Goal: Task Accomplishment & Management: Use online tool/utility

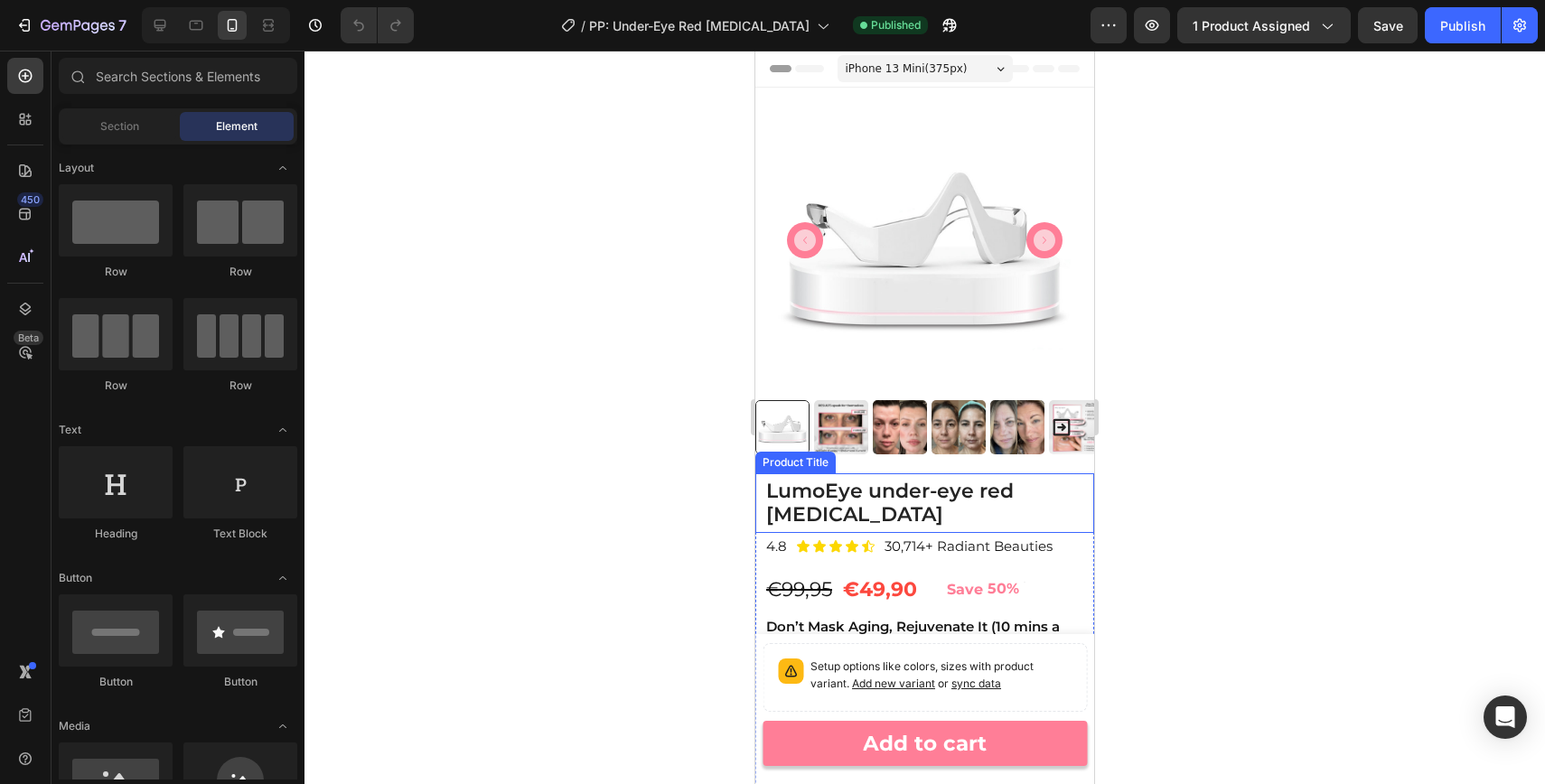
scroll to position [219, 0]
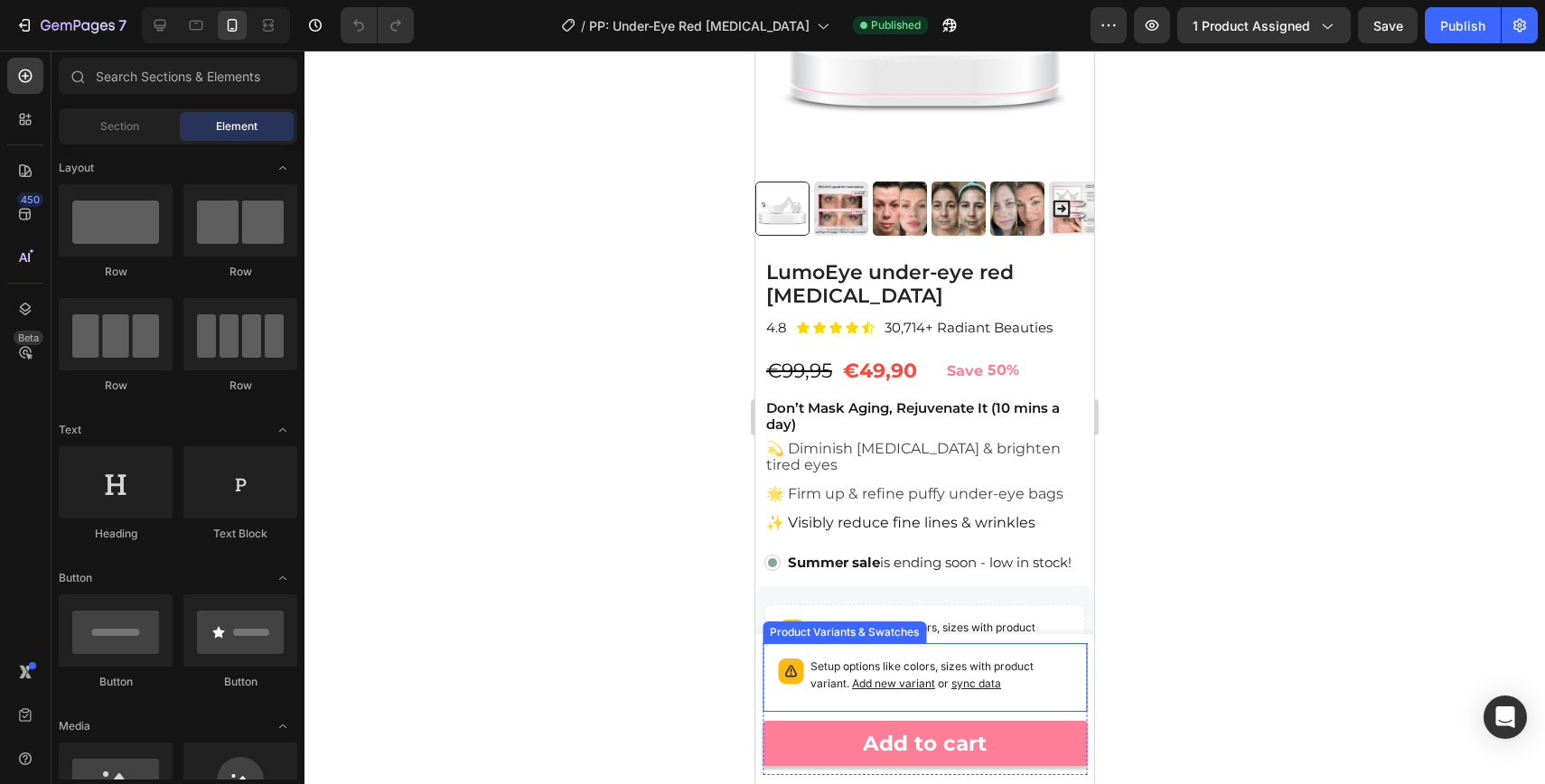
click at [1045, 677] on p "Setup options like colors, sizes with product variant. Add new variant or sync …" at bounding box center [940, 675] width 261 height 34
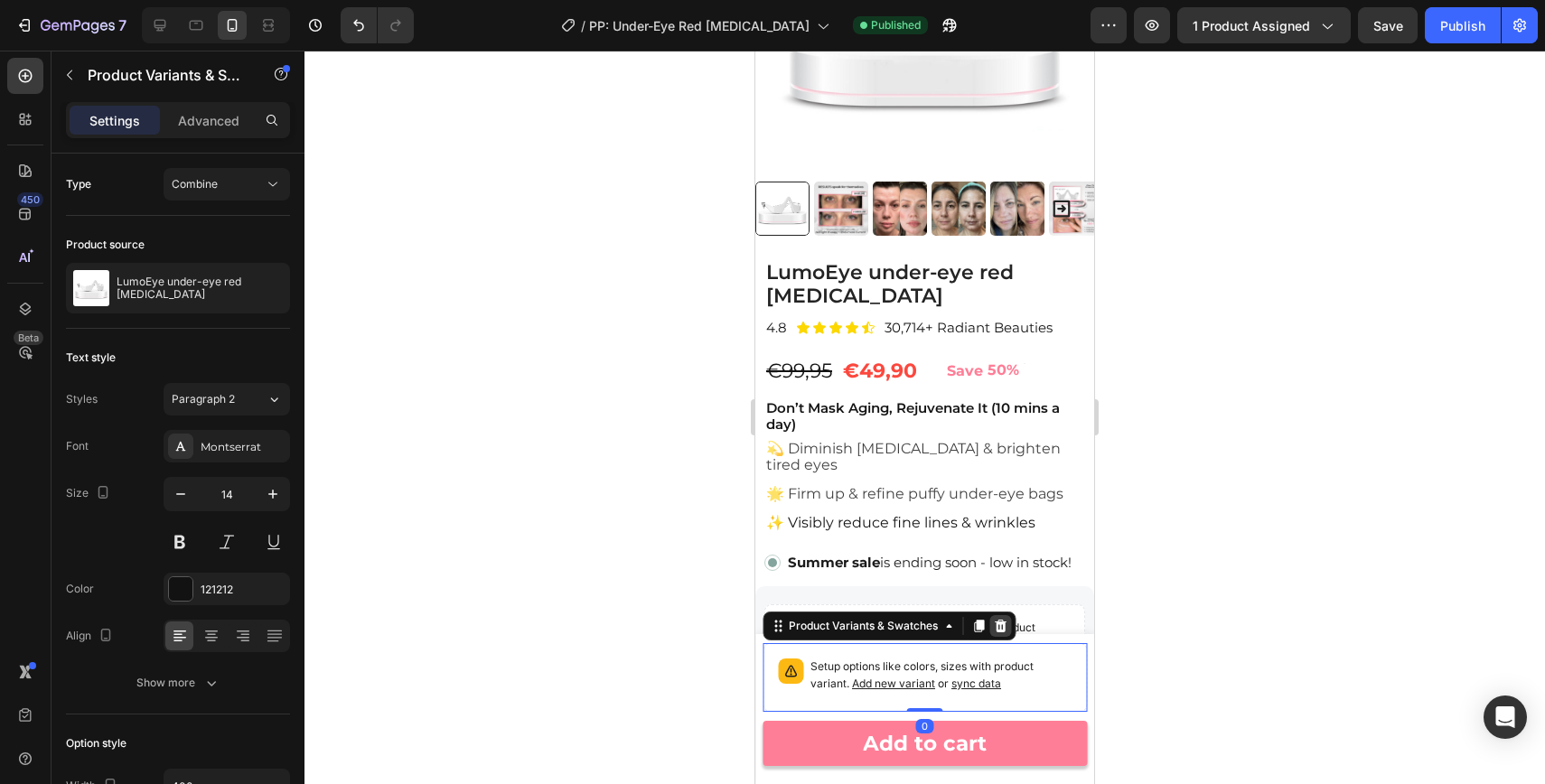
click at [998, 623] on icon at bounding box center [1000, 625] width 11 height 12
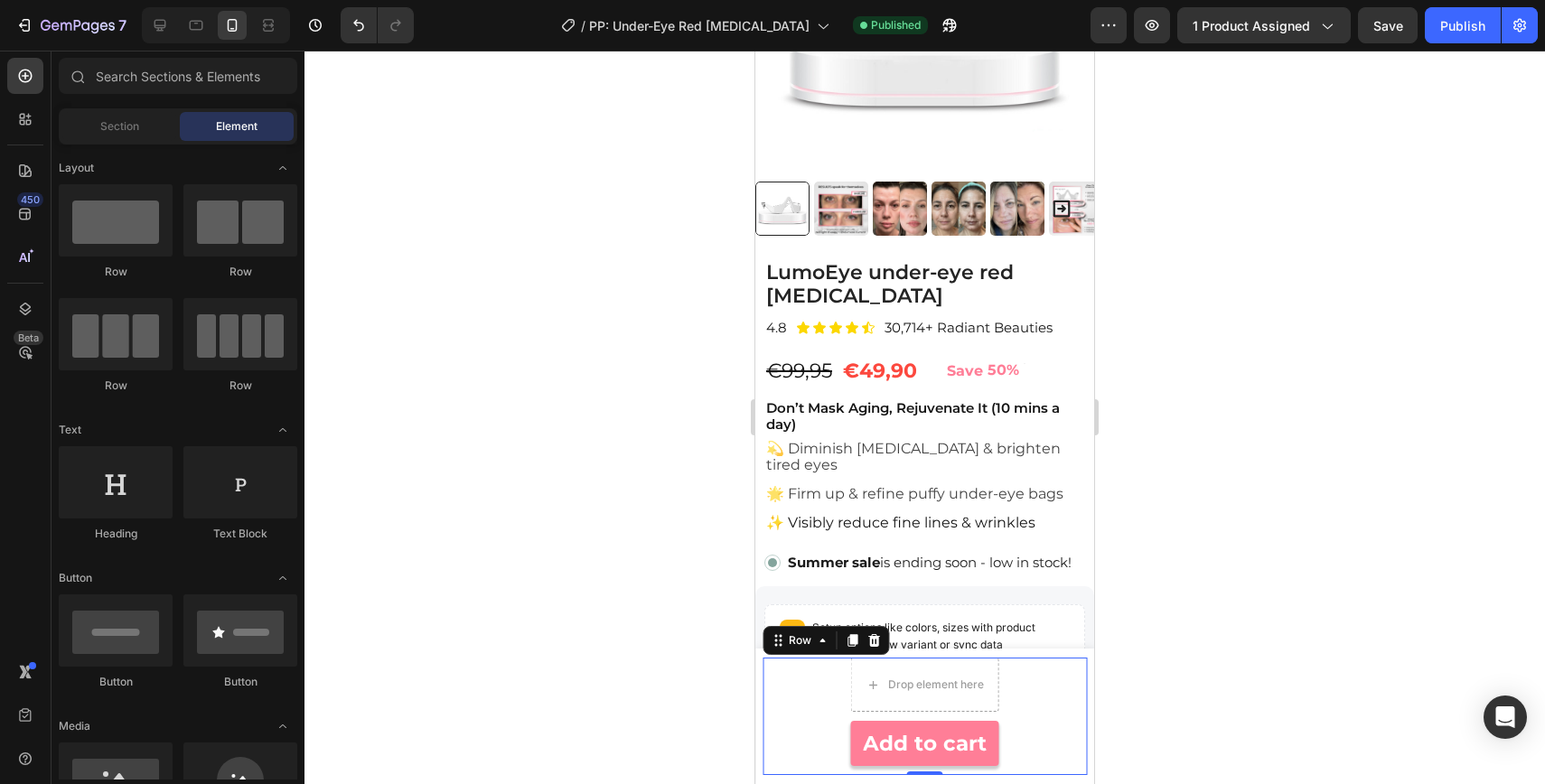
click at [1032, 739] on div "Drop element here 1 Product Quantity Add to cart Product Cart Button Row 0" at bounding box center [925, 716] width 325 height 117
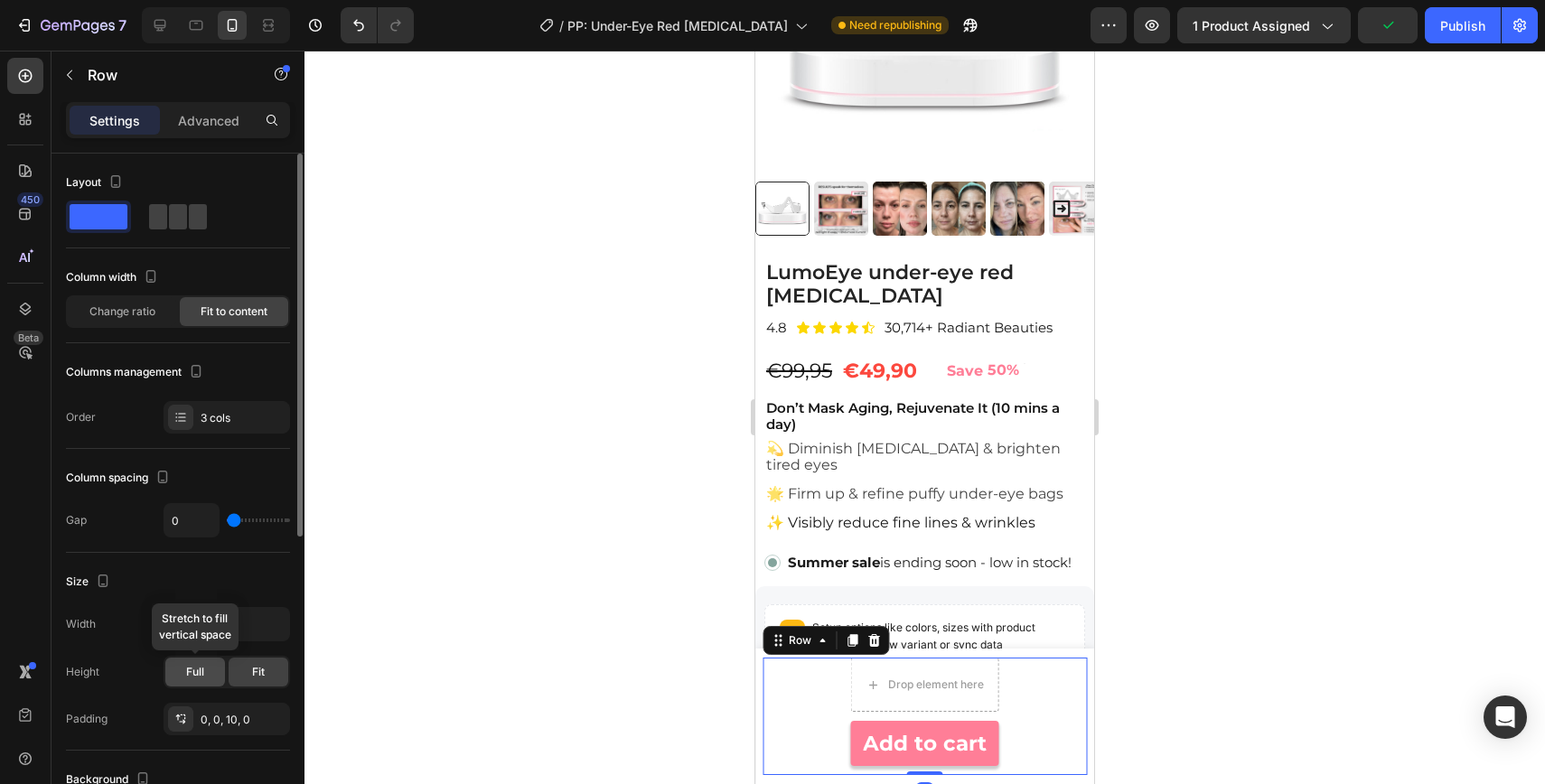
click at [205, 668] on div "Full" at bounding box center [195, 672] width 59 height 29
click at [1053, 719] on div "Drop element here 1 Product Quantity Add to cart Product Cart Button Row 0" at bounding box center [925, 716] width 325 height 117
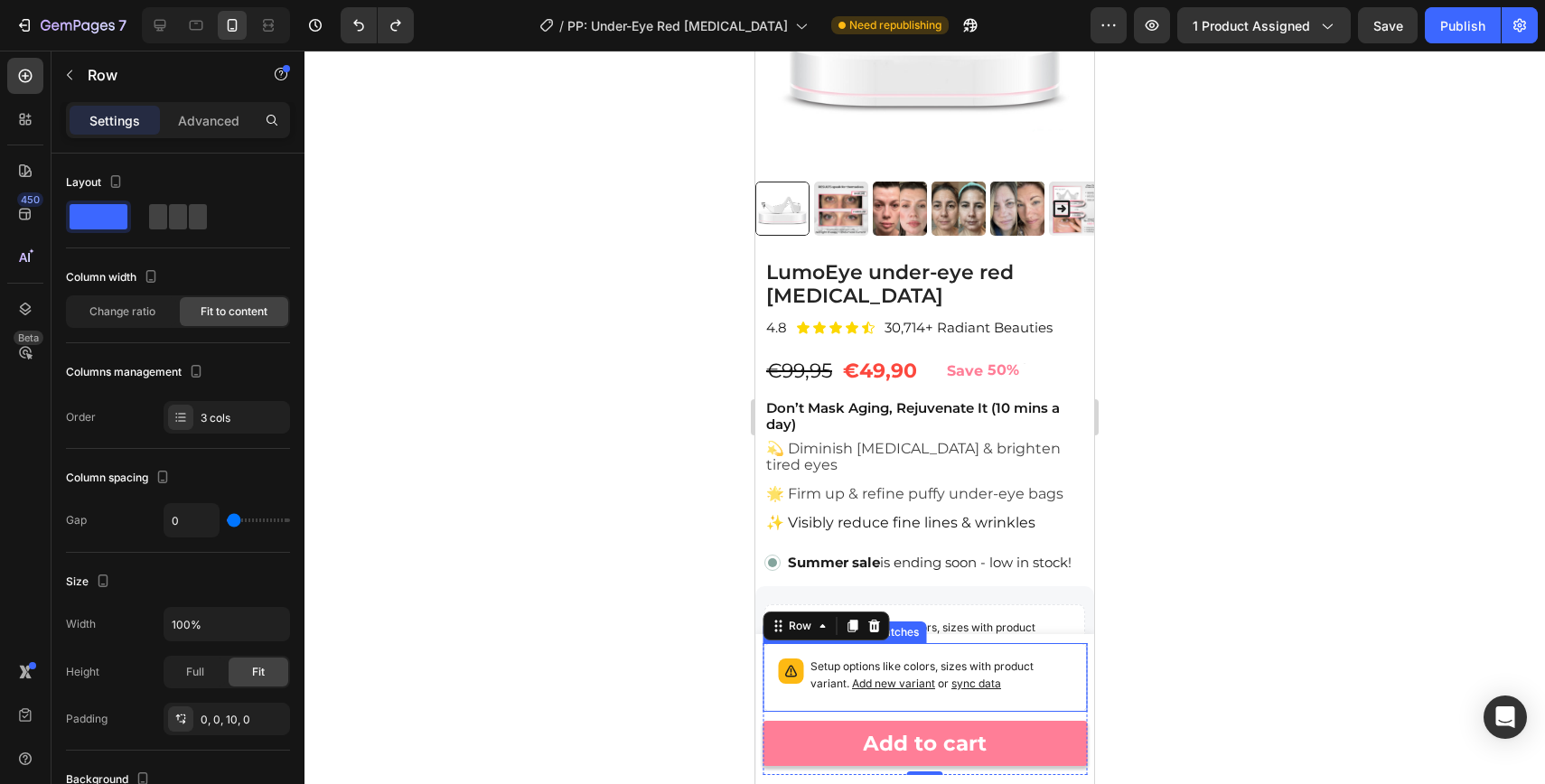
click at [919, 658] on p "Setup options like colors, sizes with product variant. Add new variant or sync …" at bounding box center [940, 675] width 261 height 34
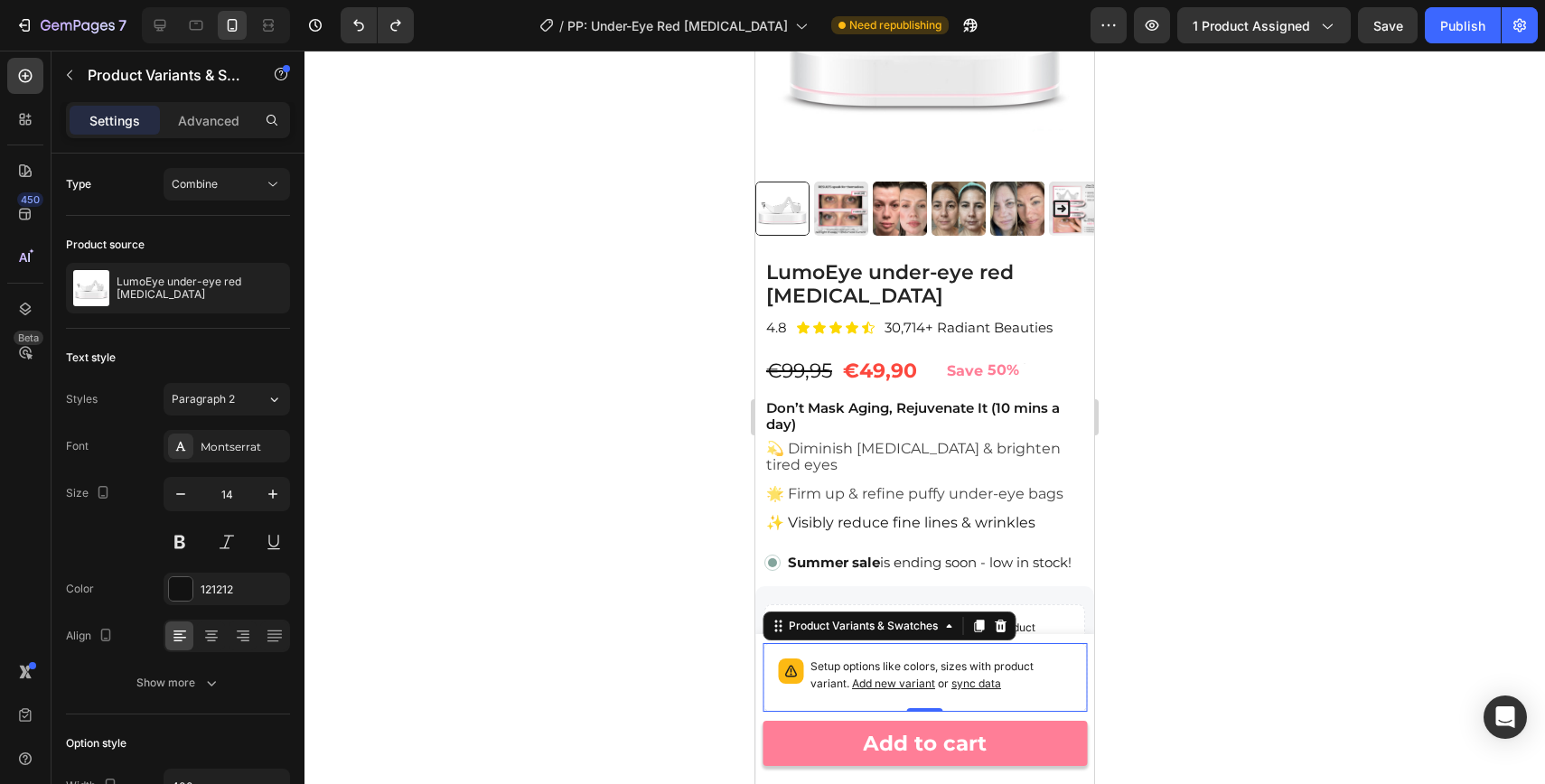
click at [1191, 519] on div at bounding box center [925, 417] width 1241 height 733
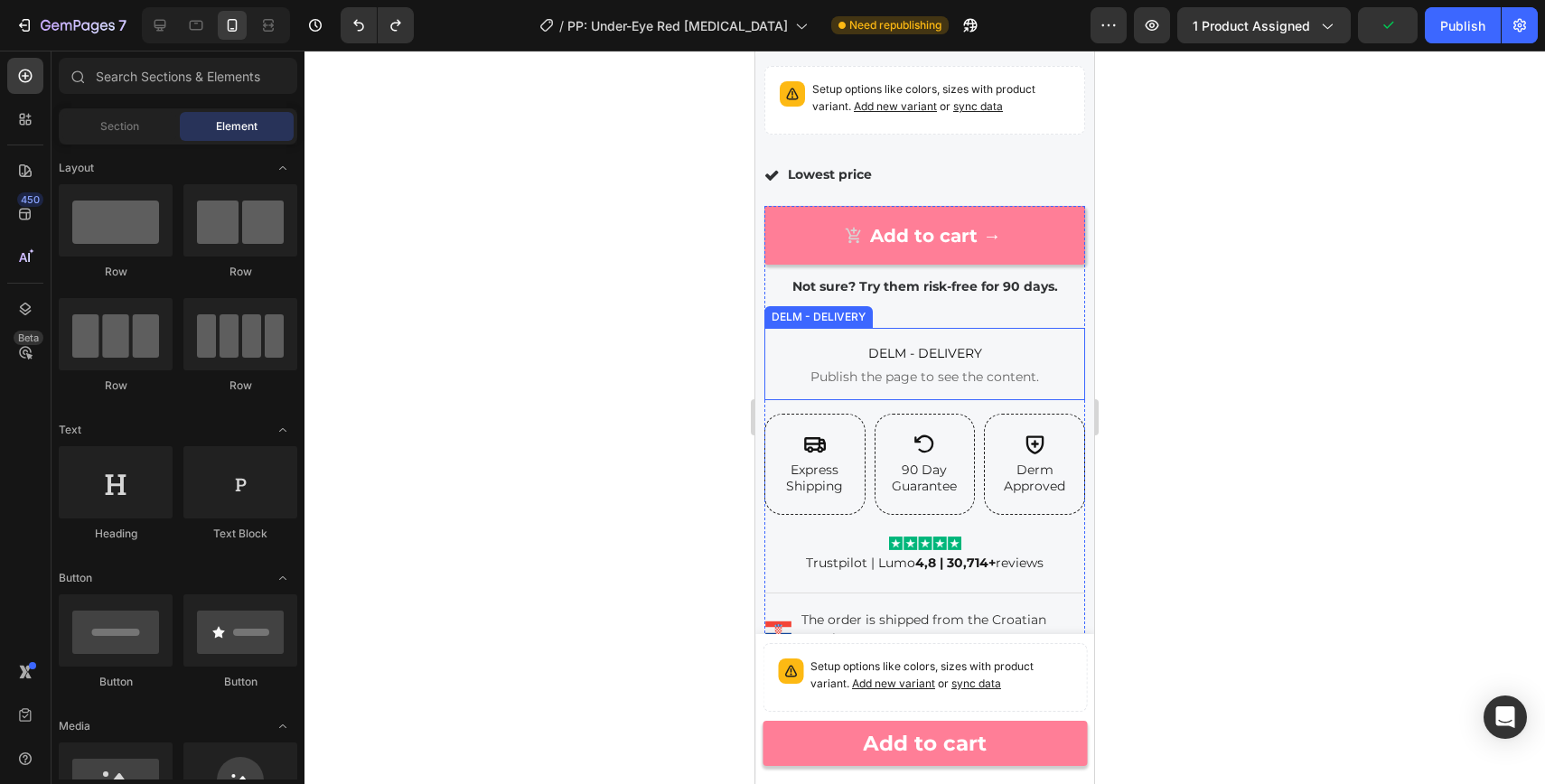
scroll to position [761, 0]
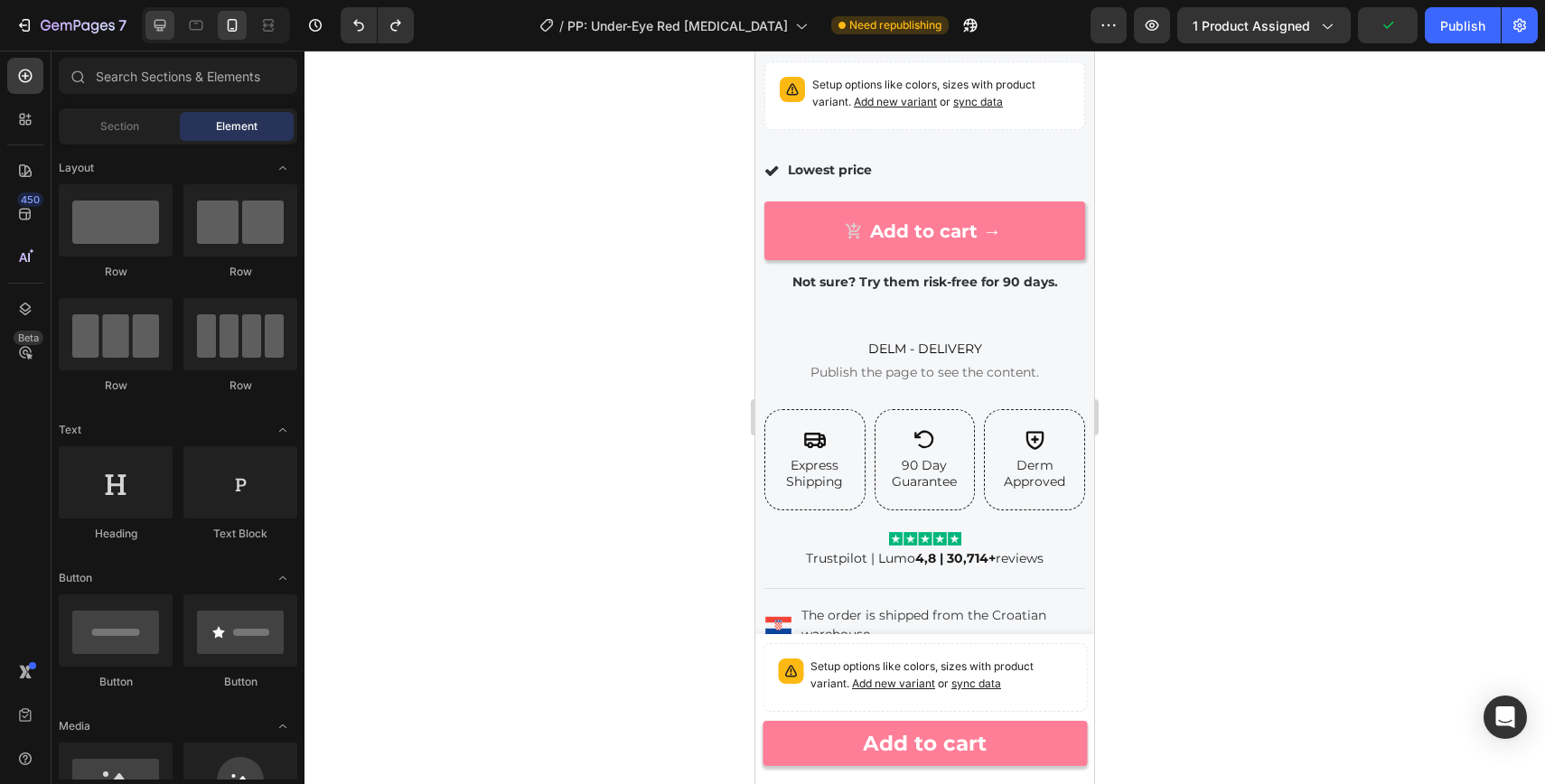
click at [160, 32] on icon at bounding box center [160, 25] width 18 height 18
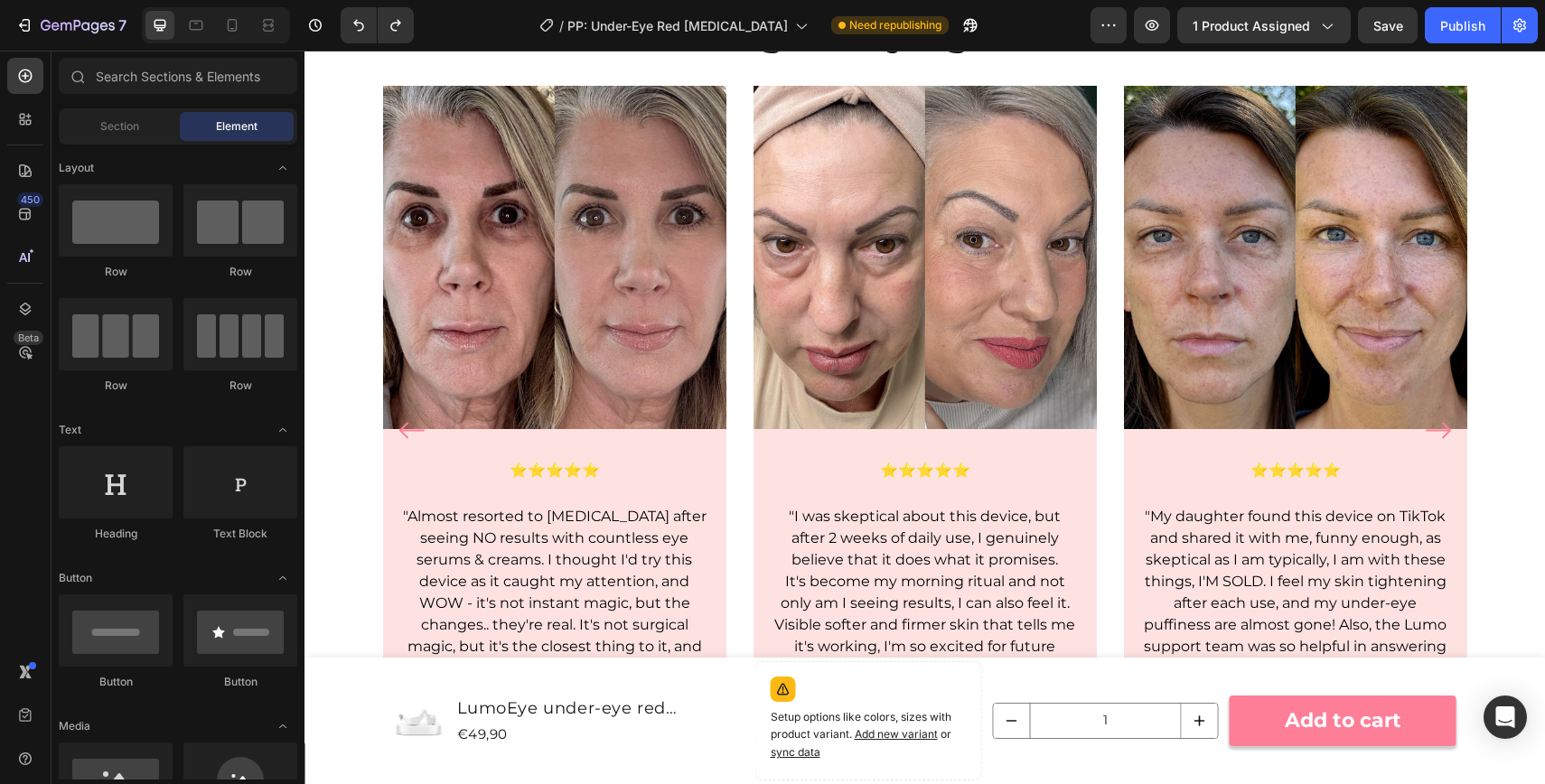
scroll to position [1562, 0]
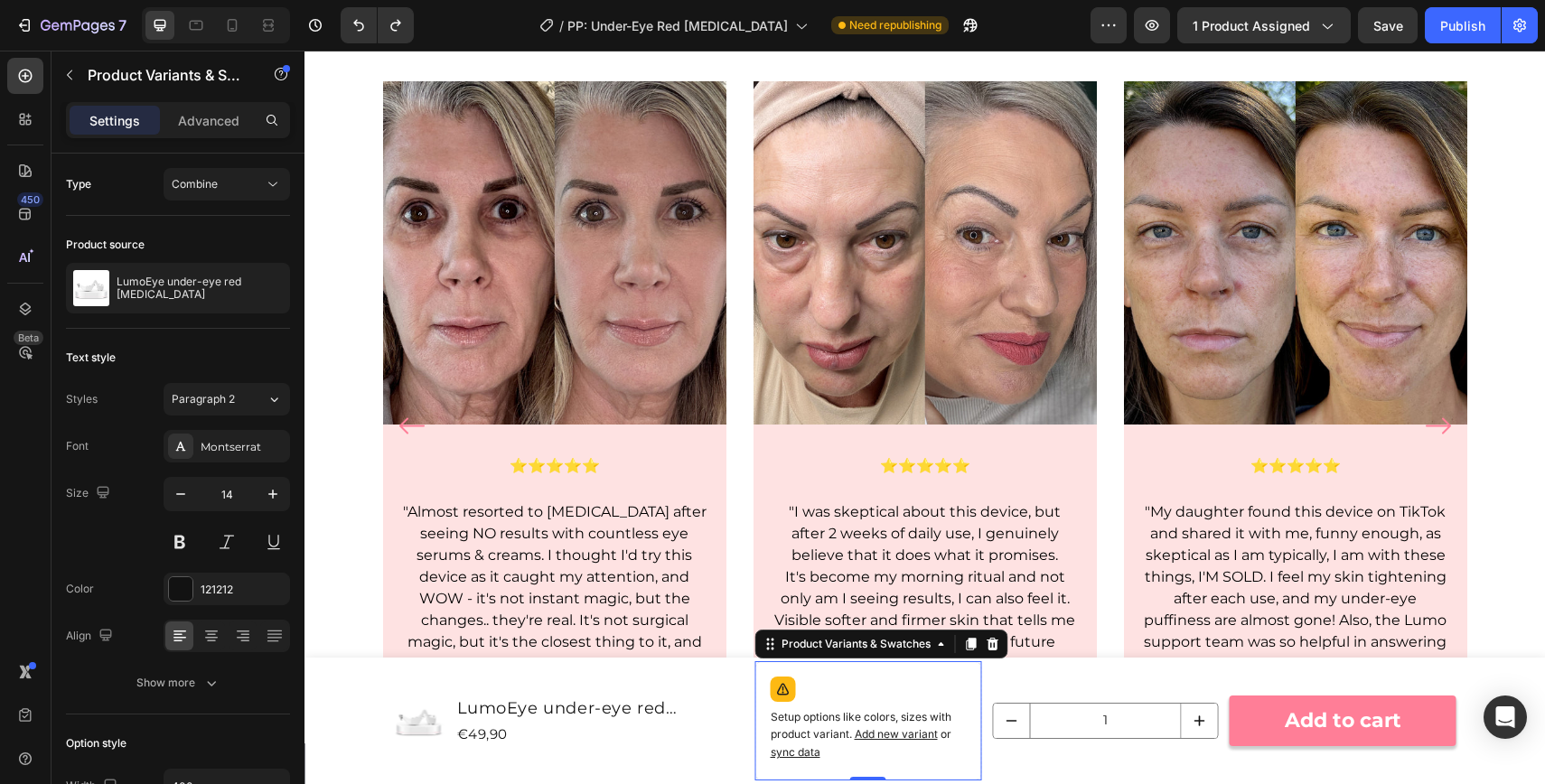
click at [957, 687] on div "Setup options like colors, sizes with product variant. Add new variant or sync …" at bounding box center [869, 721] width 210 height 103
click at [996, 646] on icon at bounding box center [993, 644] width 11 height 12
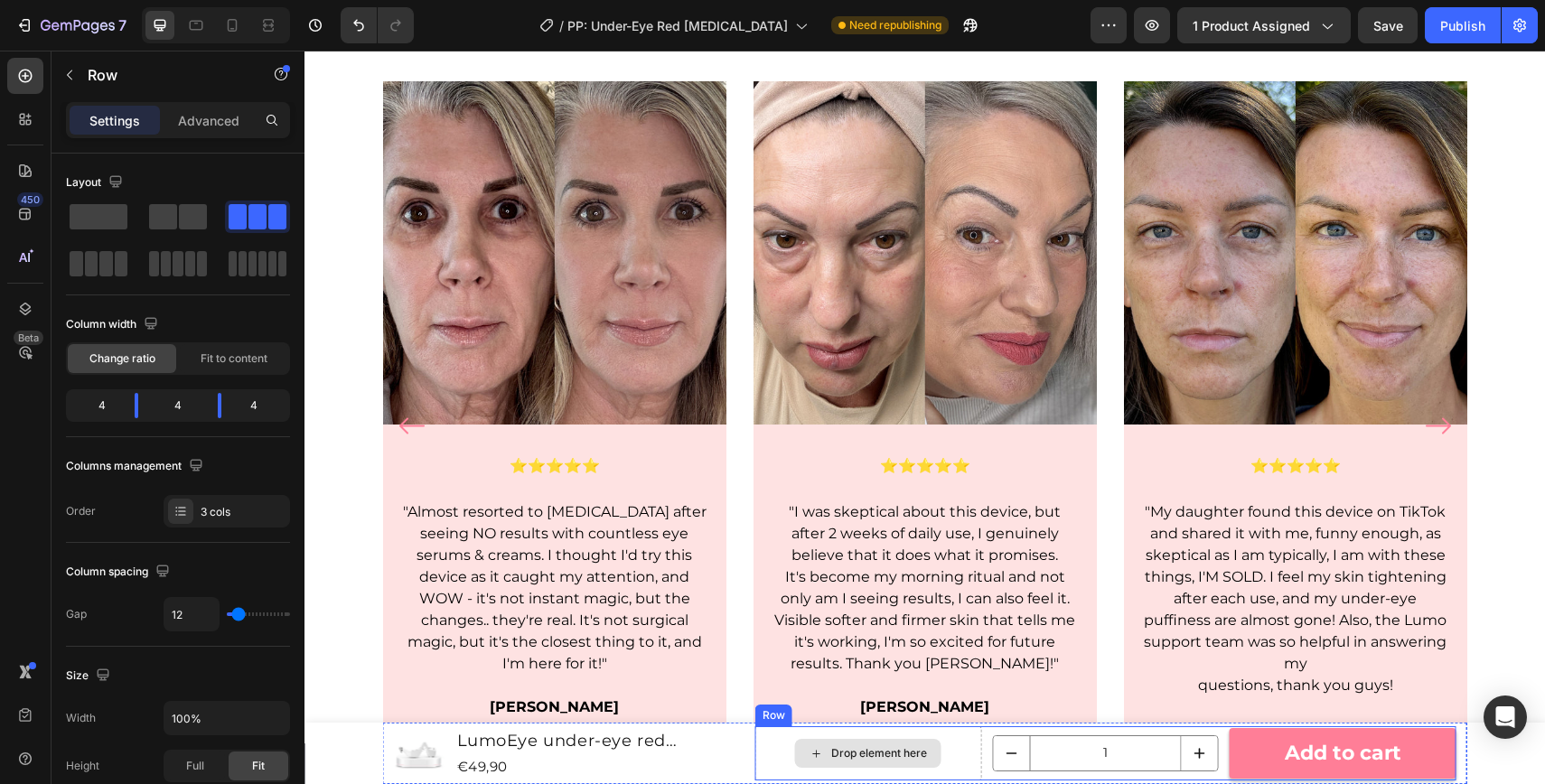
click at [955, 759] on div "Drop element here" at bounding box center [869, 752] width 226 height 54
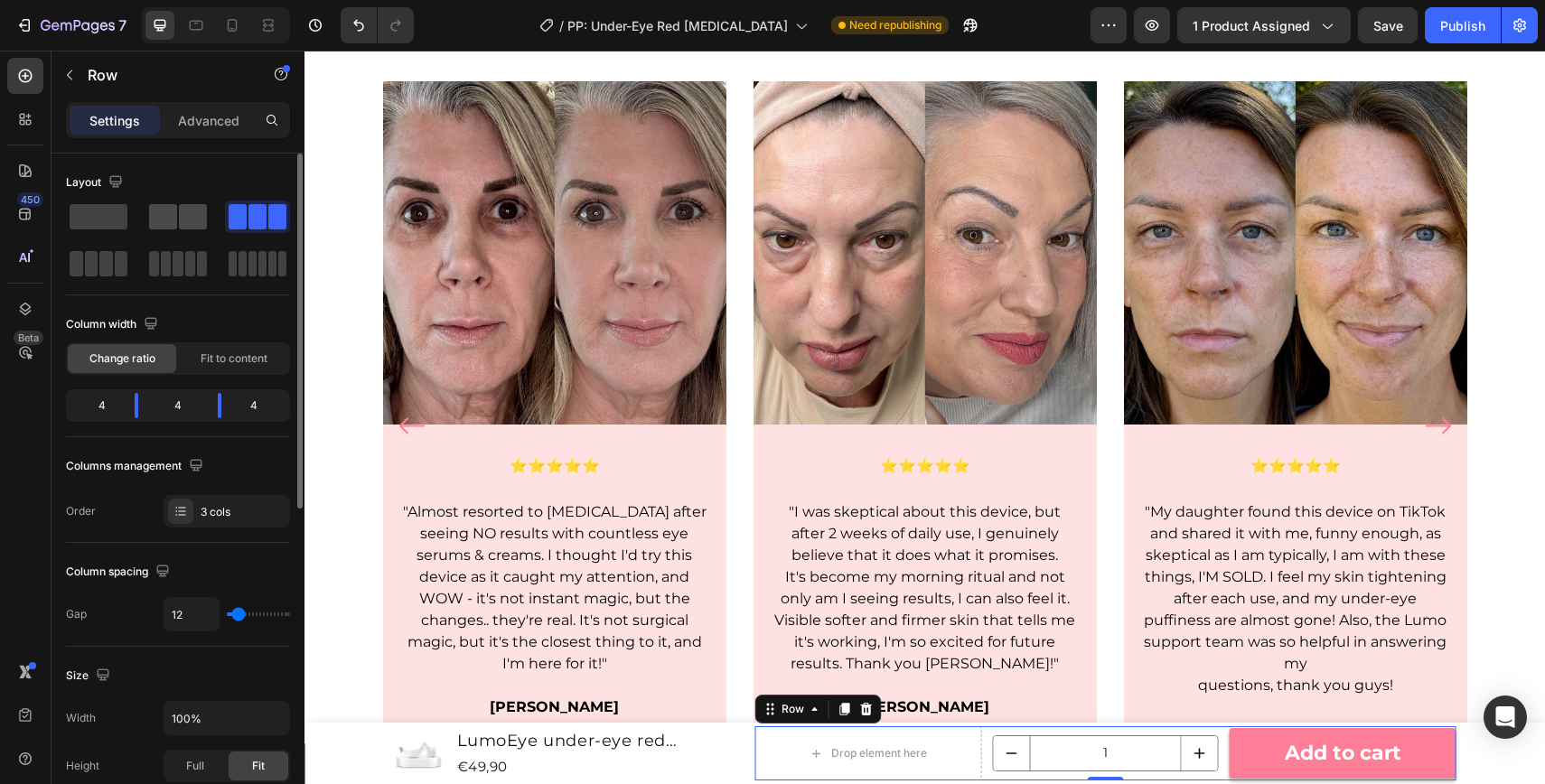
click at [186, 213] on span at bounding box center [192, 217] width 28 height 25
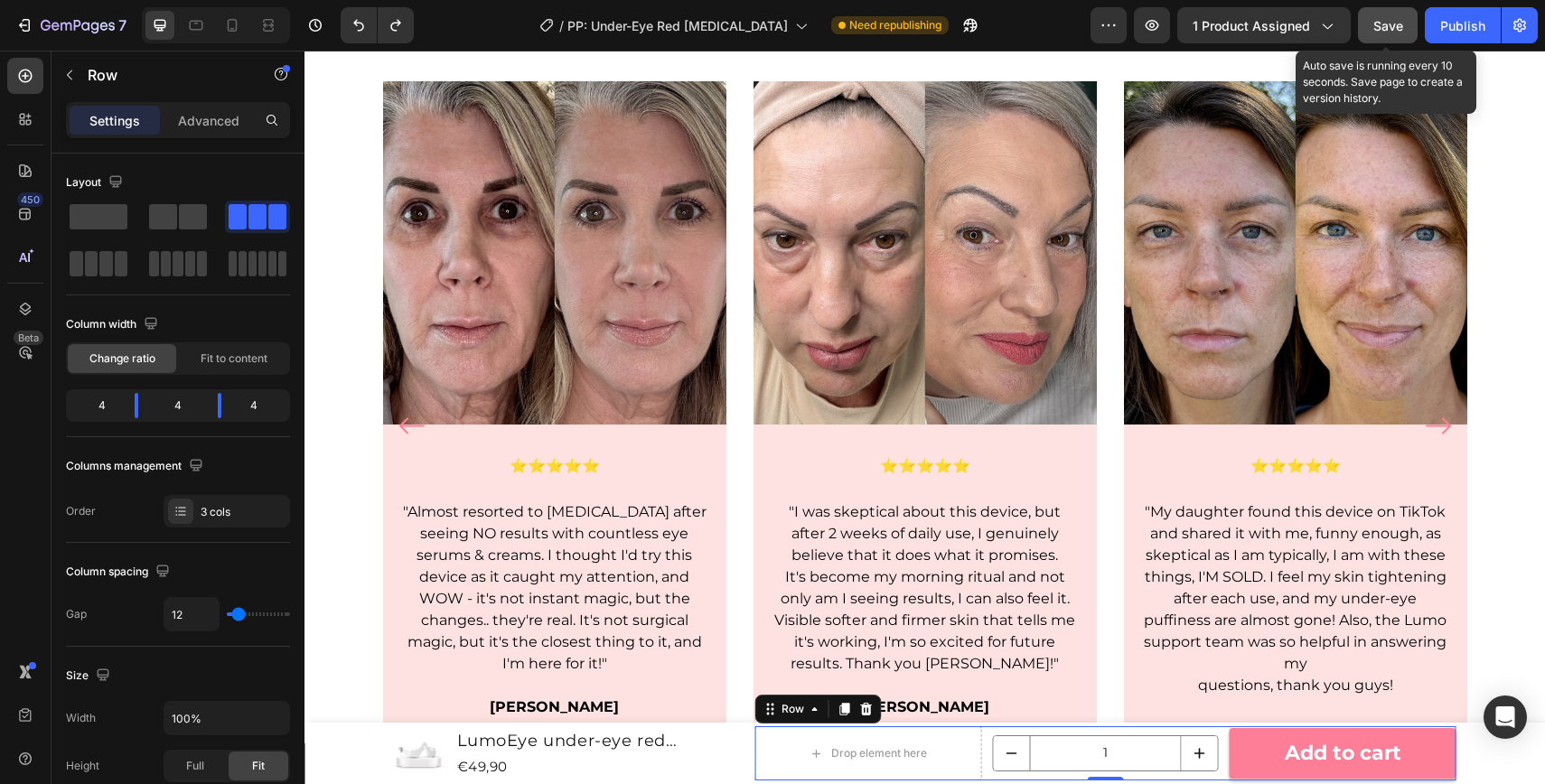
click at [1392, 32] on div "Save" at bounding box center [1388, 26] width 30 height 19
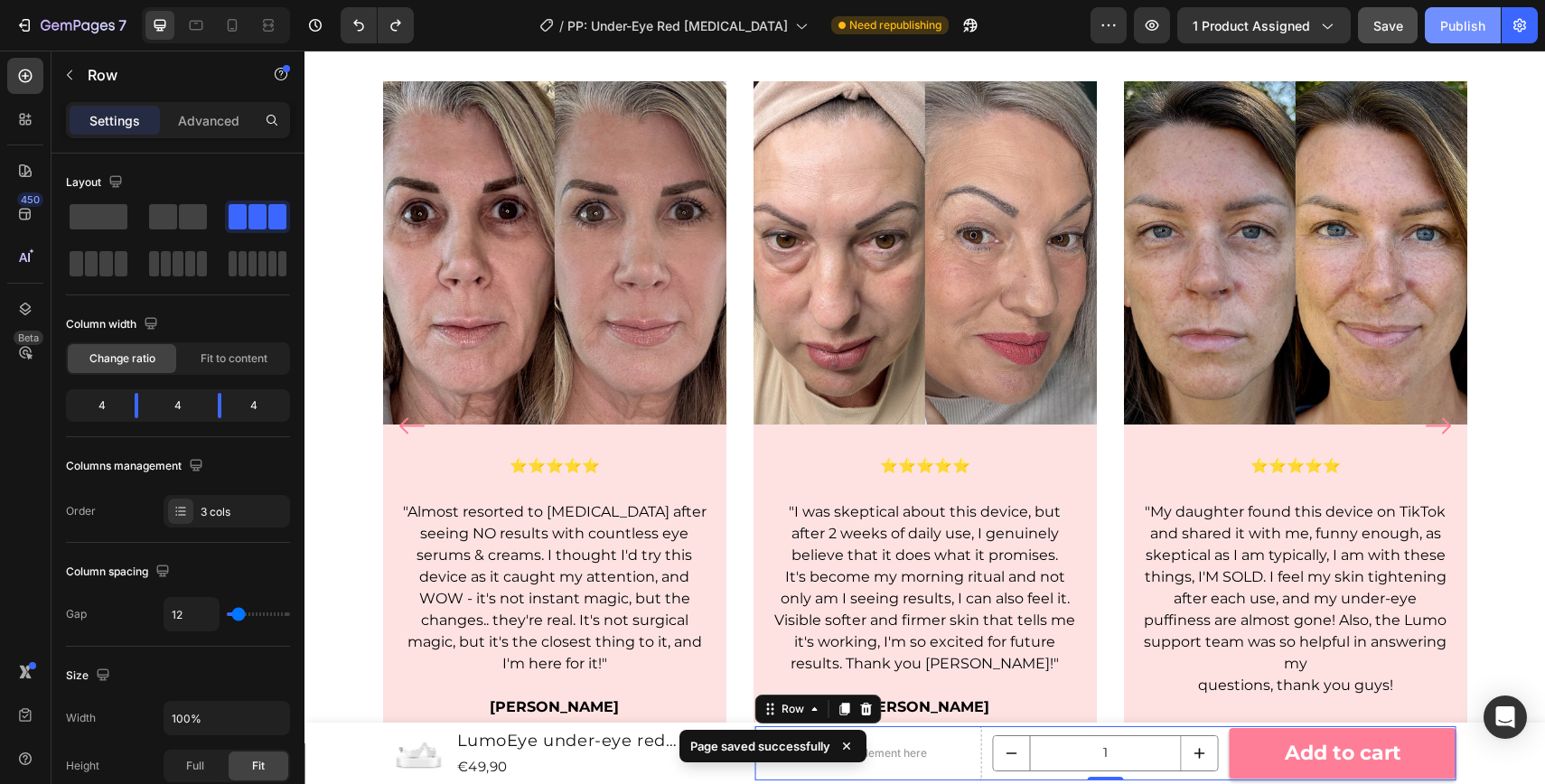
click at [1469, 17] on div "Publish" at bounding box center [1463, 26] width 45 height 19
click at [227, 32] on icon at bounding box center [232, 25] width 18 height 18
type input "0"
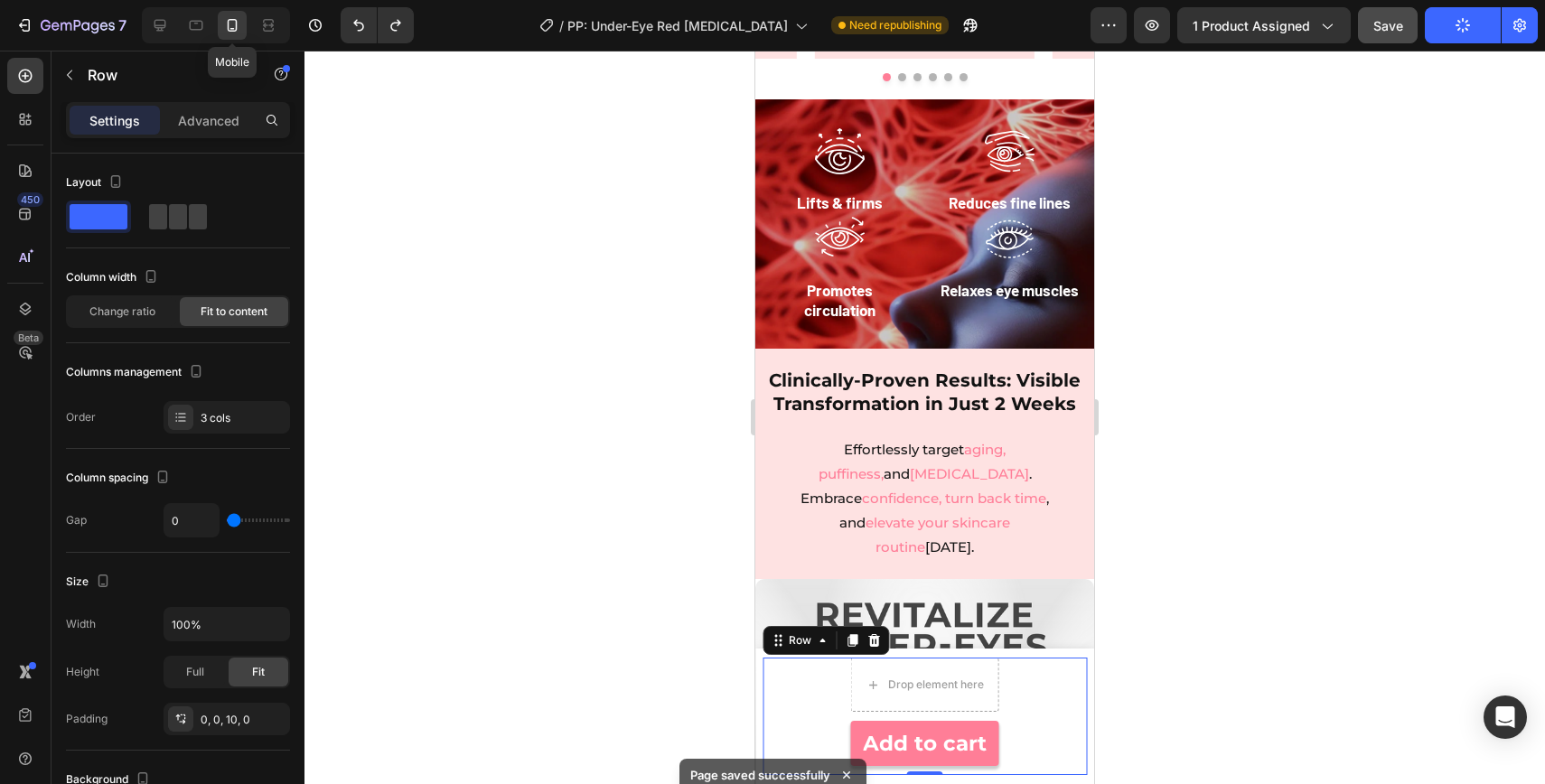
scroll to position [2085, 0]
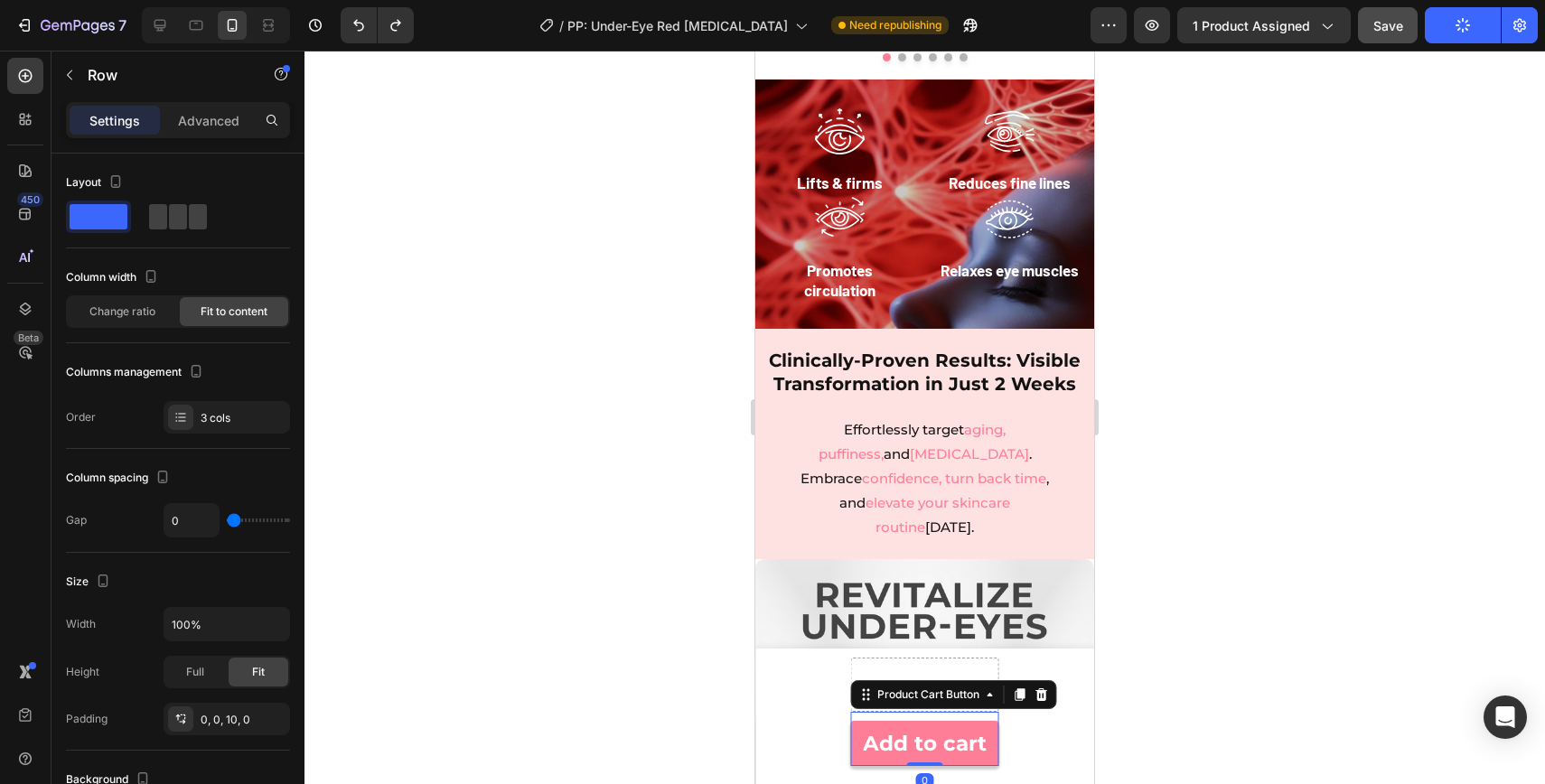
click at [998, 715] on div "Add to cart Product Cart Button 0" at bounding box center [925, 738] width 148 height 54
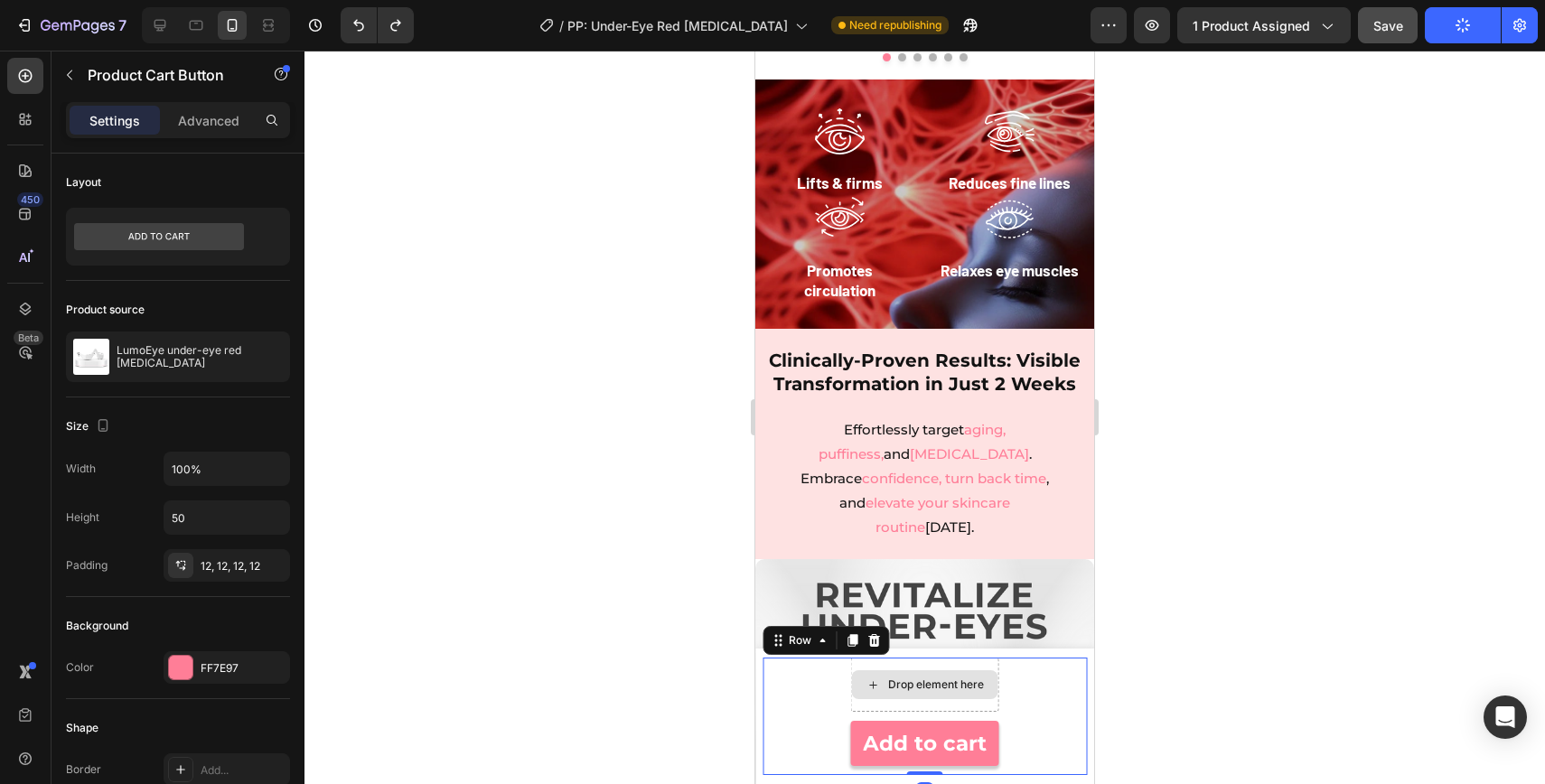
click at [991, 660] on div "Drop element here" at bounding box center [925, 685] width 148 height 54
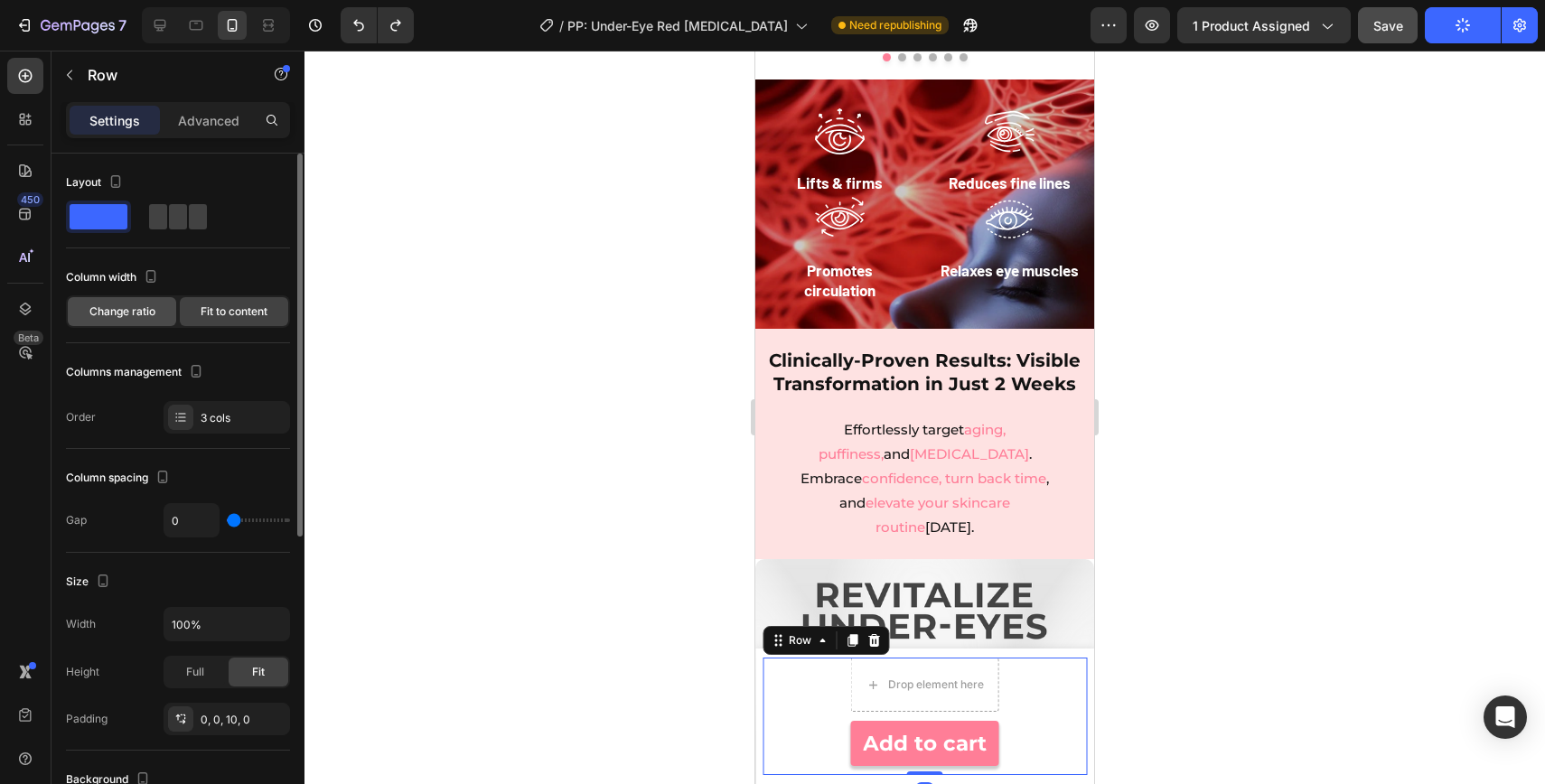
click at [155, 316] on span "Change ratio" at bounding box center [122, 311] width 66 height 16
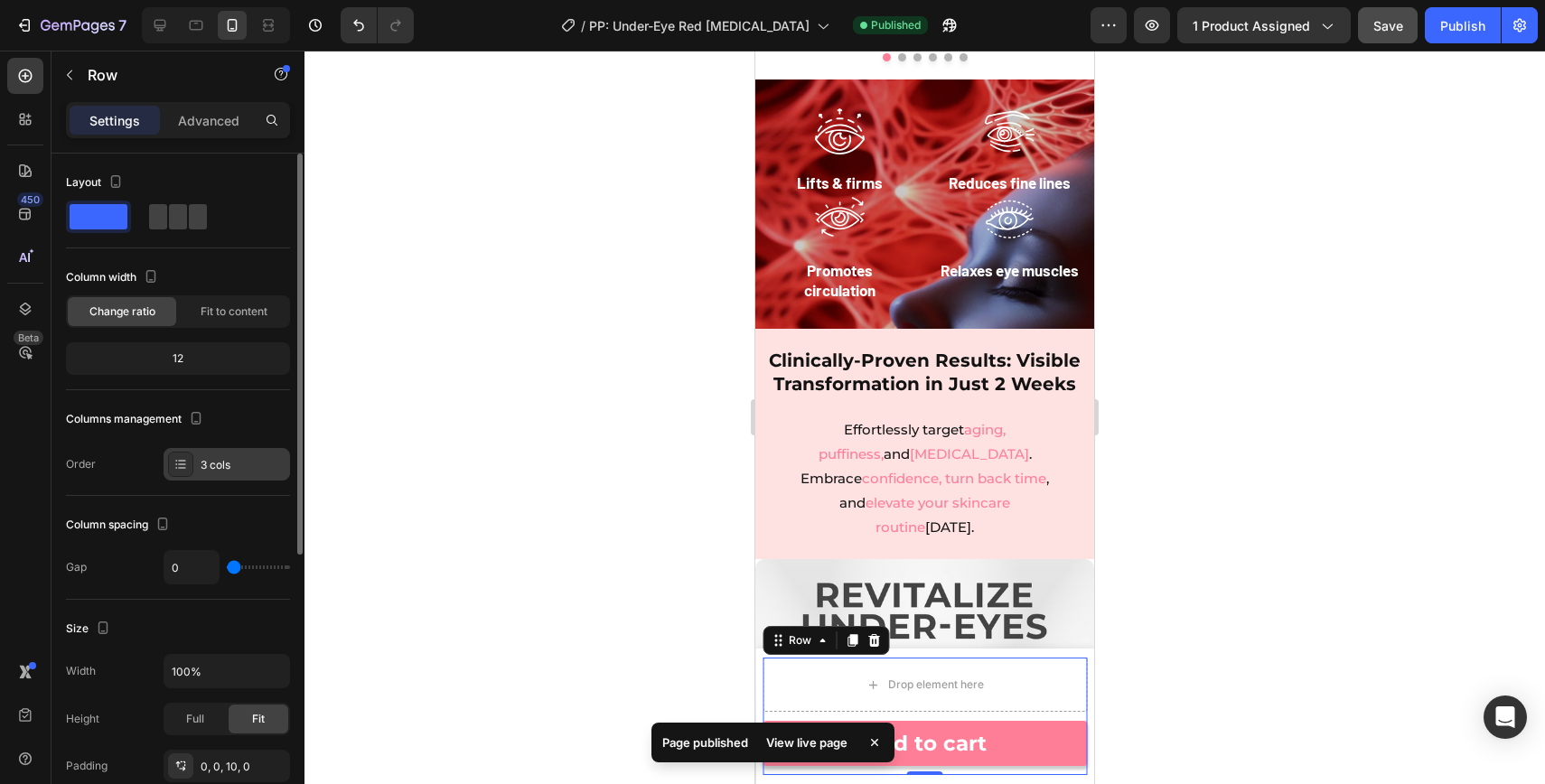
click at [231, 463] on div "3 cols" at bounding box center [243, 465] width 85 height 16
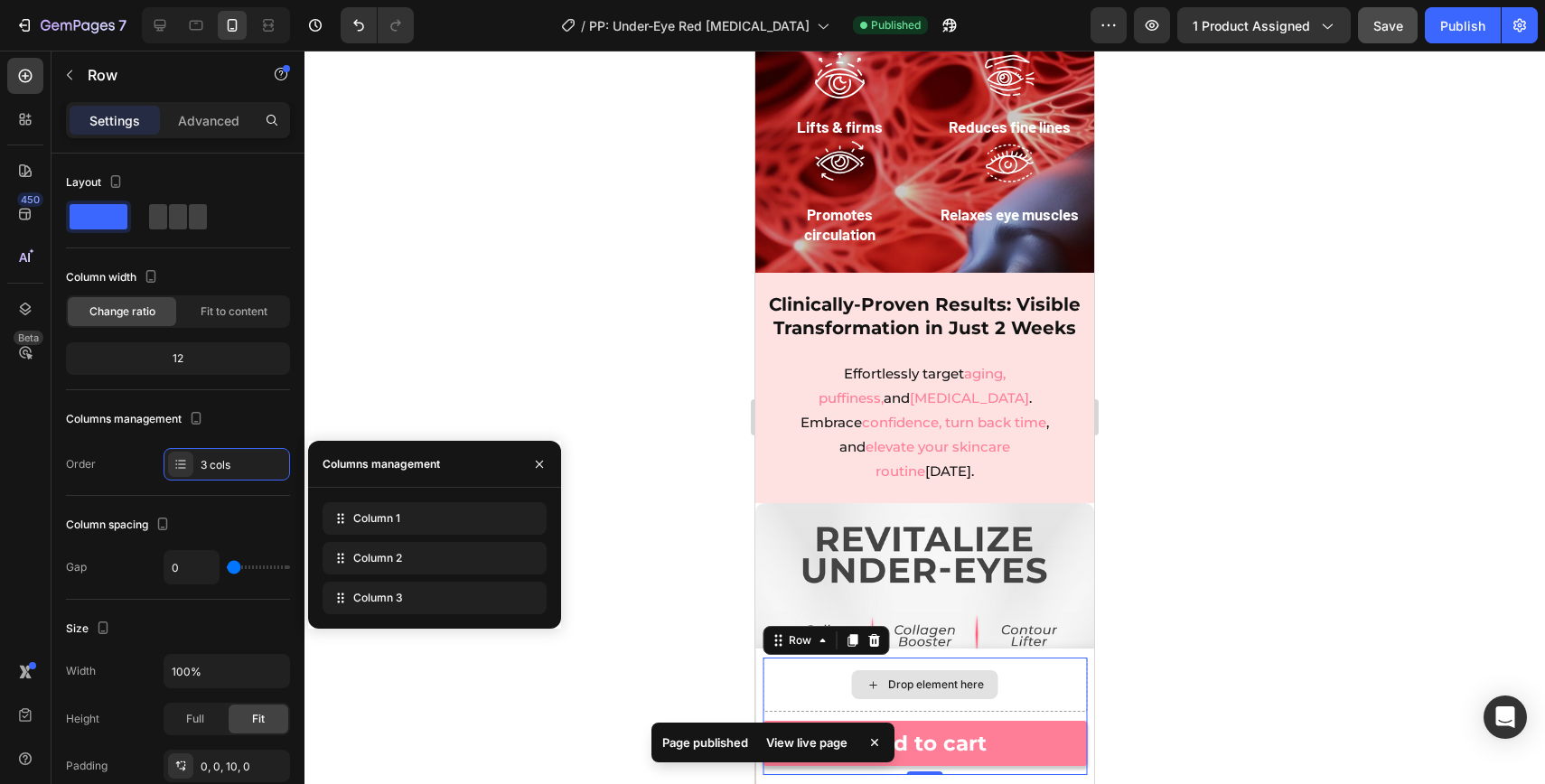
scroll to position [2142, 0]
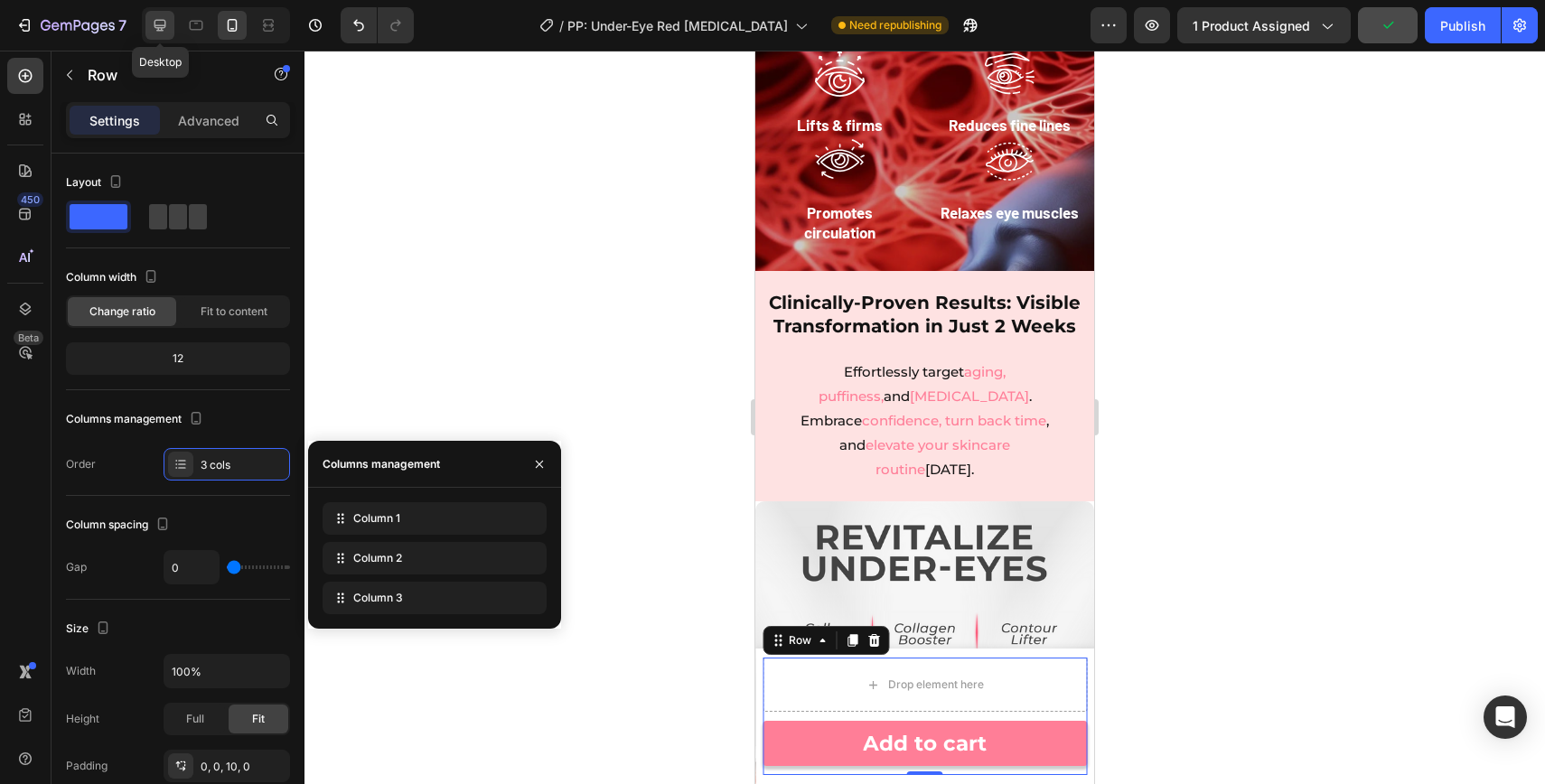
click at [159, 29] on icon at bounding box center [161, 26] width 11 height 11
type input "12"
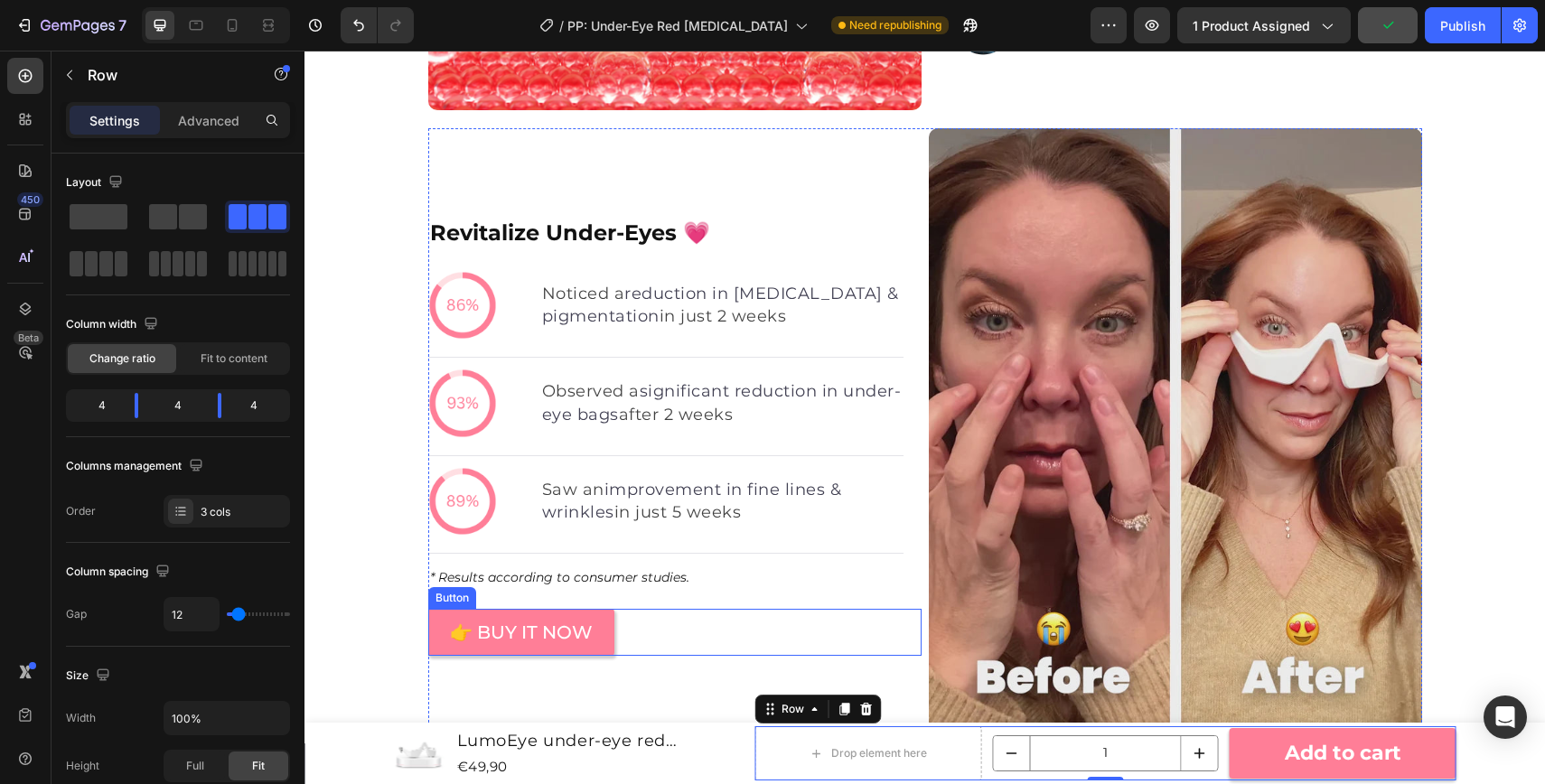
scroll to position [2755, 0]
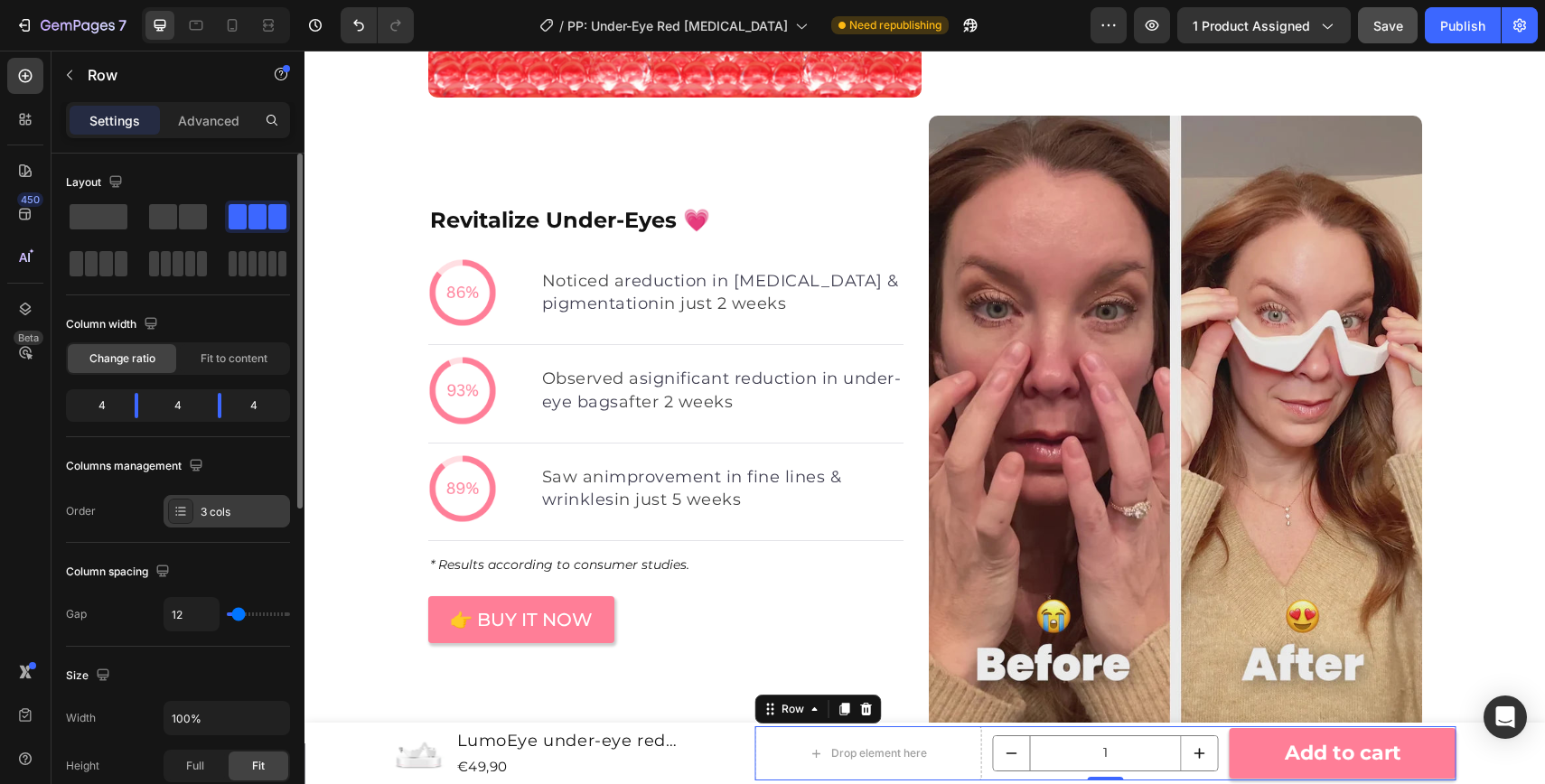
click at [226, 511] on div "3 cols" at bounding box center [243, 512] width 85 height 16
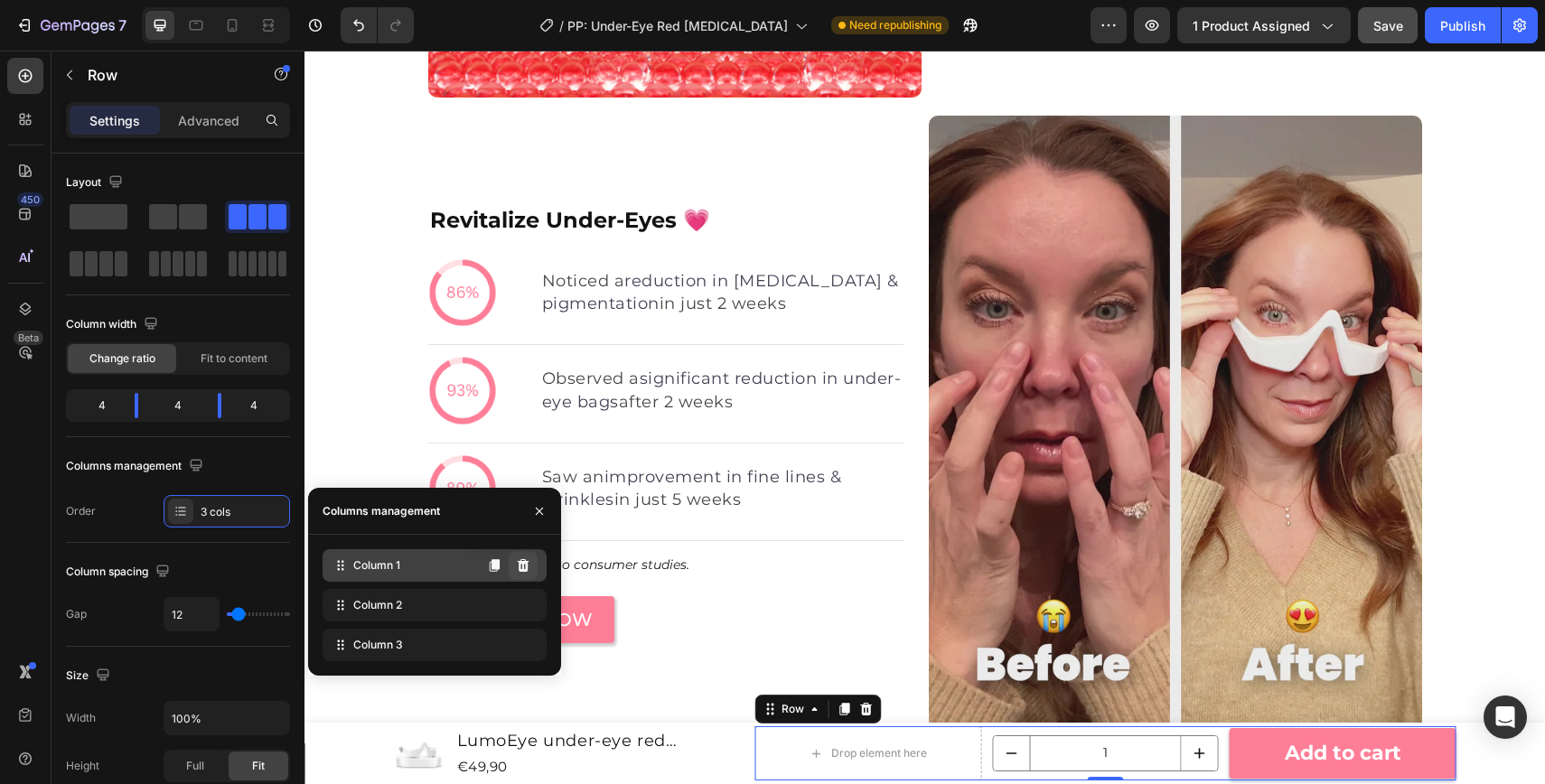
click at [526, 565] on icon at bounding box center [524, 564] width 11 height 12
click at [524, 568] on icon at bounding box center [524, 564] width 11 height 12
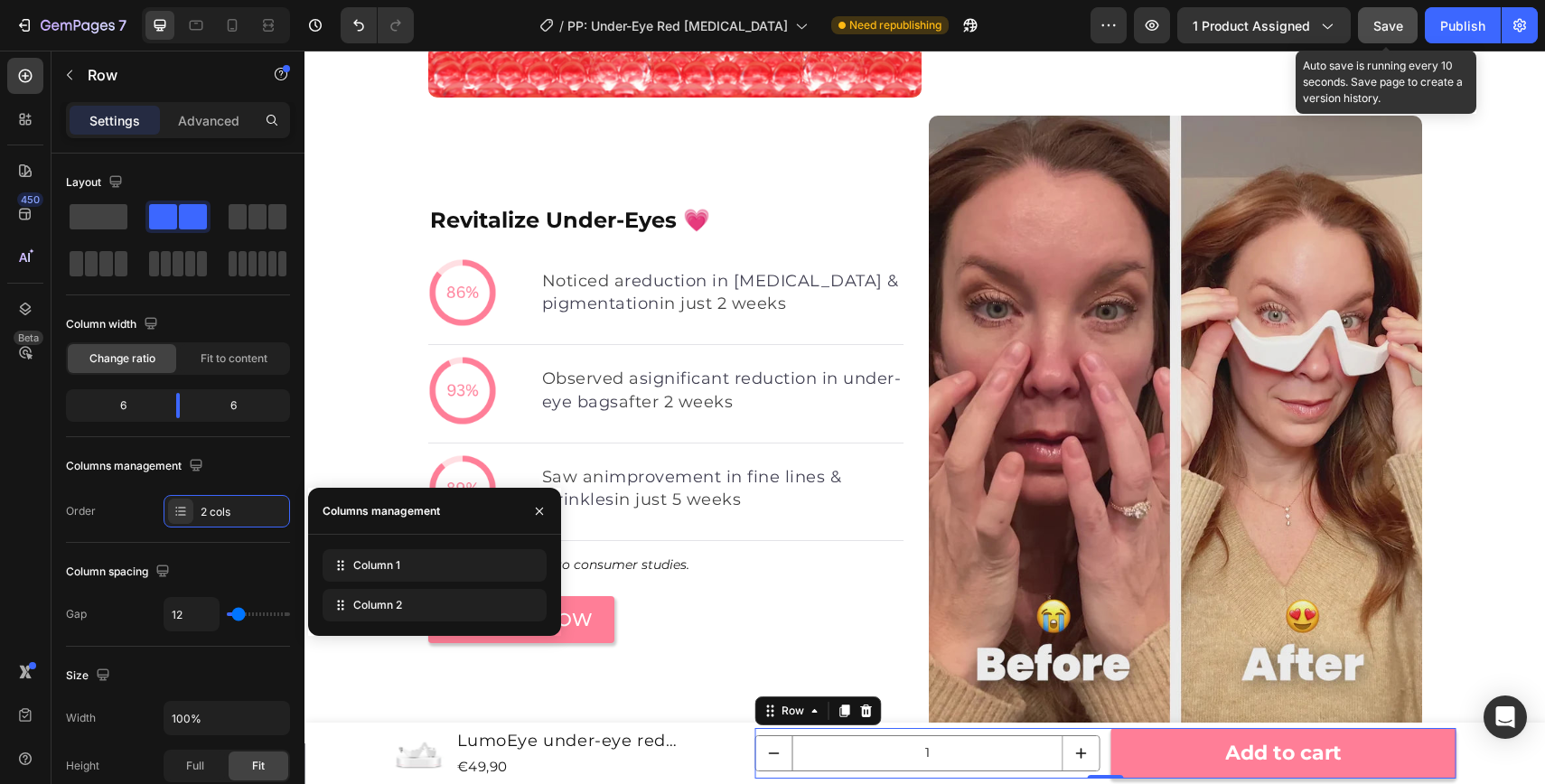
click at [1378, 32] on div "Save" at bounding box center [1388, 26] width 30 height 19
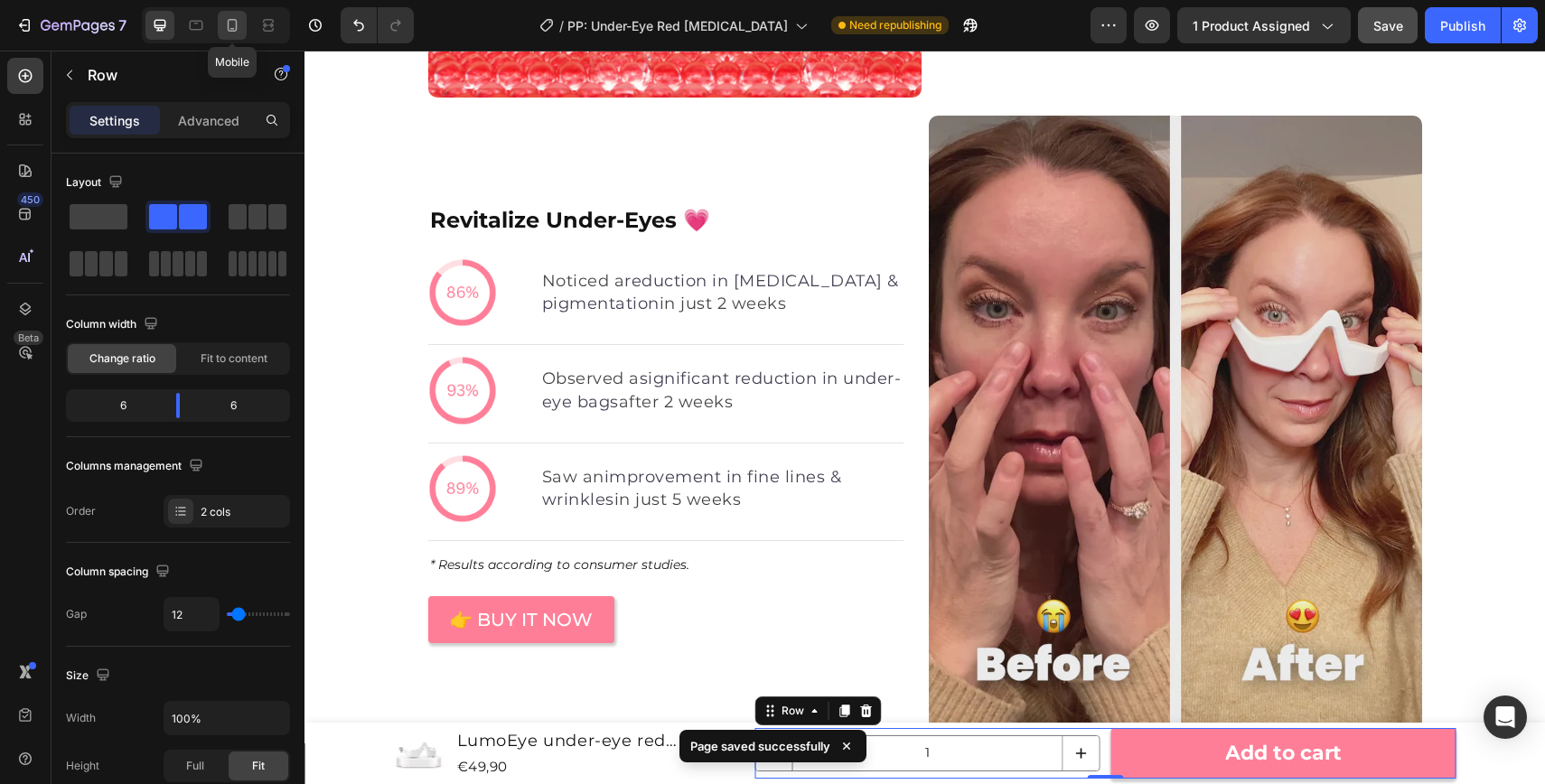
click at [241, 28] on icon at bounding box center [232, 25] width 18 height 18
type input "3"
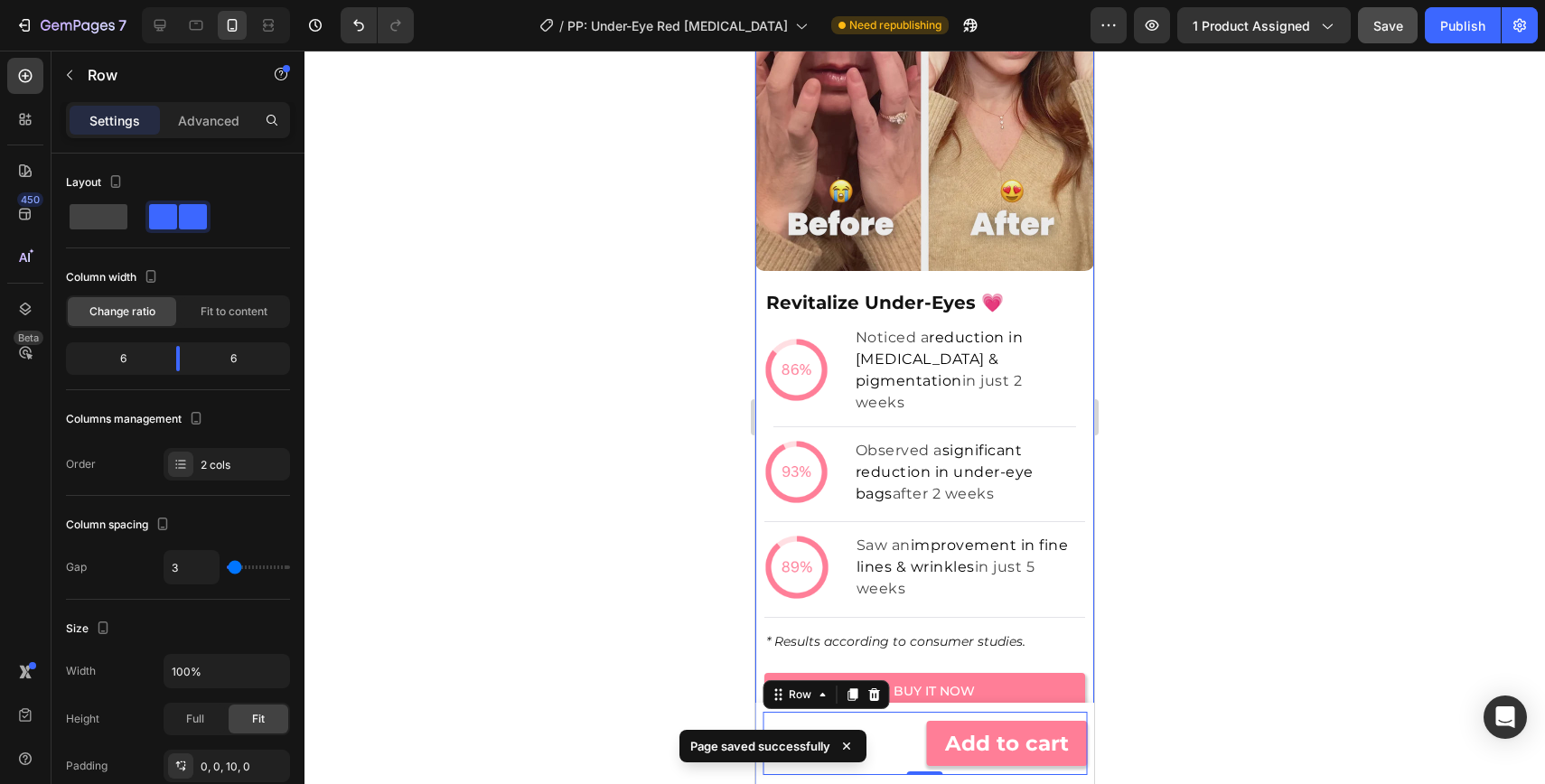
scroll to position [3174, 0]
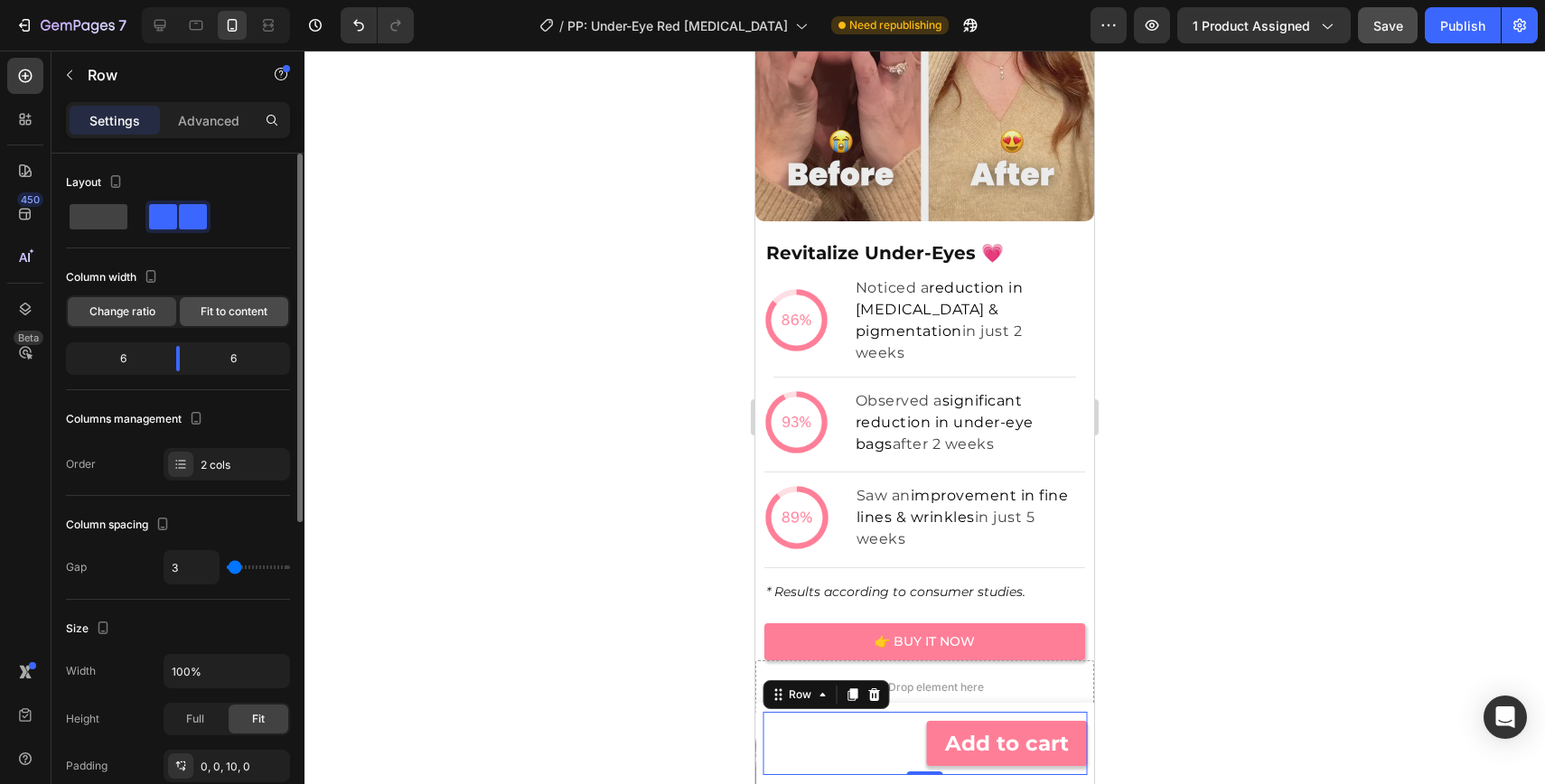
click at [239, 315] on span "Fit to content" at bounding box center [234, 311] width 67 height 16
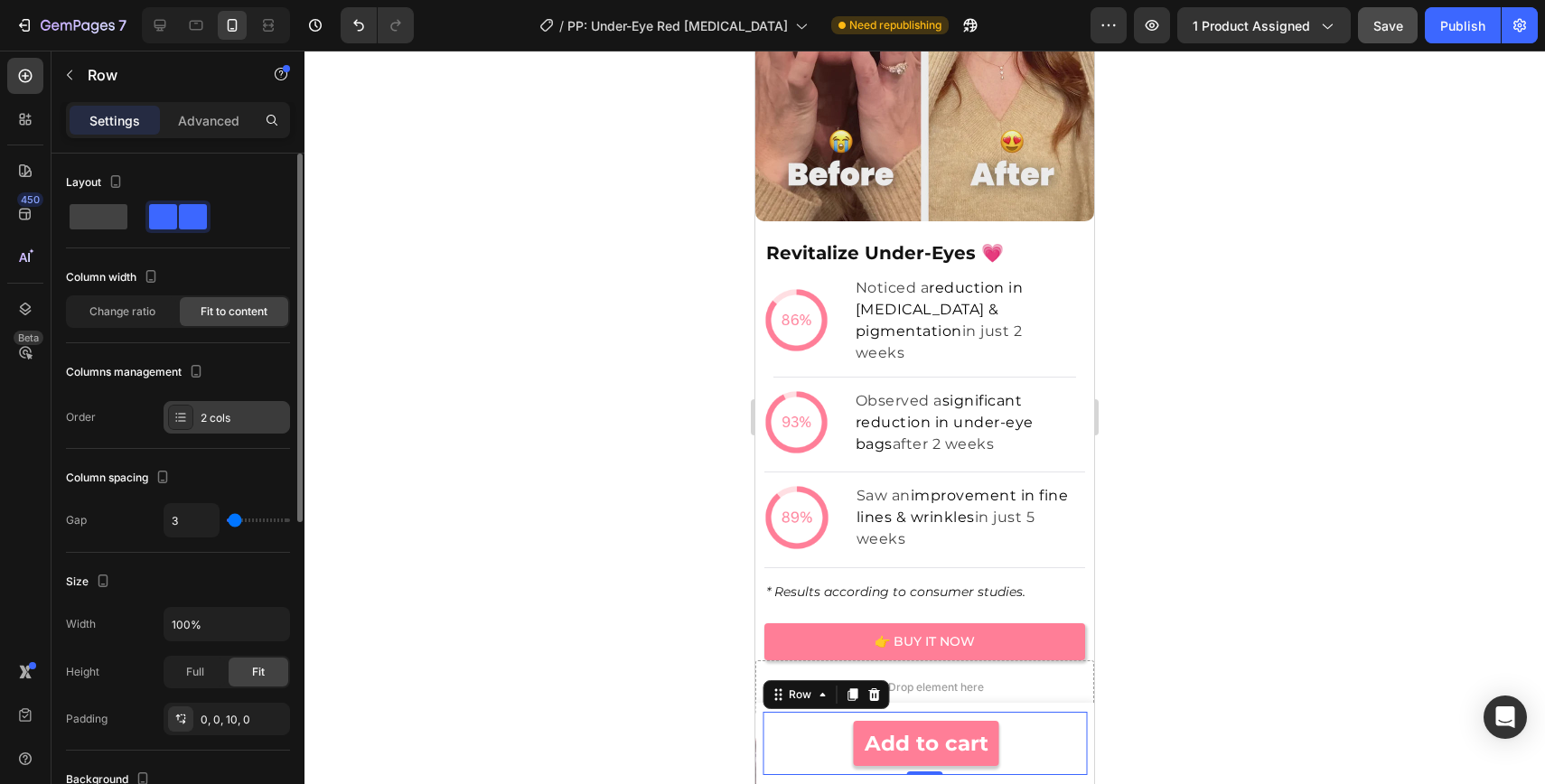
click at [258, 425] on div "2 cols" at bounding box center [243, 417] width 85 height 16
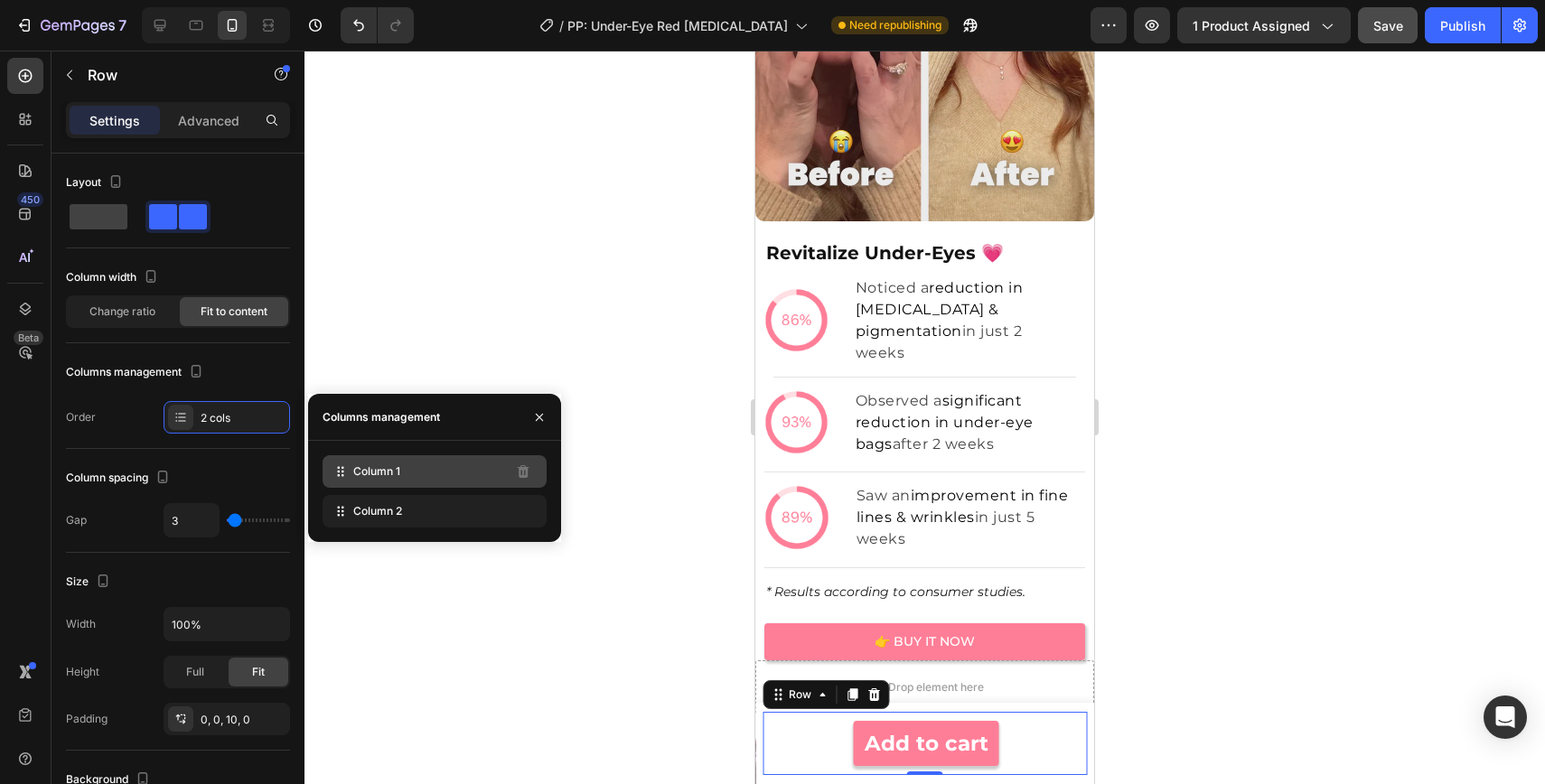
click at [468, 476] on div "Column 1" at bounding box center [435, 472] width 225 height 32
click at [475, 516] on div "Column 2" at bounding box center [435, 511] width 225 height 32
click at [1474, 14] on button "Publish" at bounding box center [1463, 26] width 75 height 36
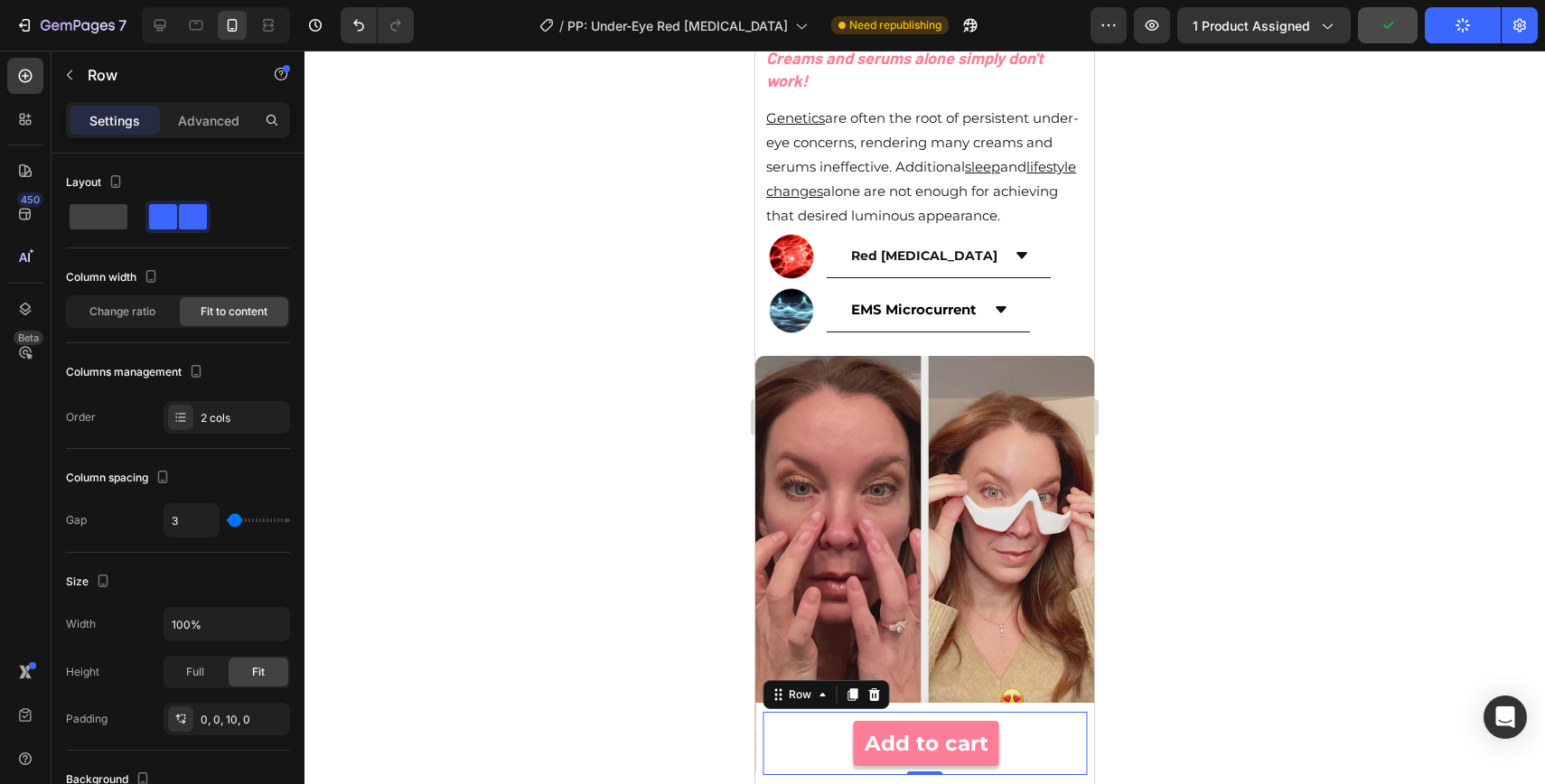
scroll to position [1969, 0]
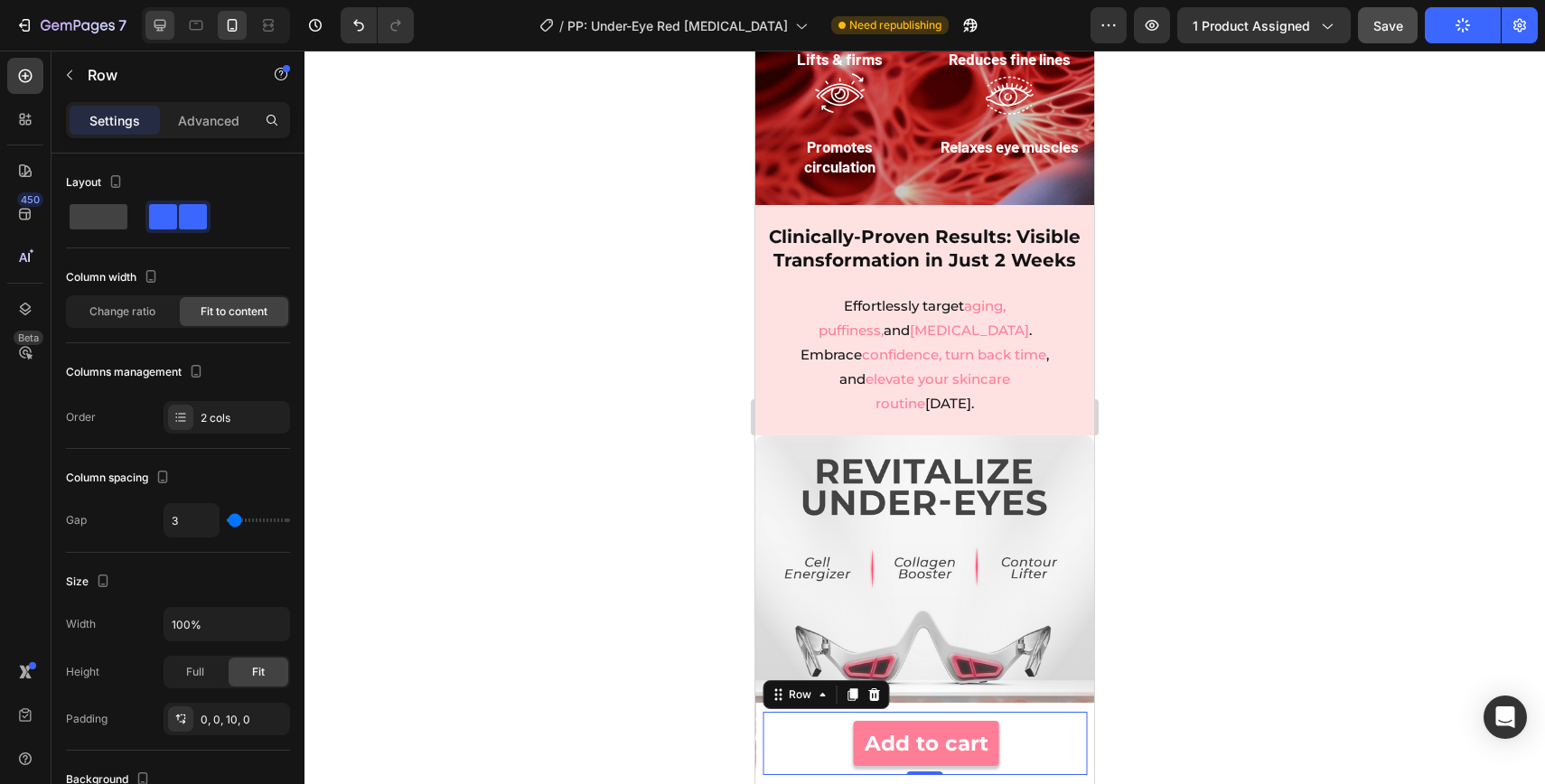
click at [161, 24] on icon at bounding box center [160, 25] width 18 height 18
type input "12"
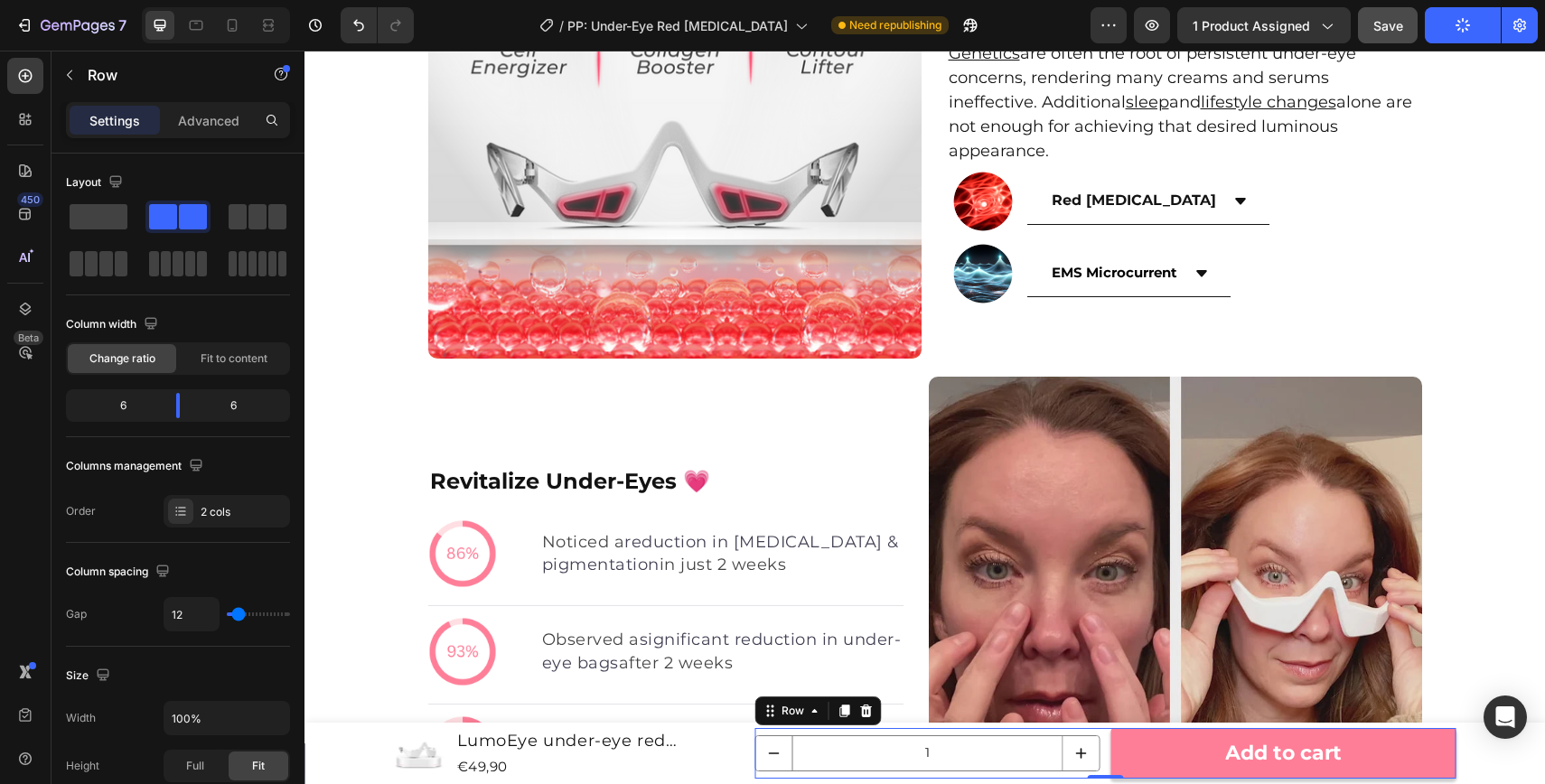
scroll to position [2494, 0]
click at [1509, 730] on div "Open Intercom Messenger" at bounding box center [1506, 717] width 48 height 48
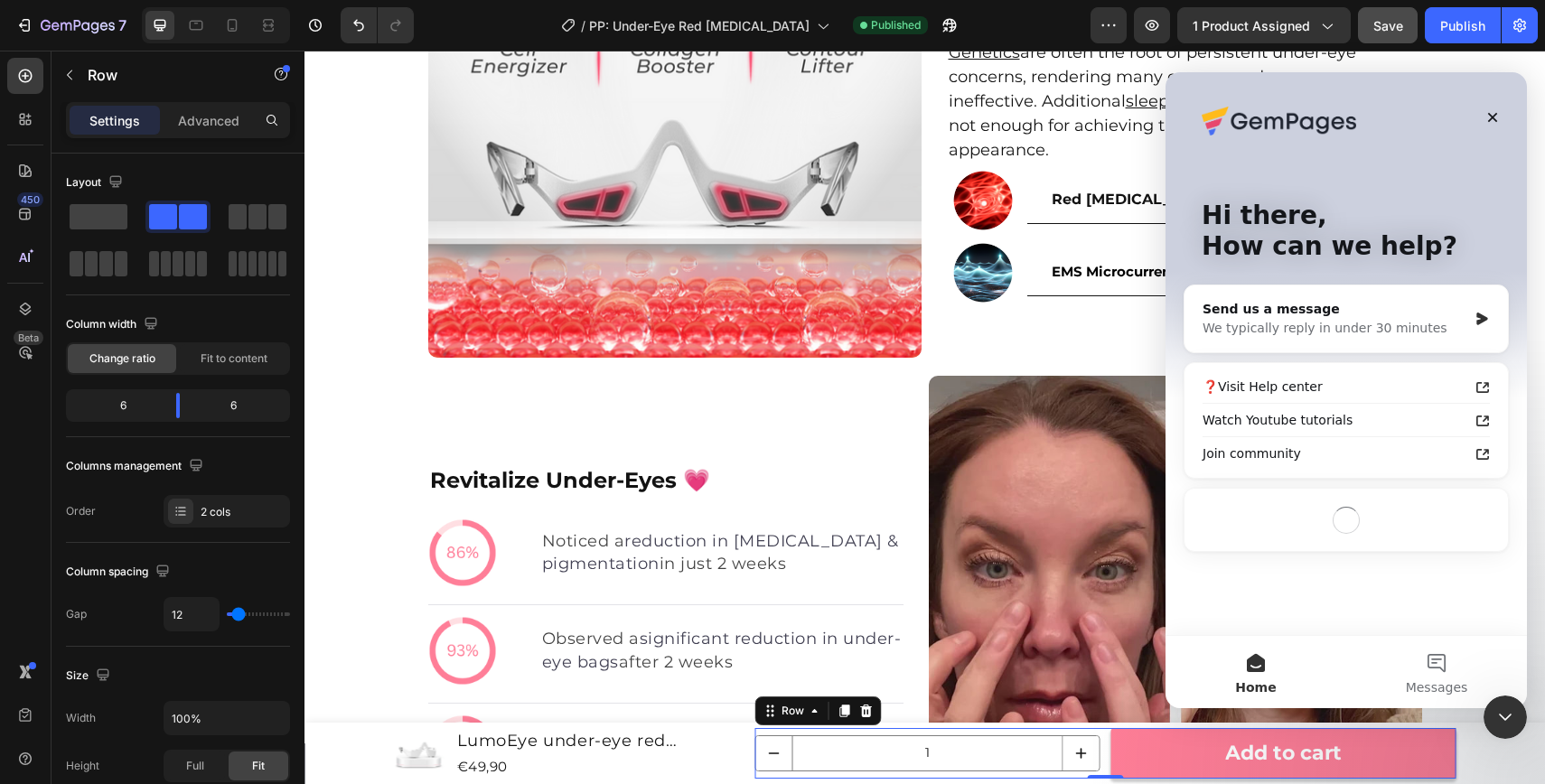
scroll to position [0, 0]
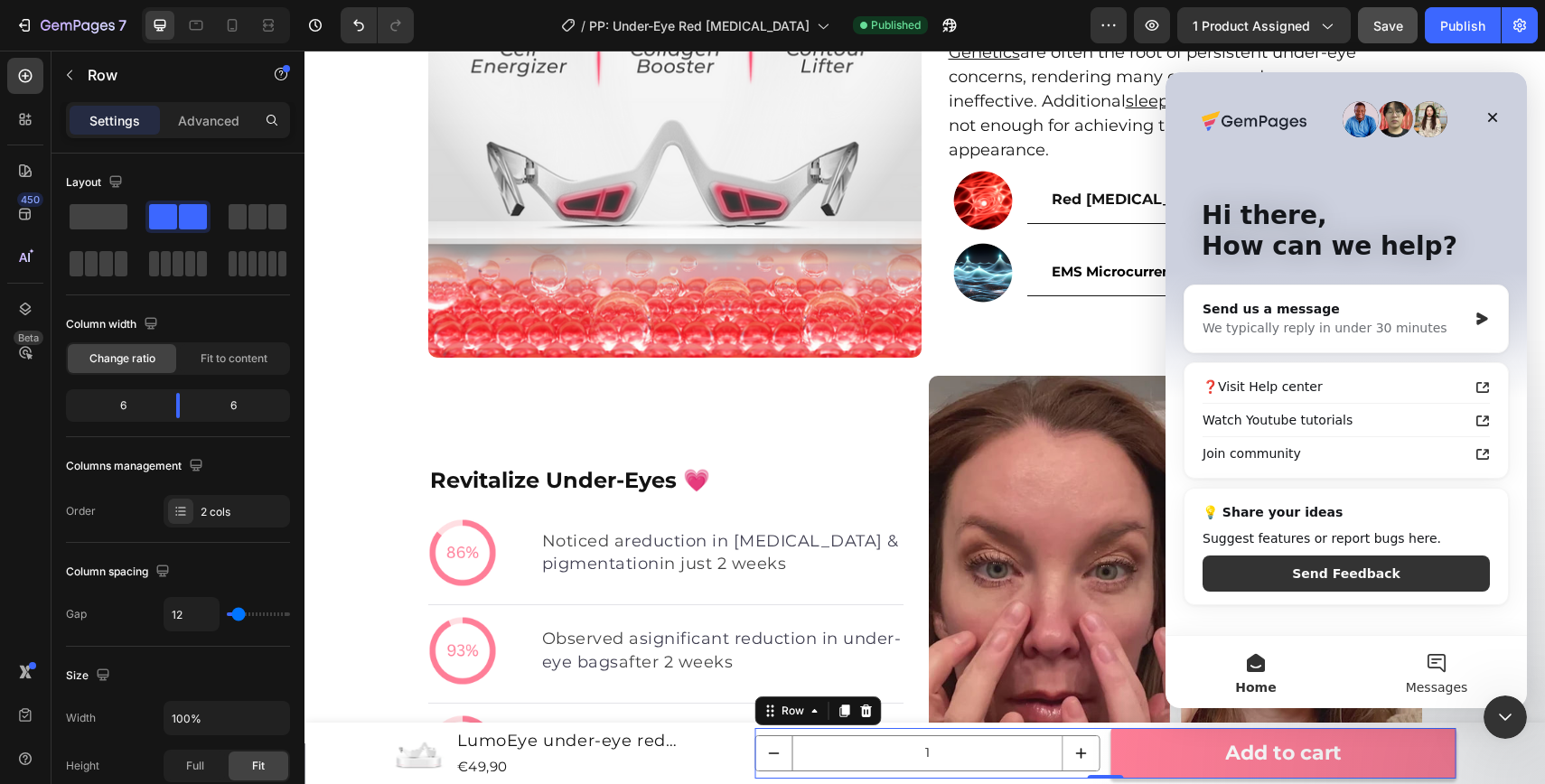
click at [1429, 659] on button "Messages" at bounding box center [1436, 672] width 181 height 73
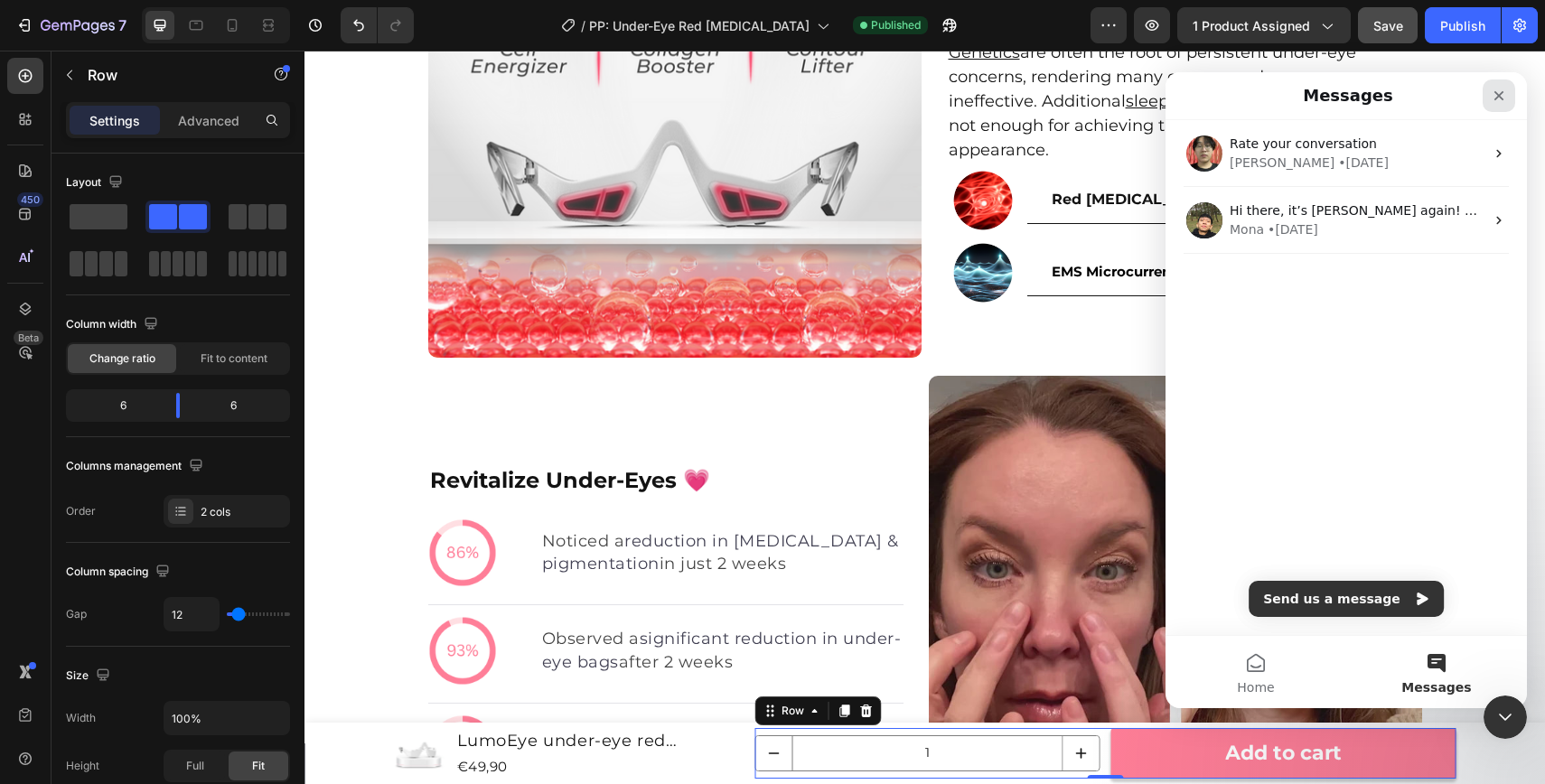
click at [1504, 94] on icon "Close" at bounding box center [1499, 95] width 14 height 14
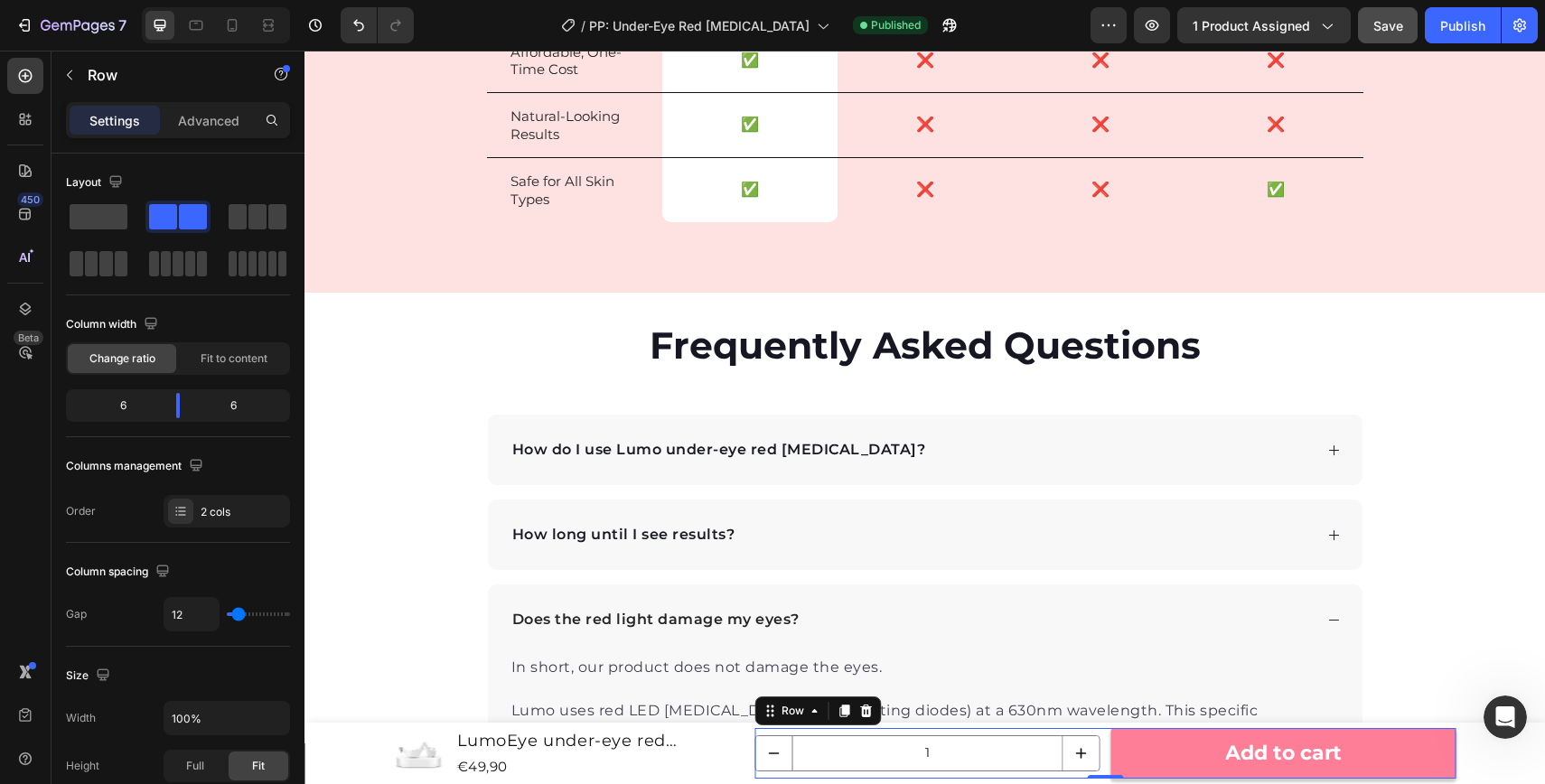
scroll to position [6217, 0]
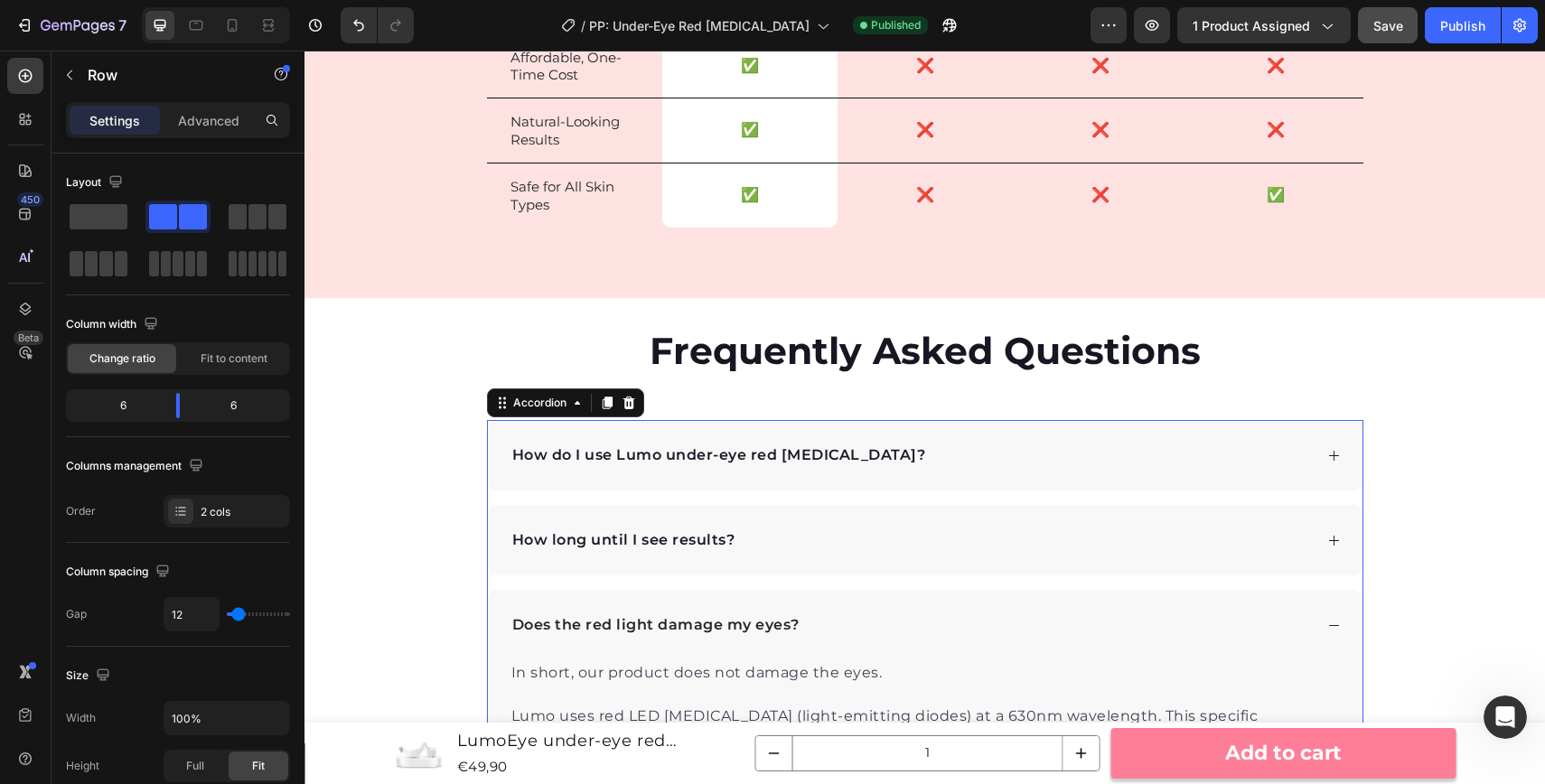
click at [831, 460] on p "How do I use Lumo under-eye red light therapy?" at bounding box center [719, 455] width 414 height 22
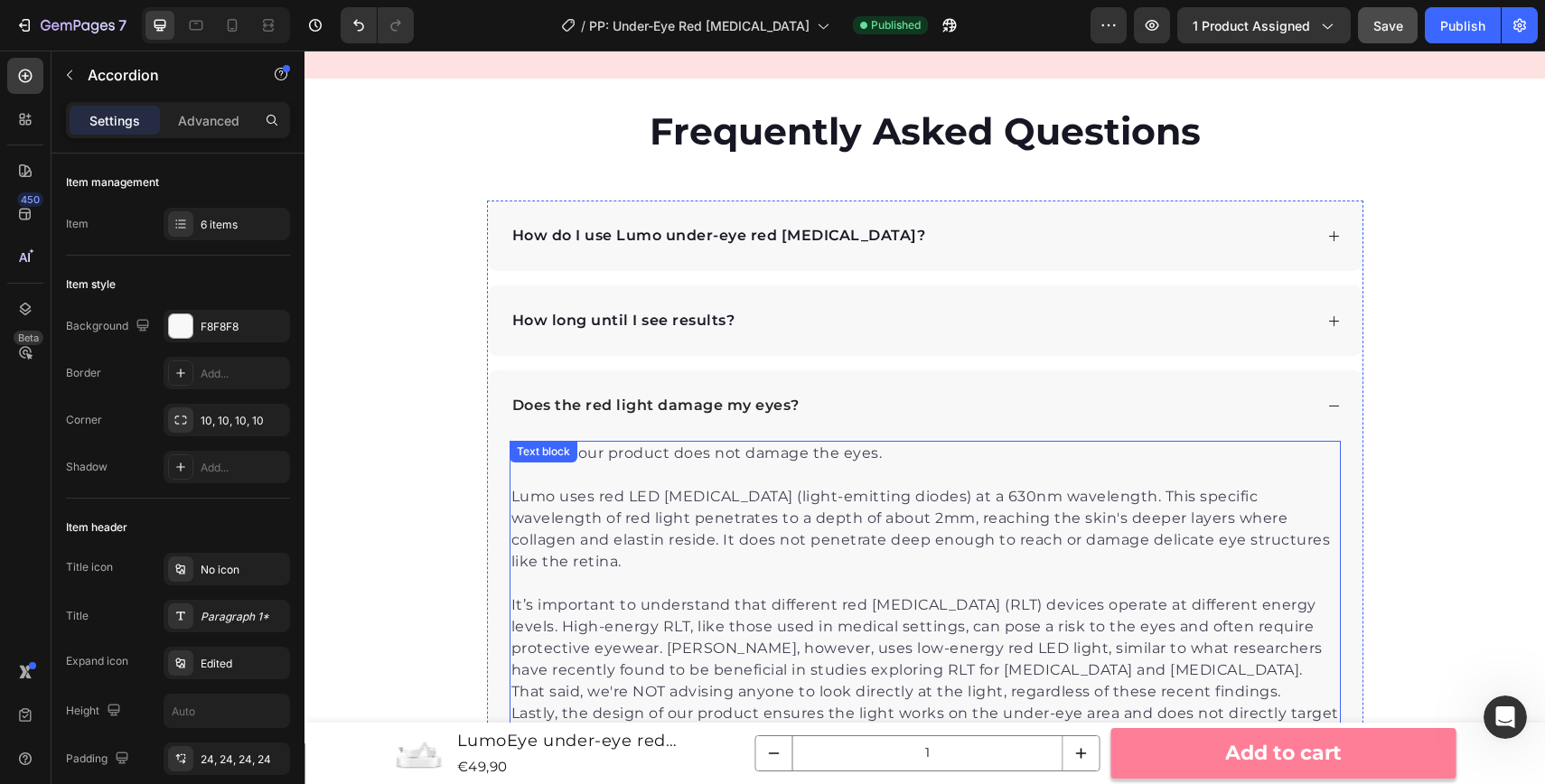
scroll to position [6433, 0]
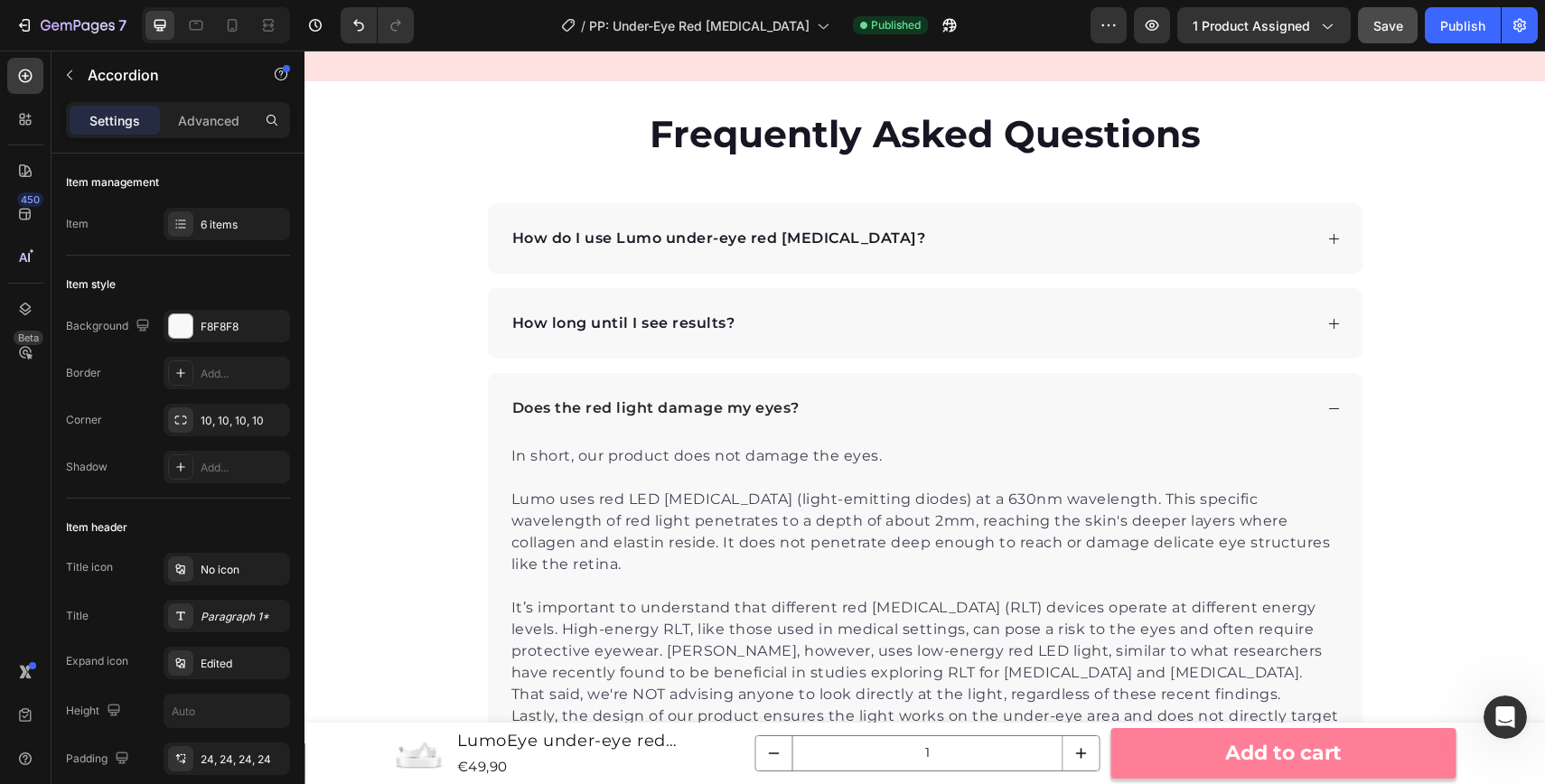
click at [841, 243] on p "How do I use Lumo under-eye red light therapy?" at bounding box center [719, 238] width 414 height 22
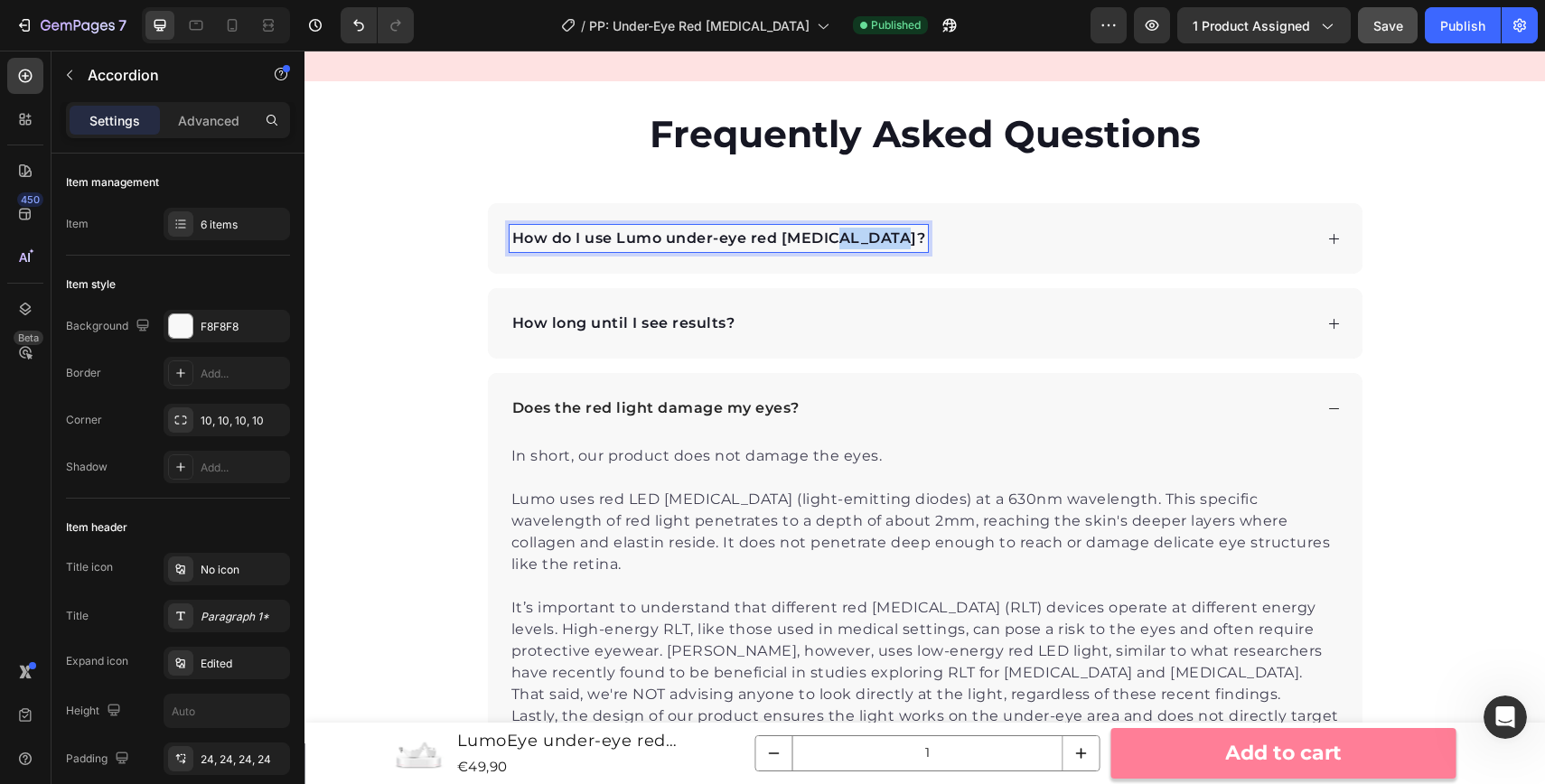
click at [841, 243] on p "How do I use Lumo under-eye red light therapy?" at bounding box center [719, 238] width 414 height 22
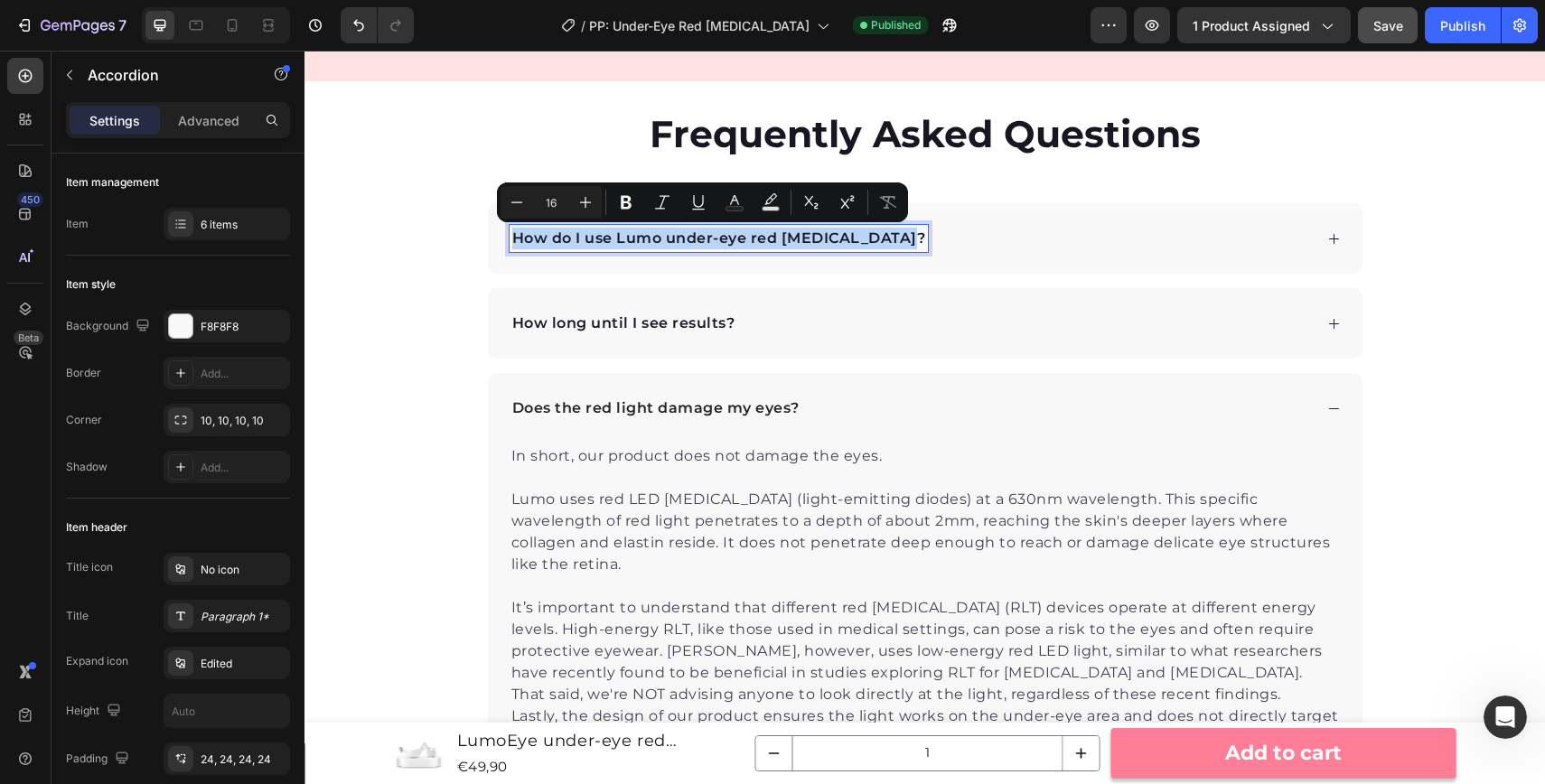
click at [748, 242] on p "How do I use Lumo under-eye red light therapy?" at bounding box center [719, 238] width 414 height 22
drag, startPoint x: 662, startPoint y: 242, endPoint x: 895, endPoint y: 242, distance: 233.0
click at [895, 242] on div "How do I use Lumo under-eye red light therapy?" at bounding box center [719, 239] width 419 height 27
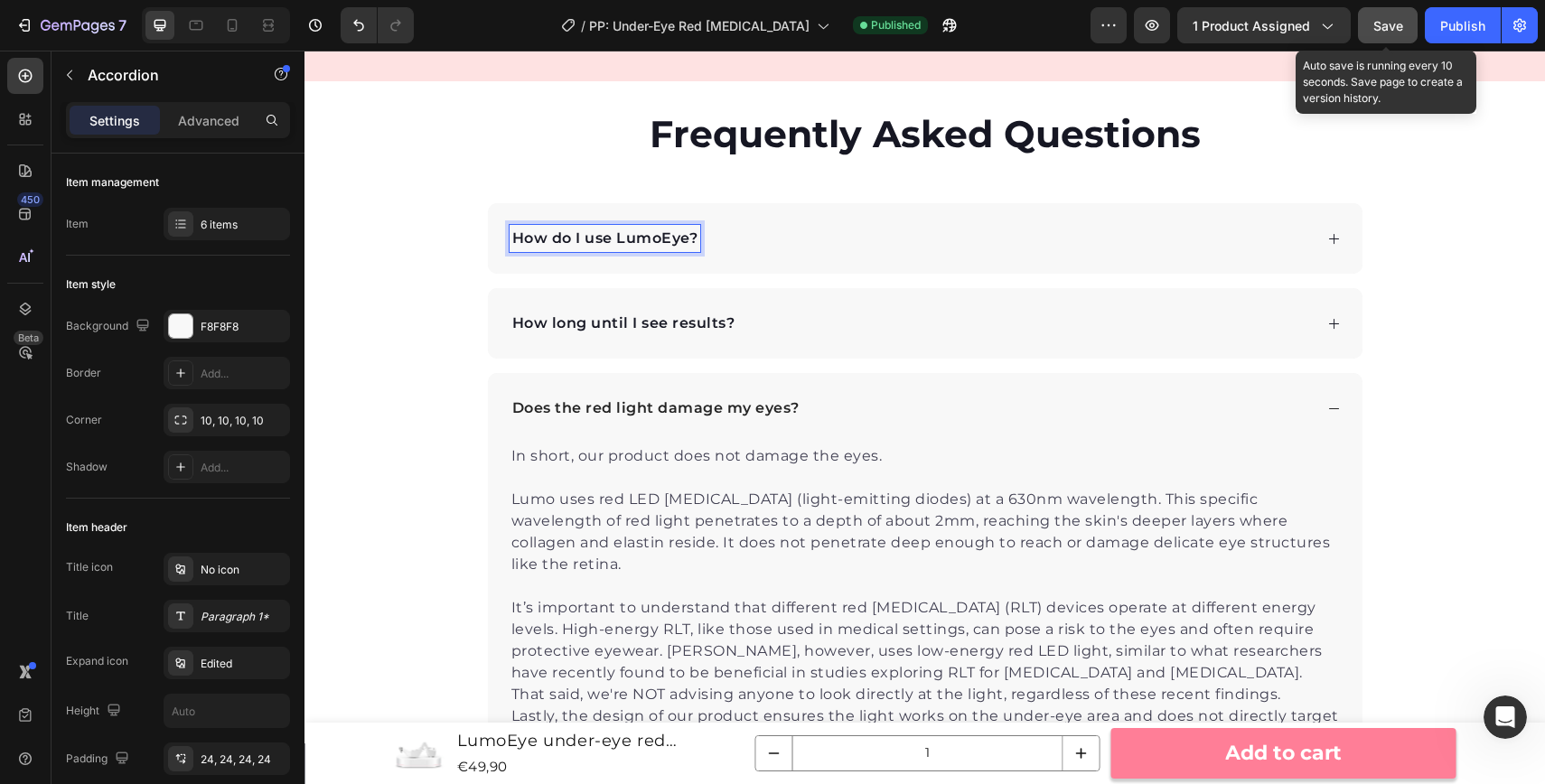
click at [1392, 26] on span "Save" at bounding box center [1388, 26] width 30 height 15
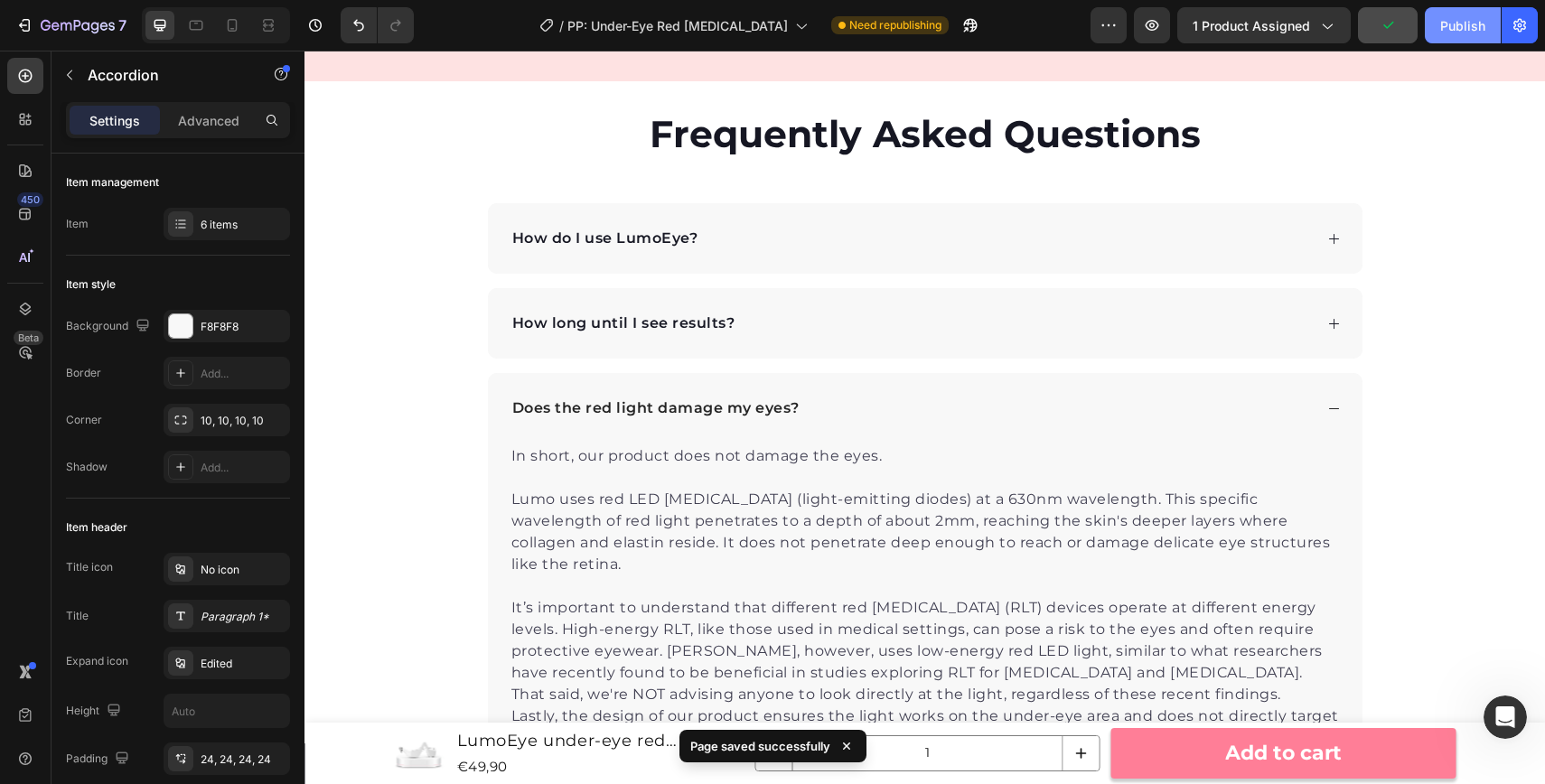
click at [1466, 37] on button "Publish" at bounding box center [1463, 26] width 75 height 36
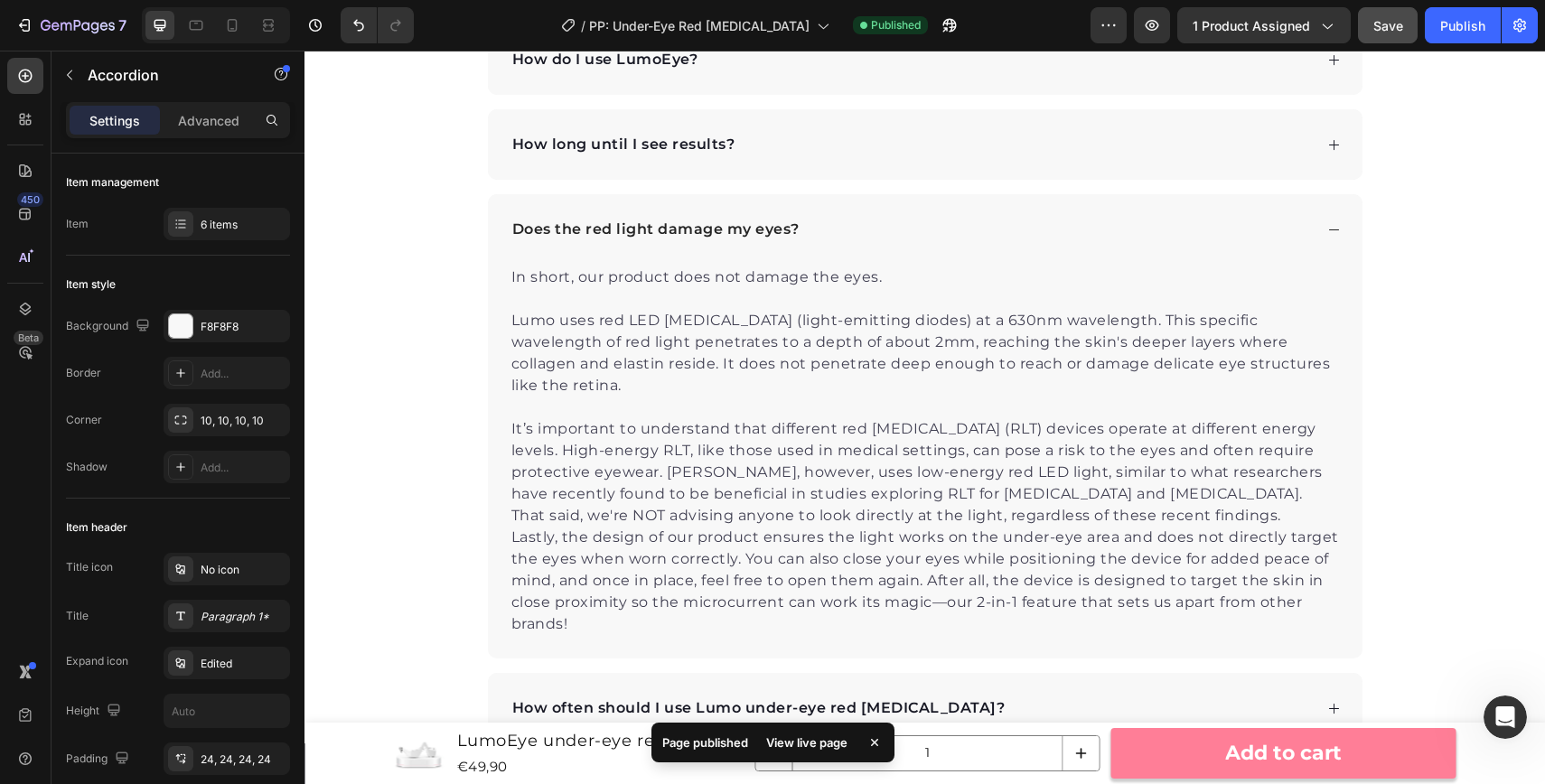
scroll to position [6331, 0]
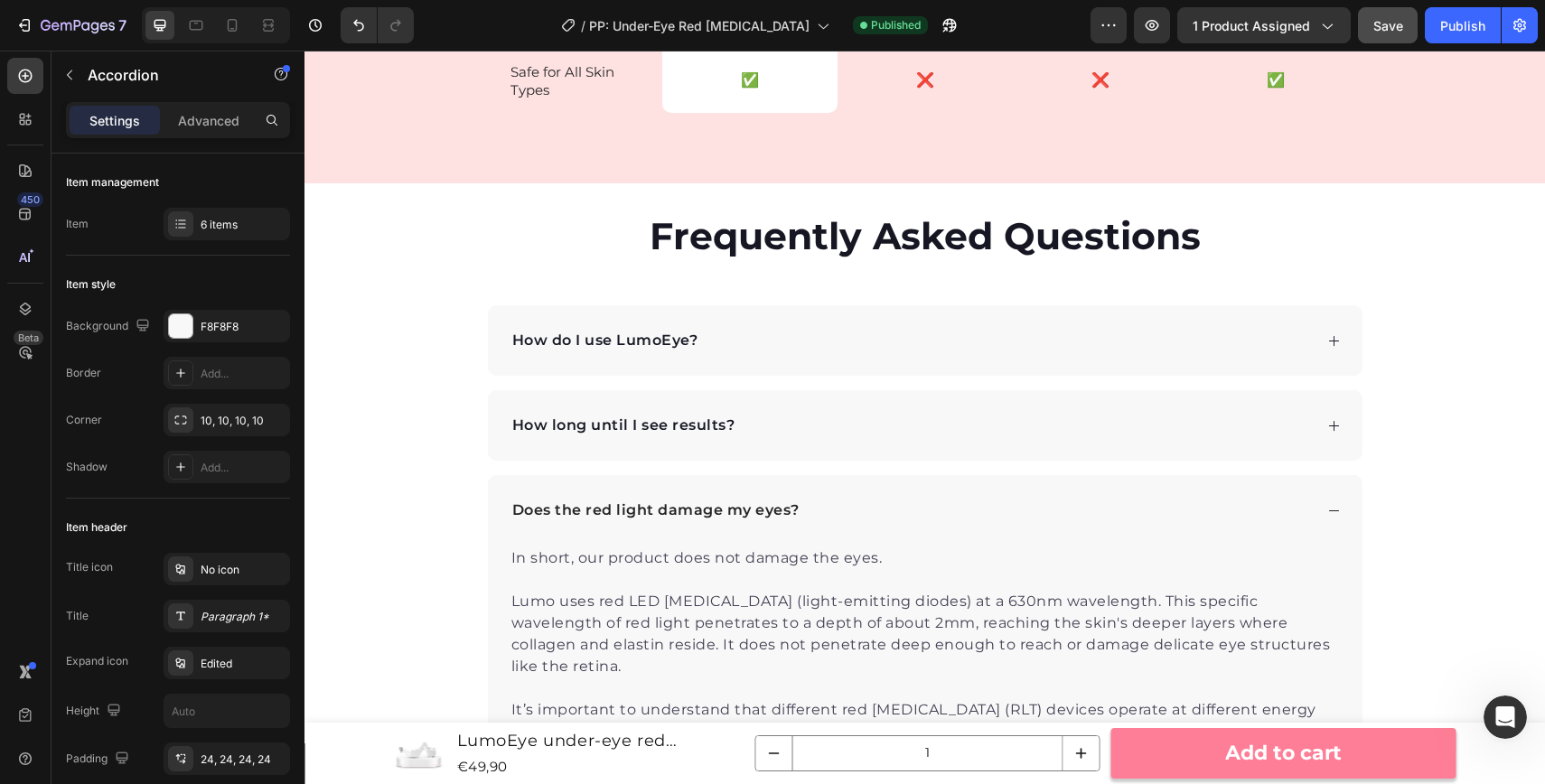
click at [1255, 530] on div "Does the red light damage my eyes?" at bounding box center [926, 510] width 875 height 71
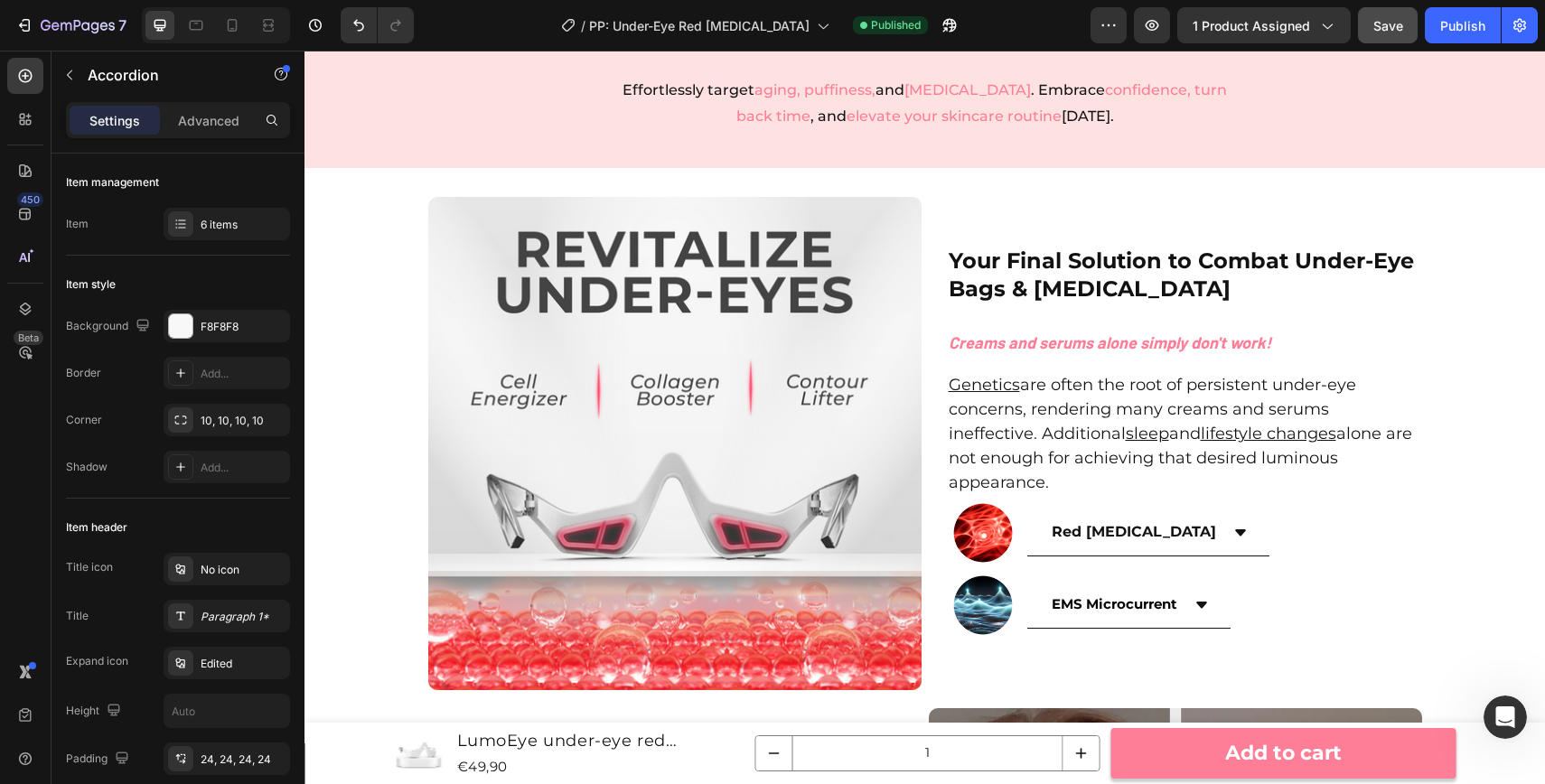
scroll to position [2122, 0]
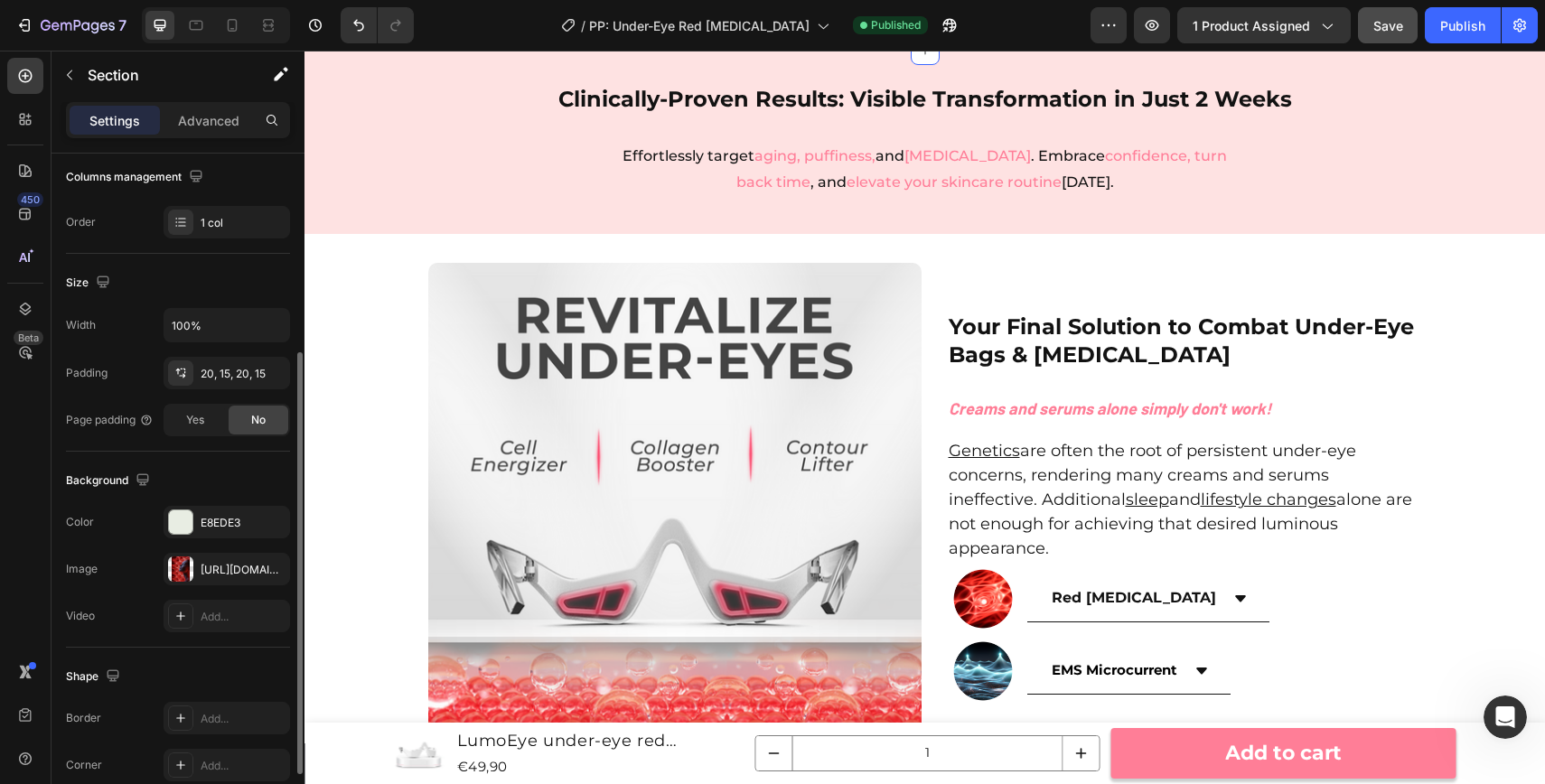
scroll to position [308, 0]
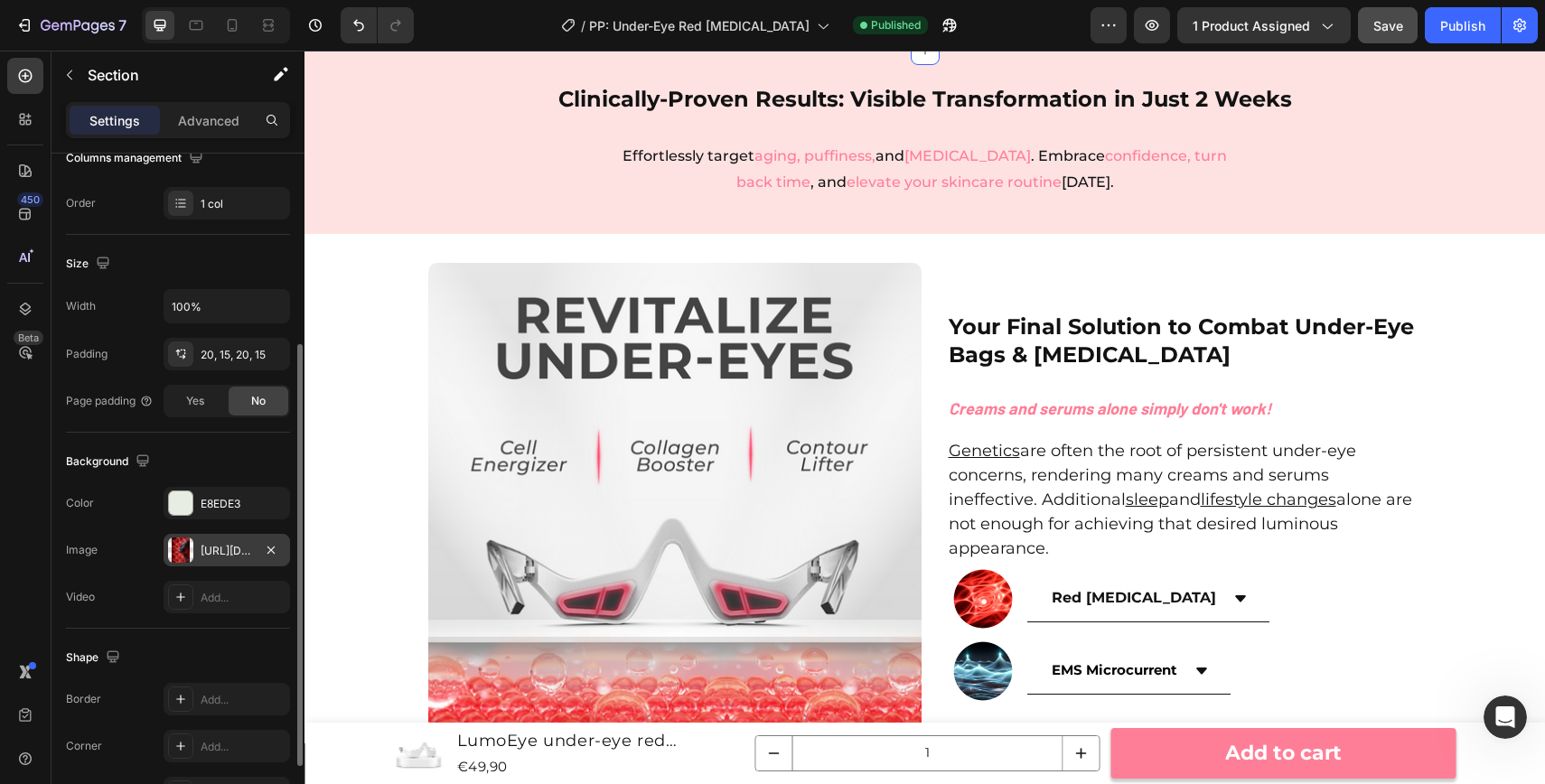
click at [219, 554] on div "https://cdn.shopify.com/s/files/1/0960/1925/1465/files/gempages_575990336900301…" at bounding box center [226, 550] width 53 height 16
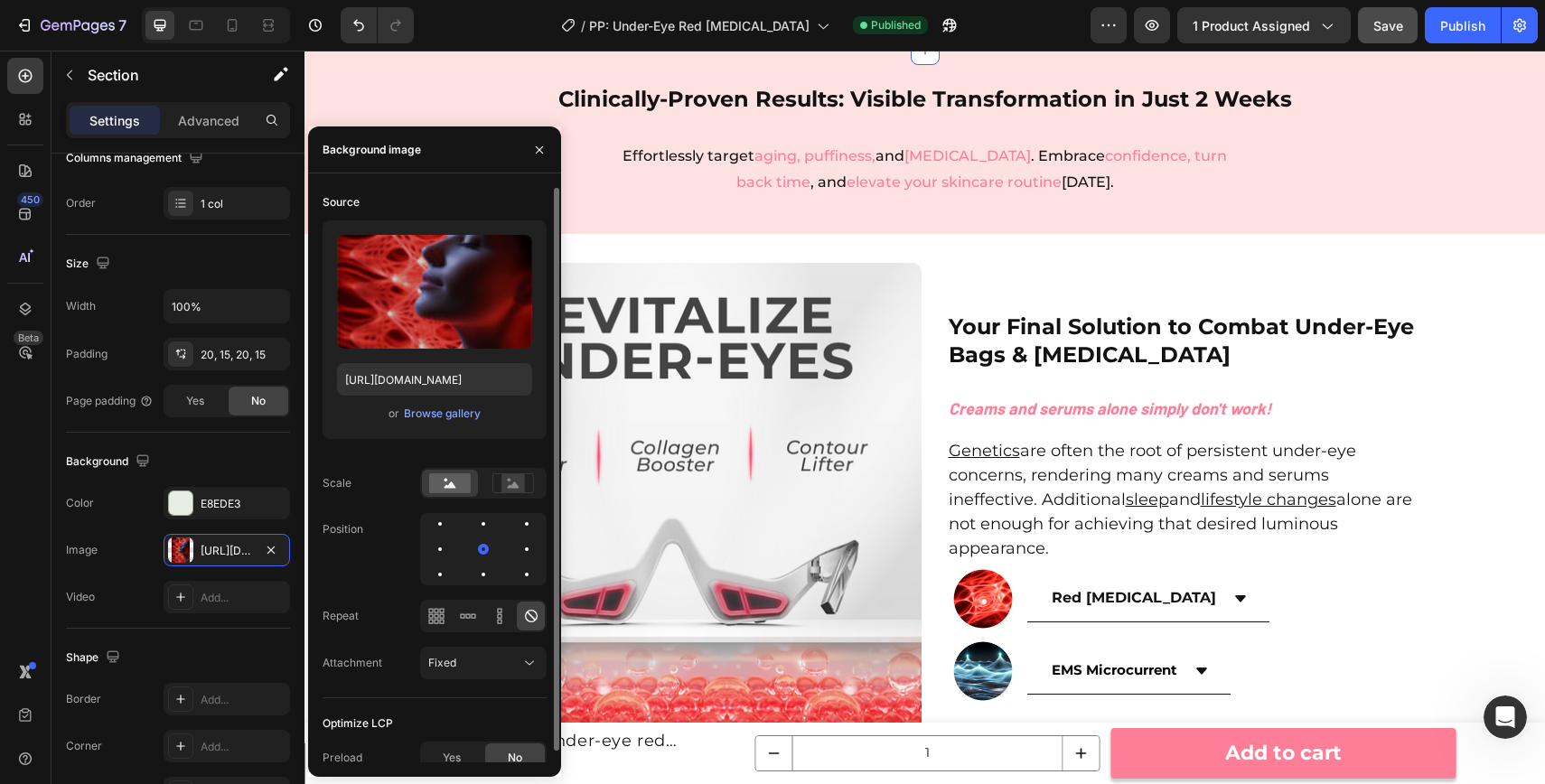
scroll to position [11, 0]
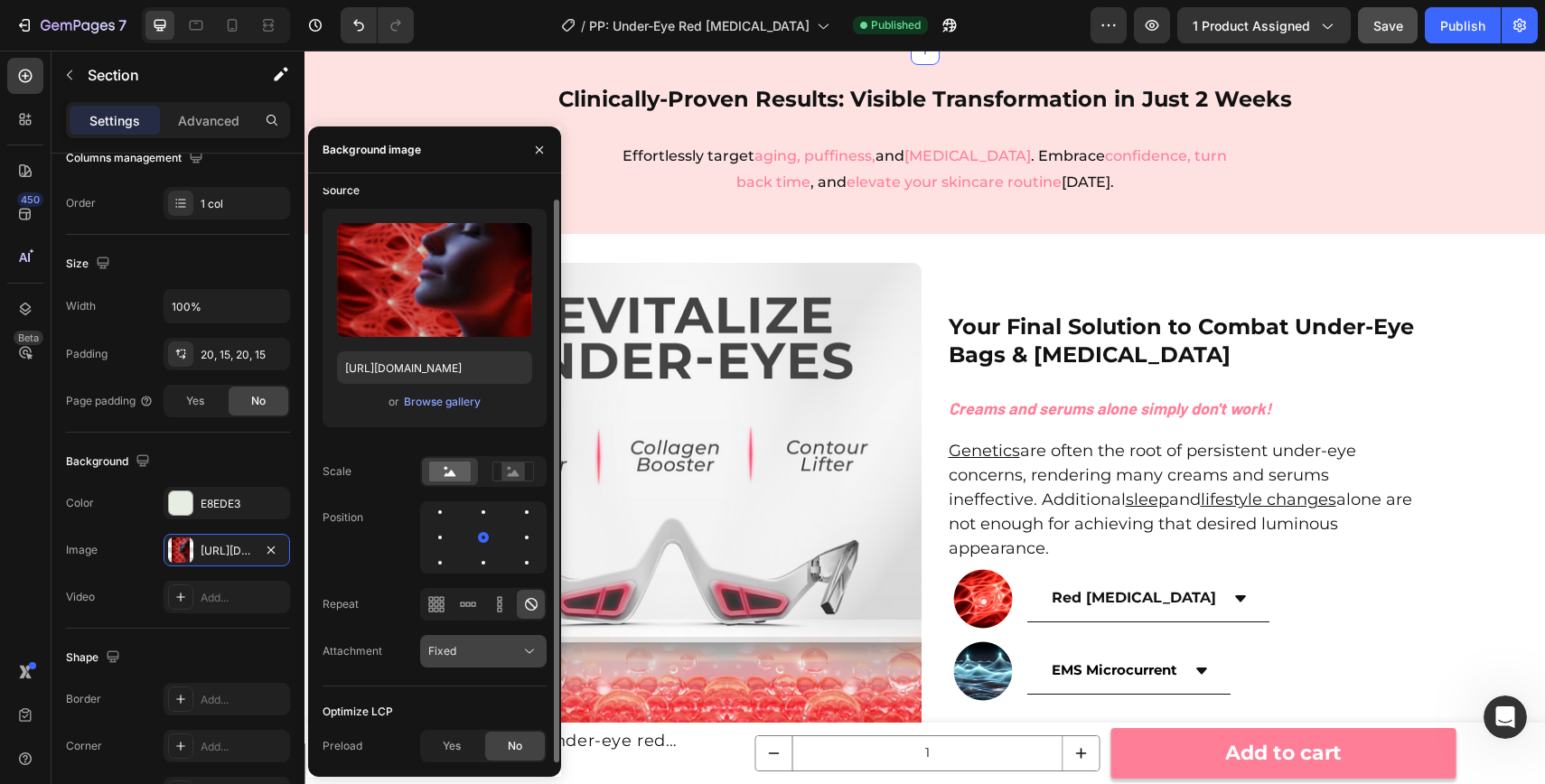
click at [490, 650] on div "Fixed" at bounding box center [474, 650] width 92 height 16
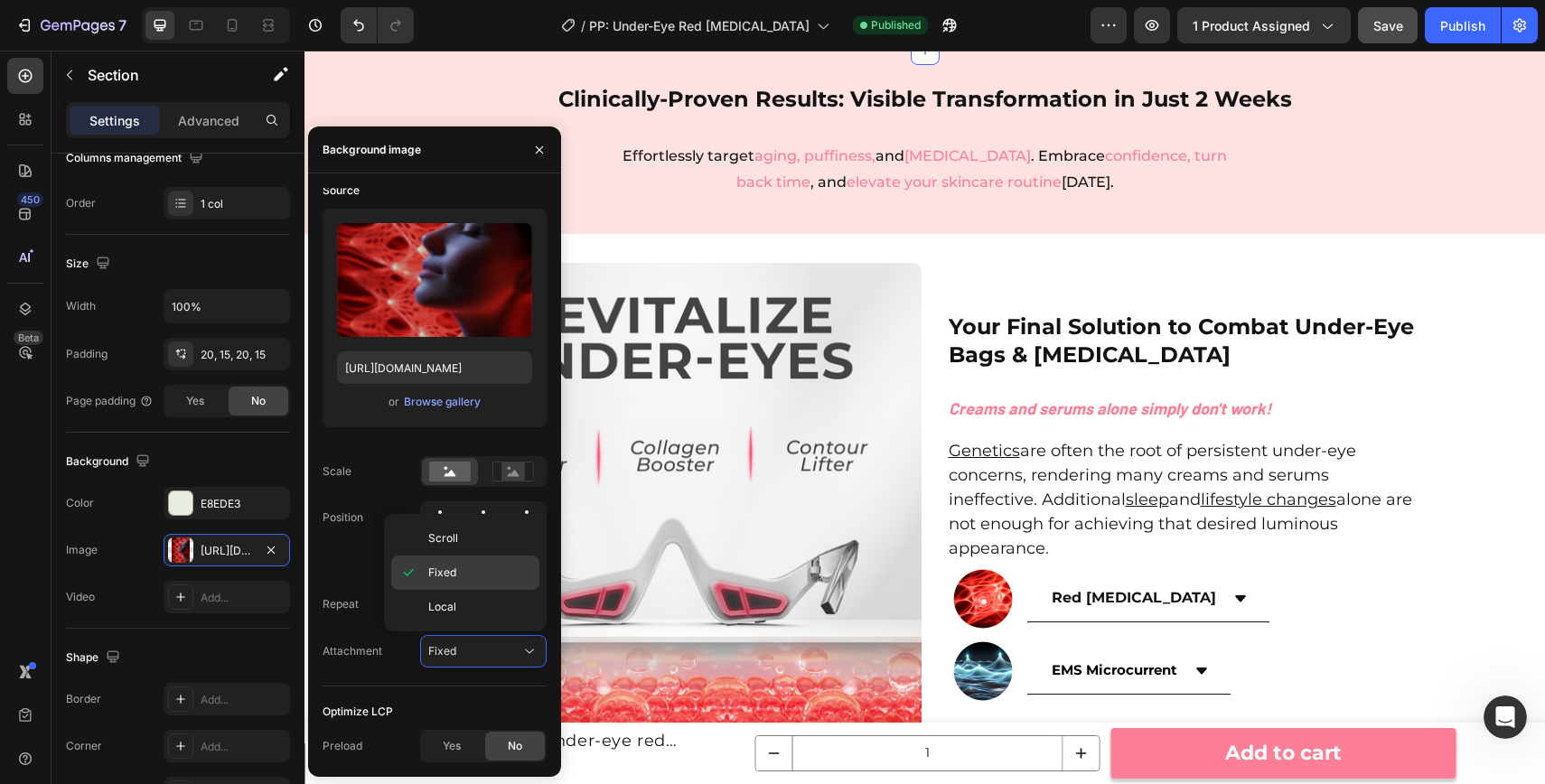
click at [472, 568] on p "Fixed" at bounding box center [480, 572] width 103 height 16
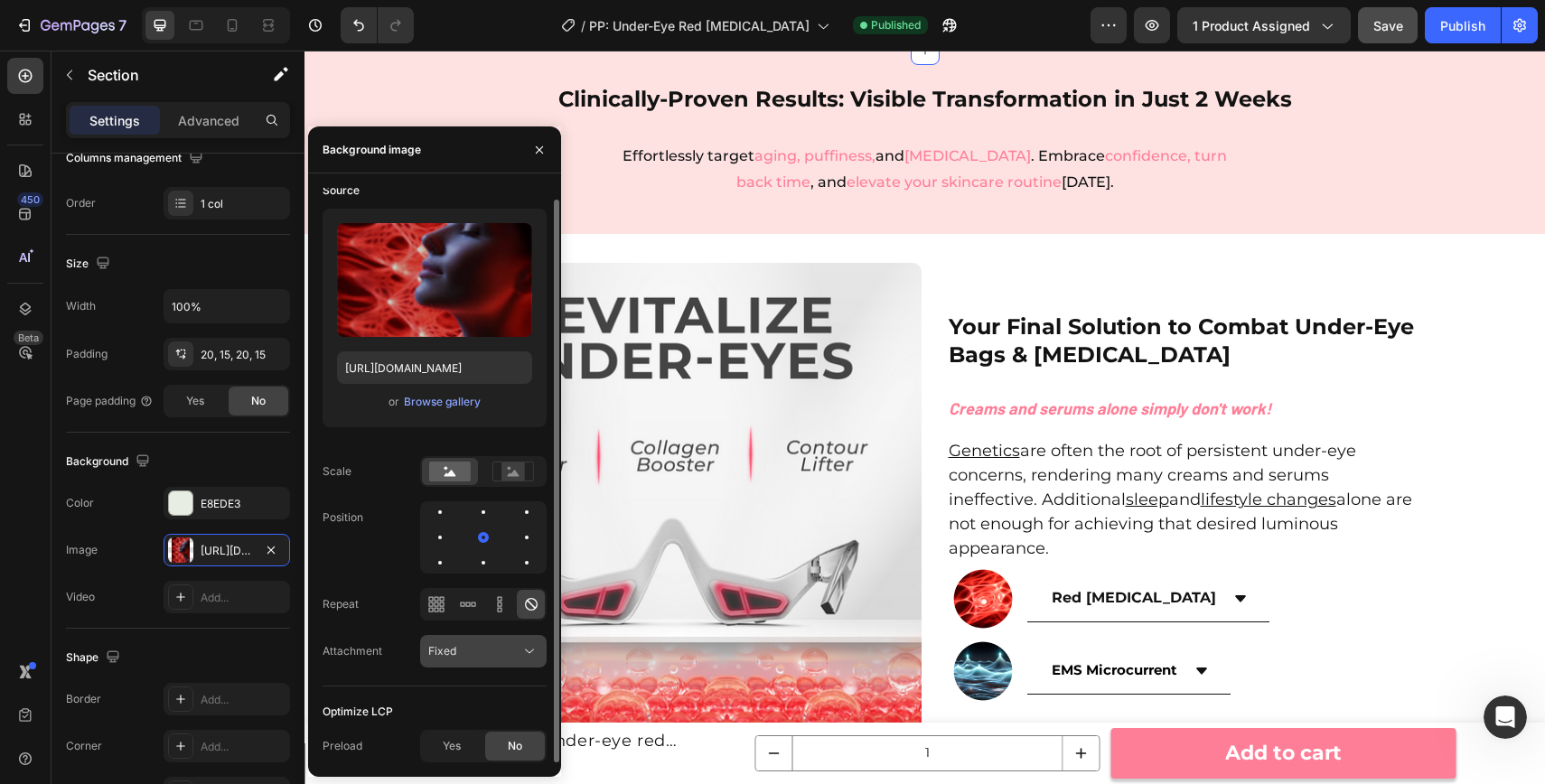
click at [483, 664] on button "Fixed" at bounding box center [483, 651] width 126 height 32
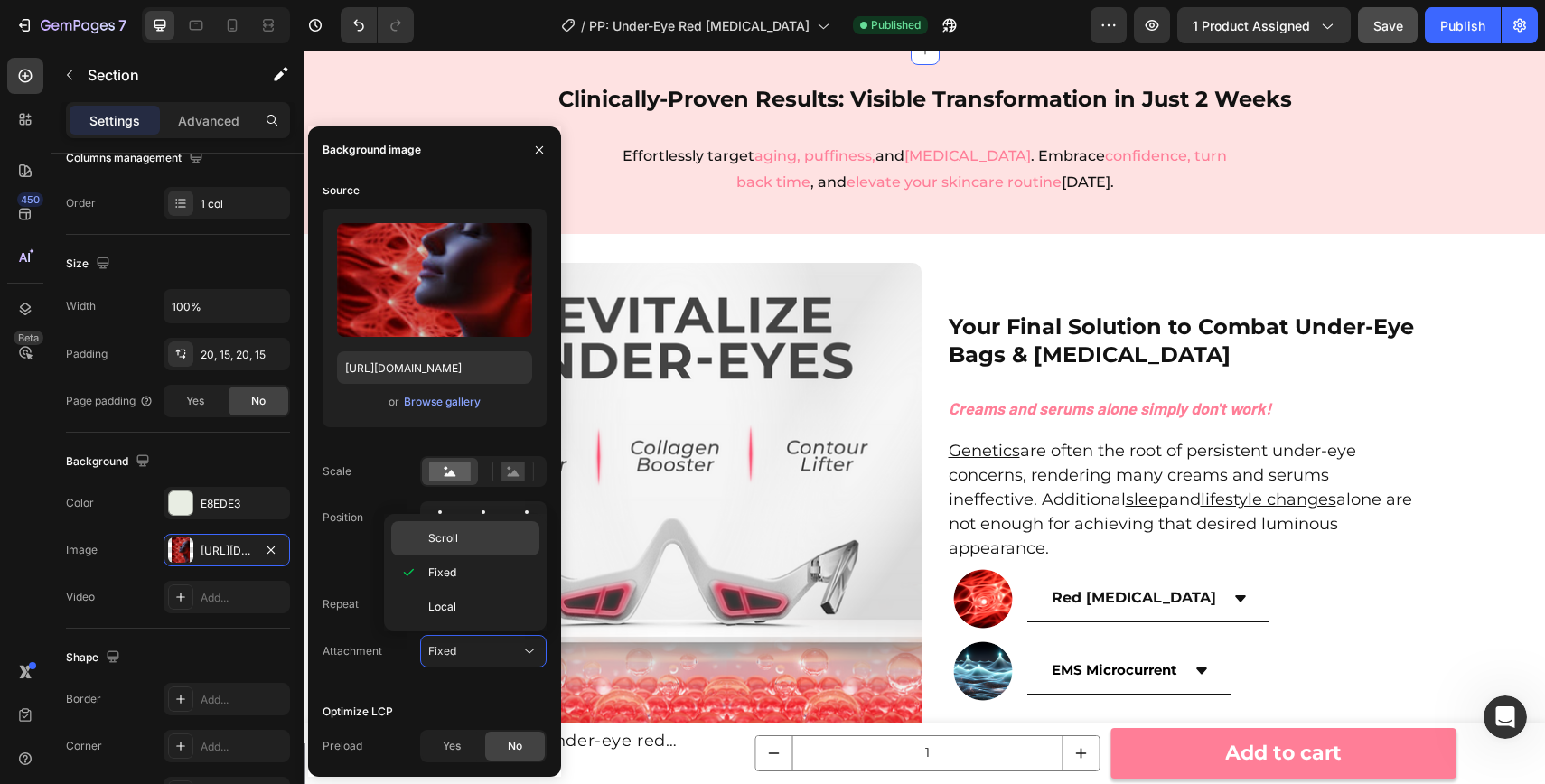
click at [468, 526] on div "Scroll" at bounding box center [465, 539] width 148 height 34
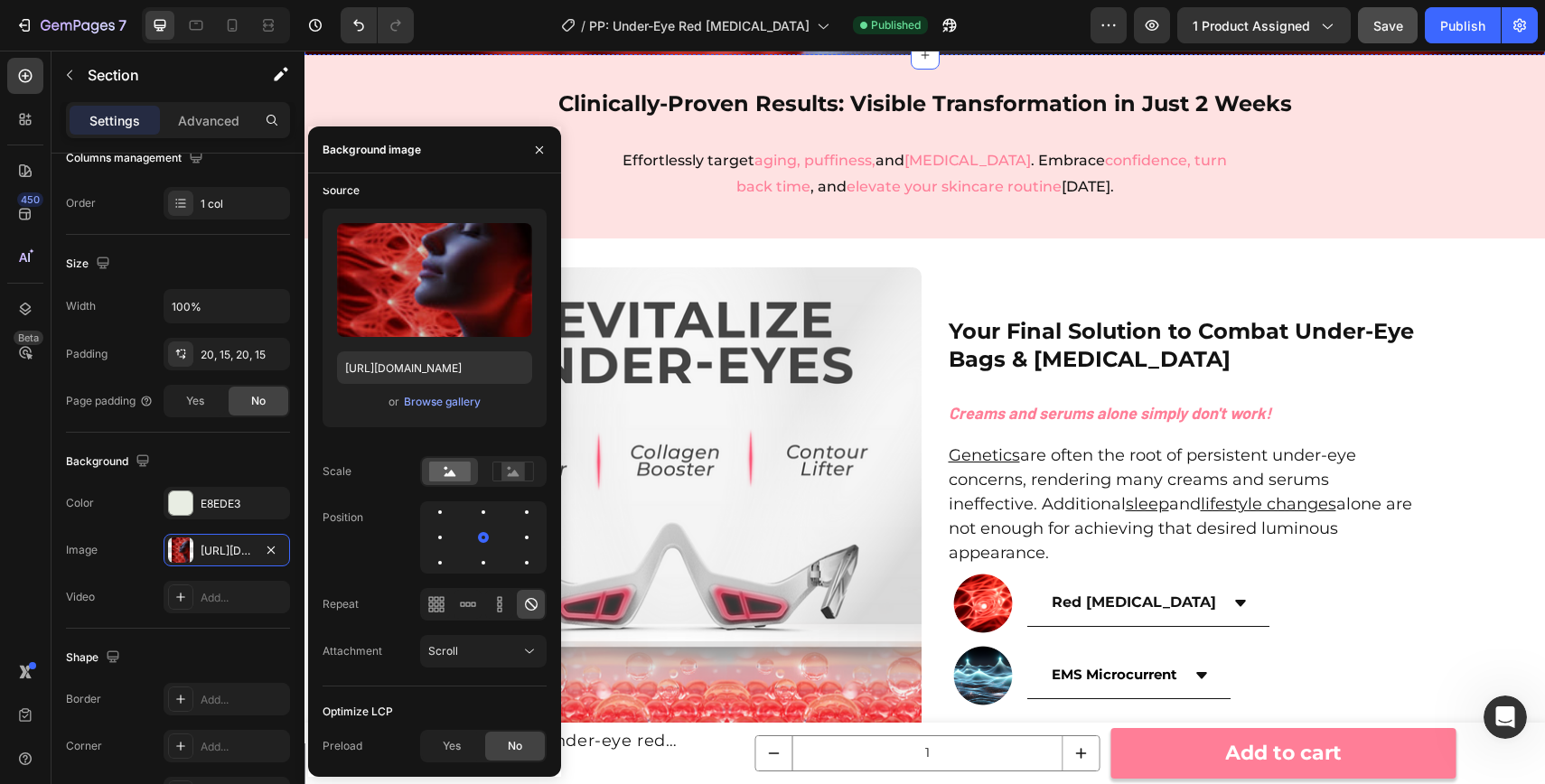
scroll to position [2131, 0]
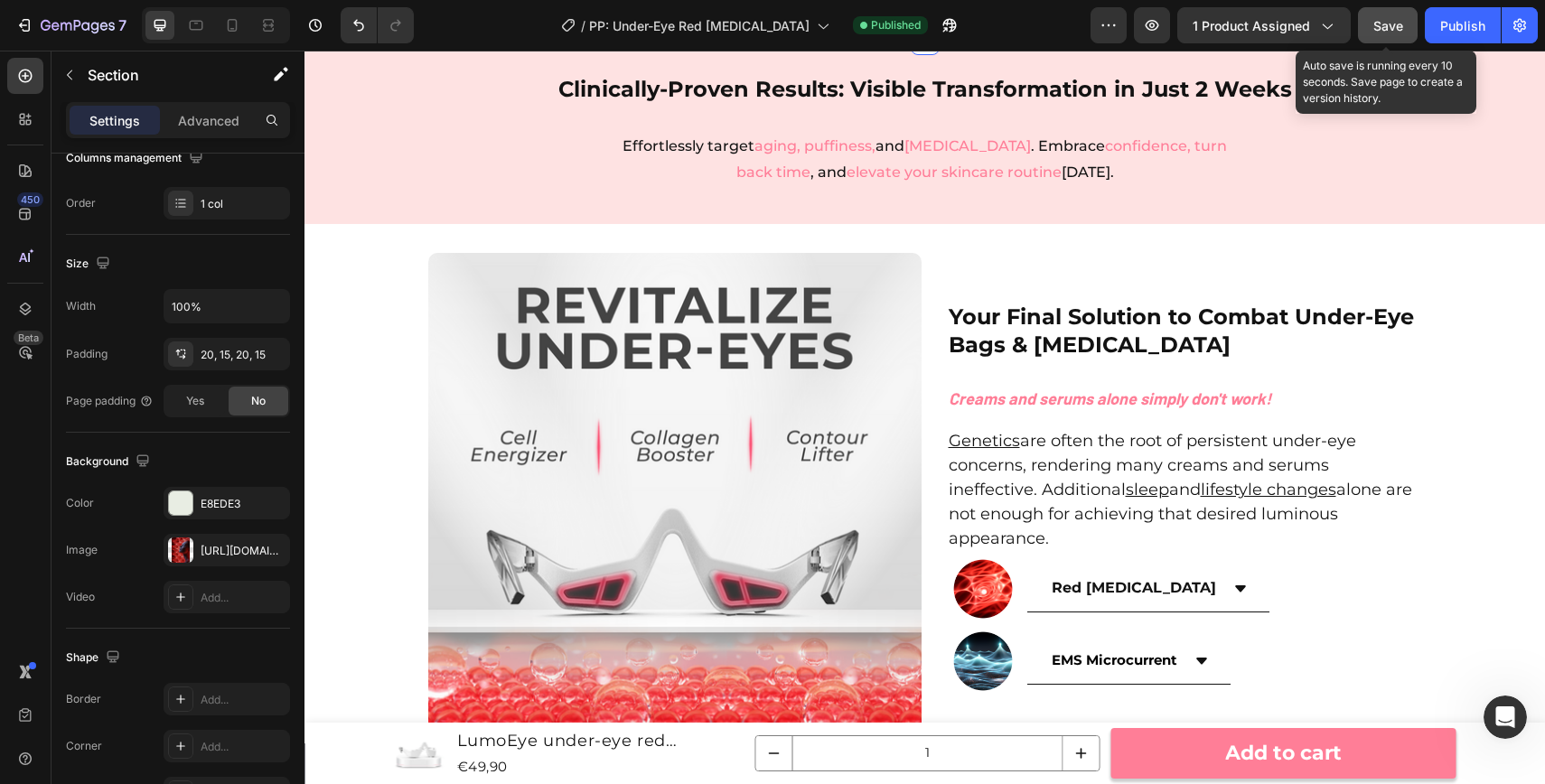
click at [1406, 18] on button "Save" at bounding box center [1388, 26] width 59 height 36
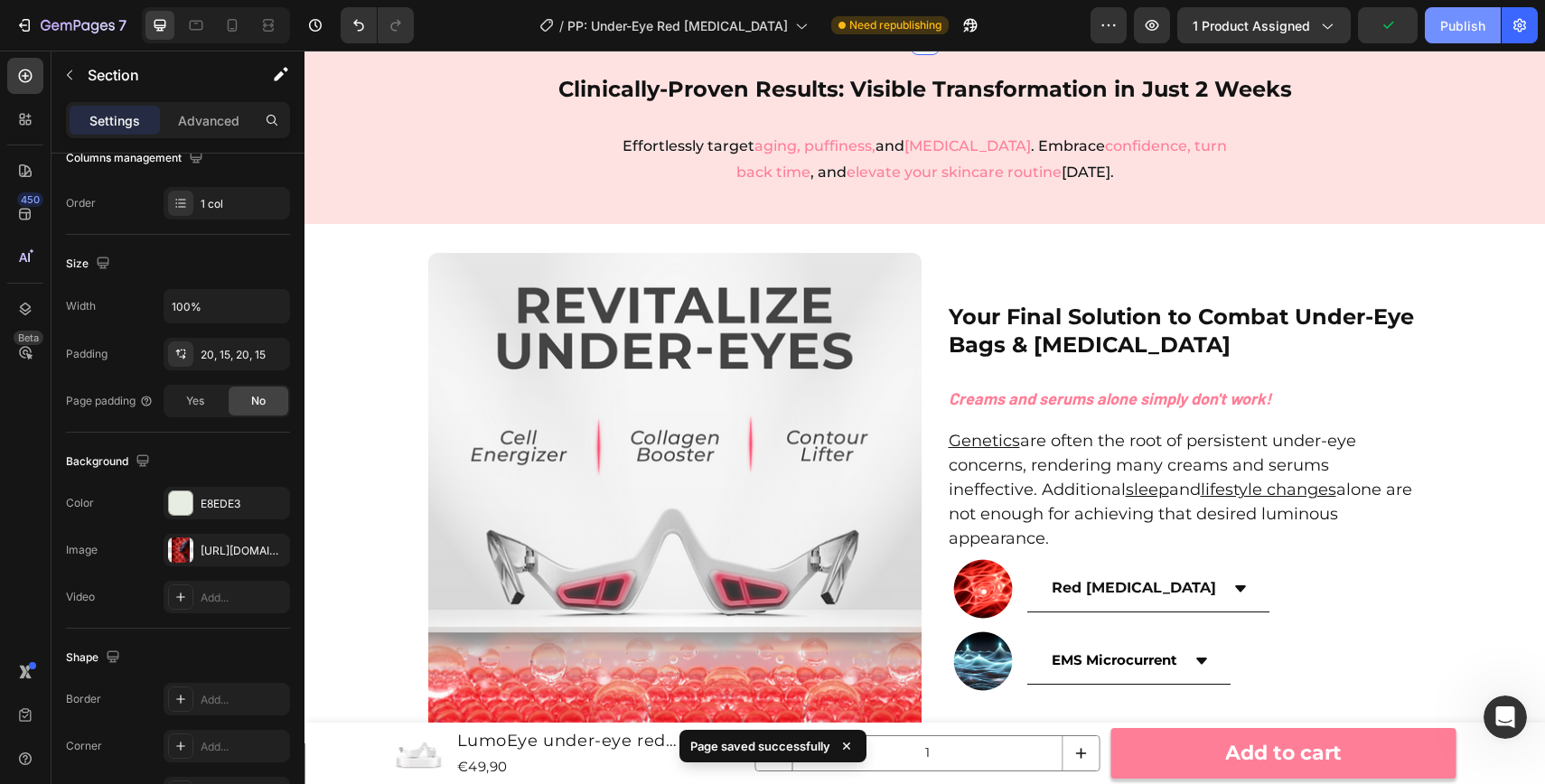
click at [1468, 22] on div "Publish" at bounding box center [1463, 26] width 45 height 19
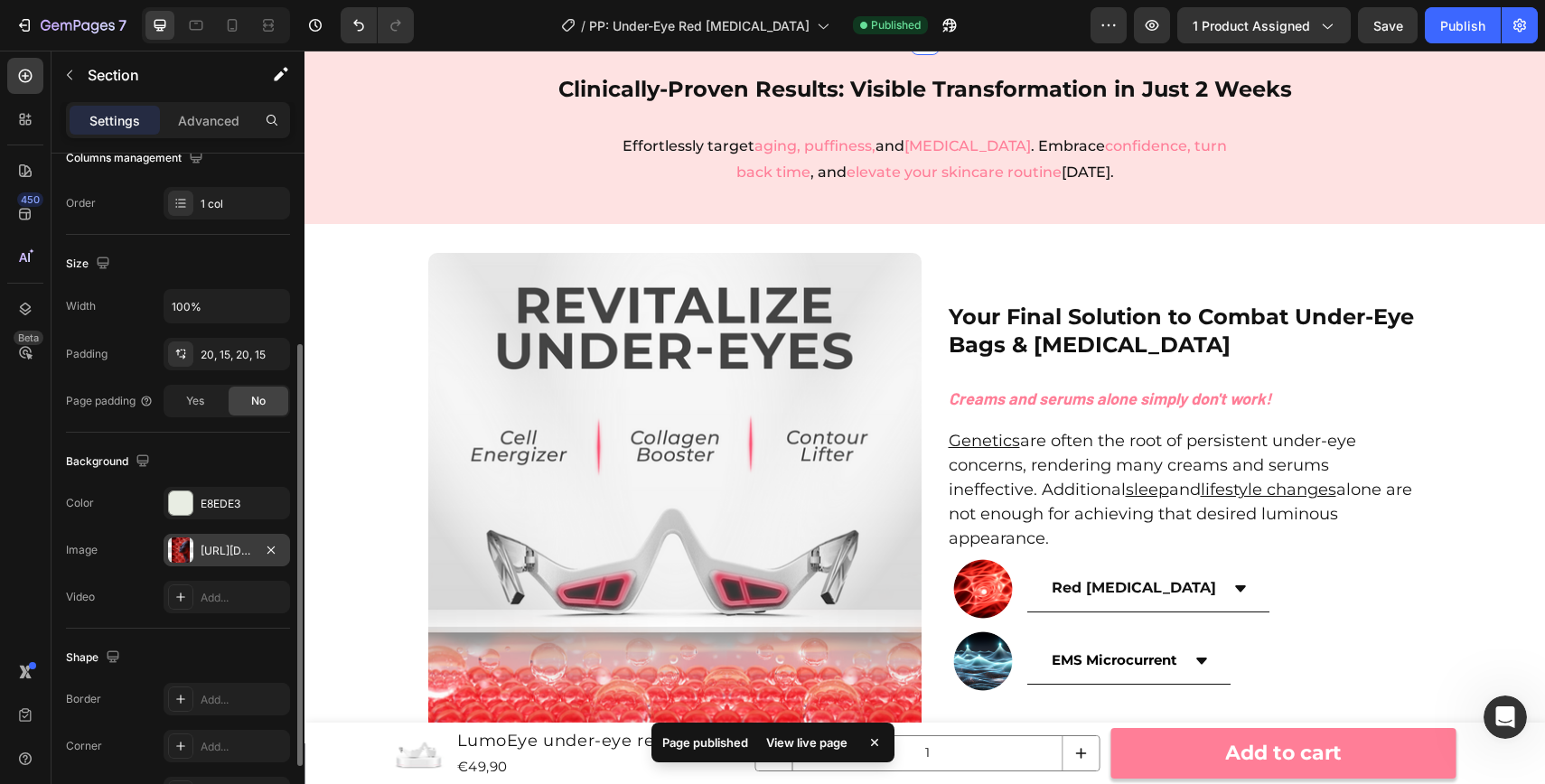
click at [225, 543] on div "https://cdn.shopify.com/s/files/1/0960/1925/1465/files/gempages_575990336900301…" at bounding box center [226, 550] width 53 height 16
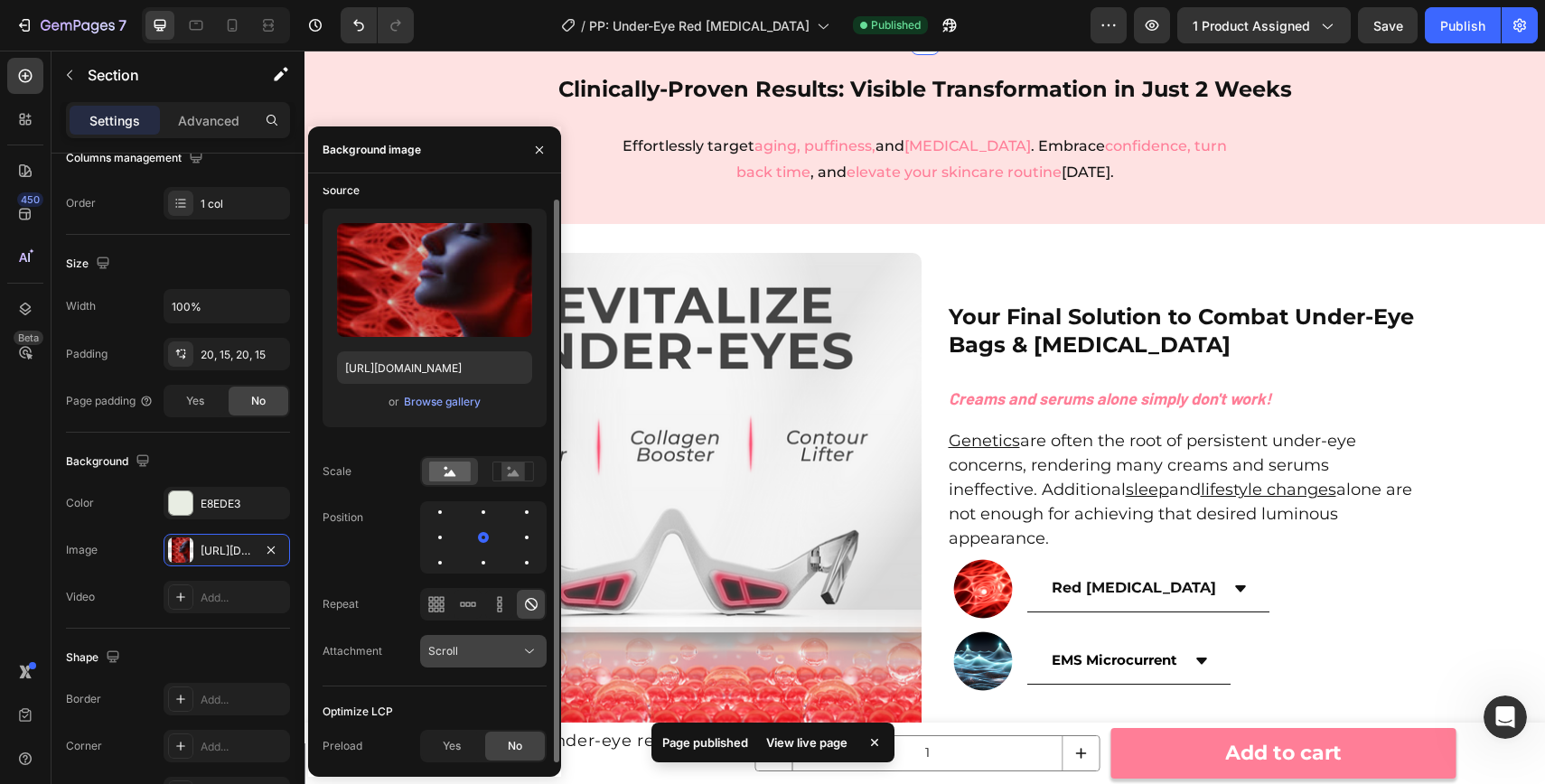
click at [478, 648] on div "Scroll" at bounding box center [474, 650] width 92 height 16
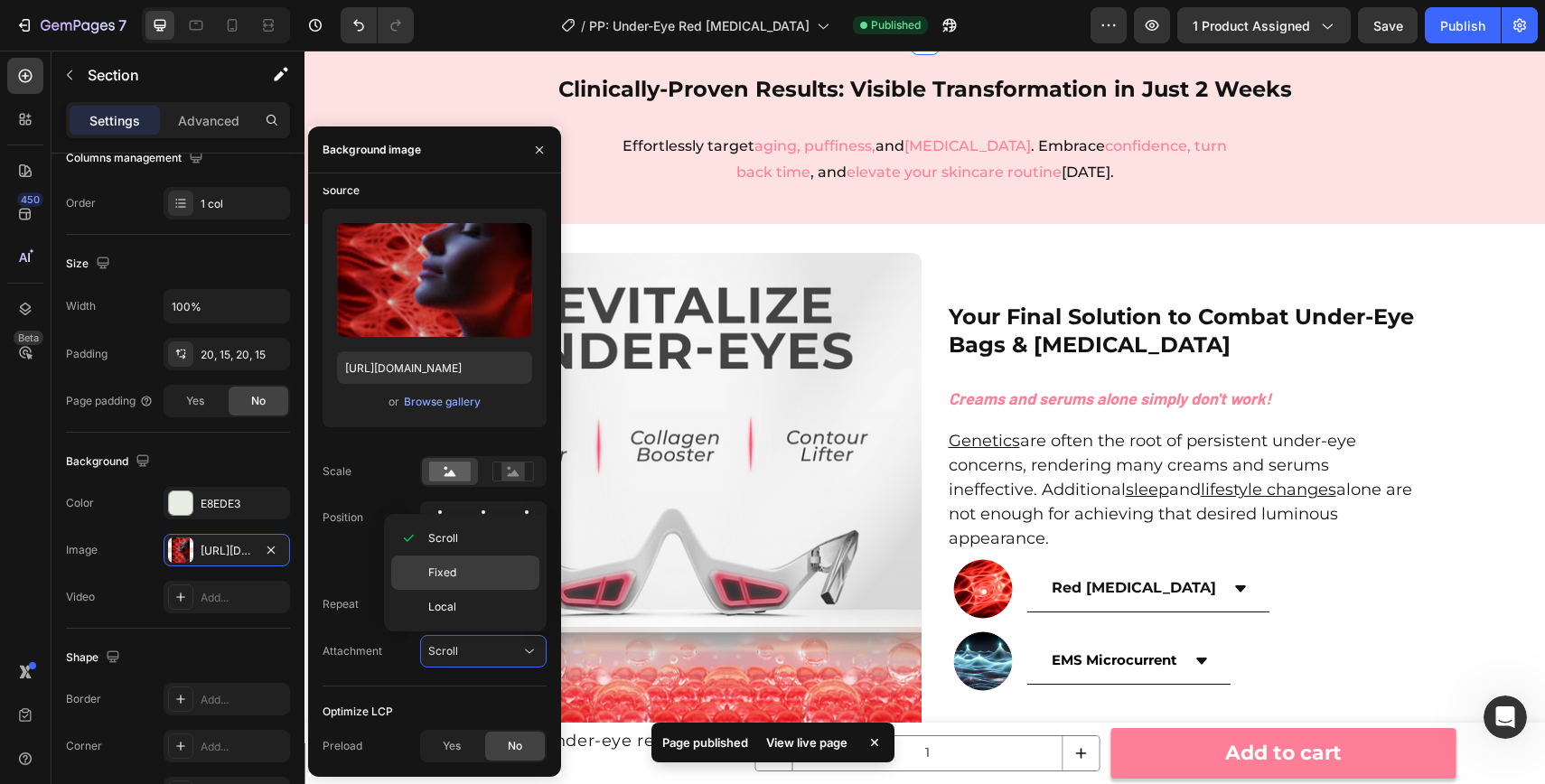
click at [472, 590] on div "Fixed" at bounding box center [465, 607] width 148 height 34
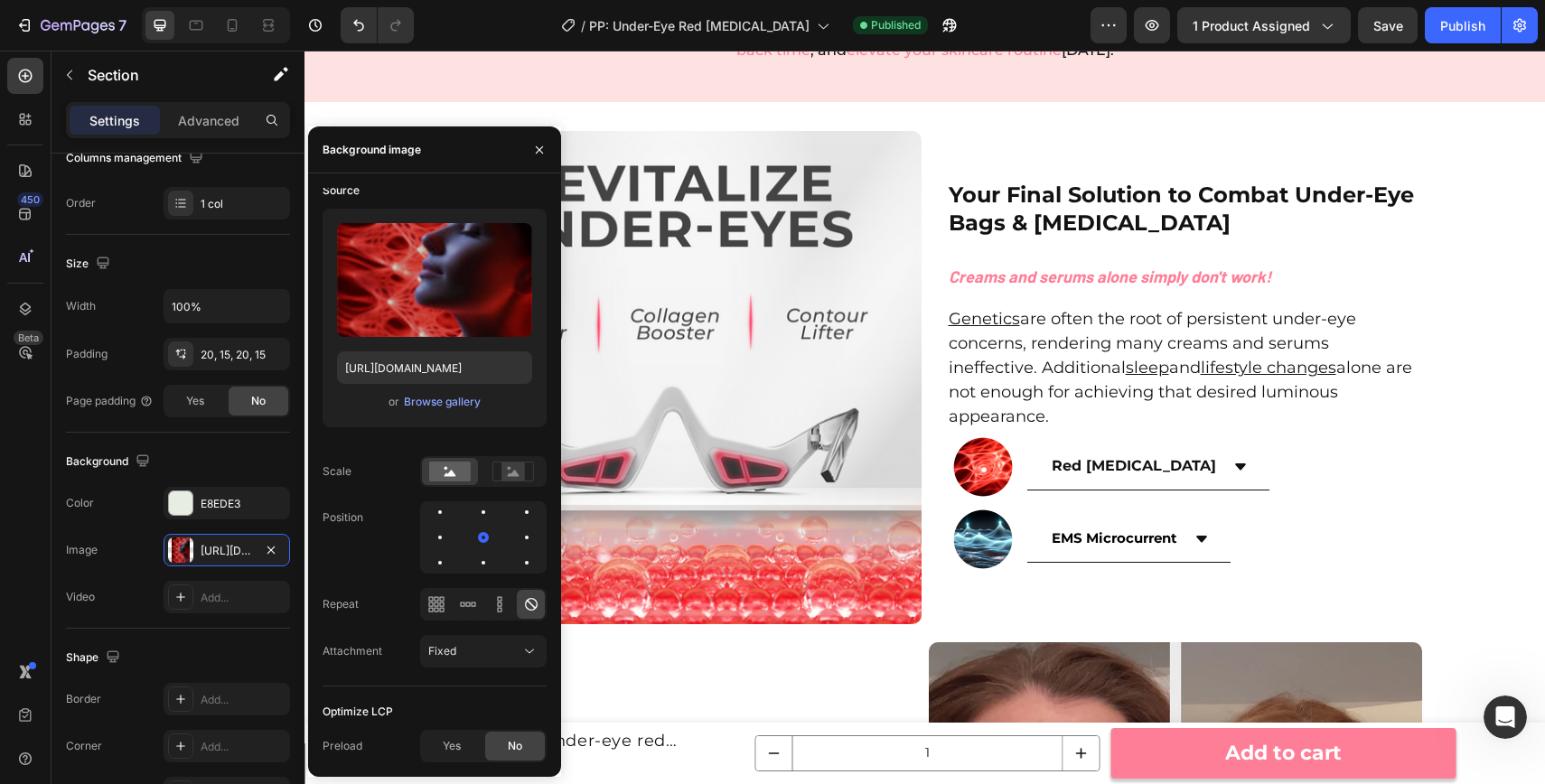
scroll to position [2284, 0]
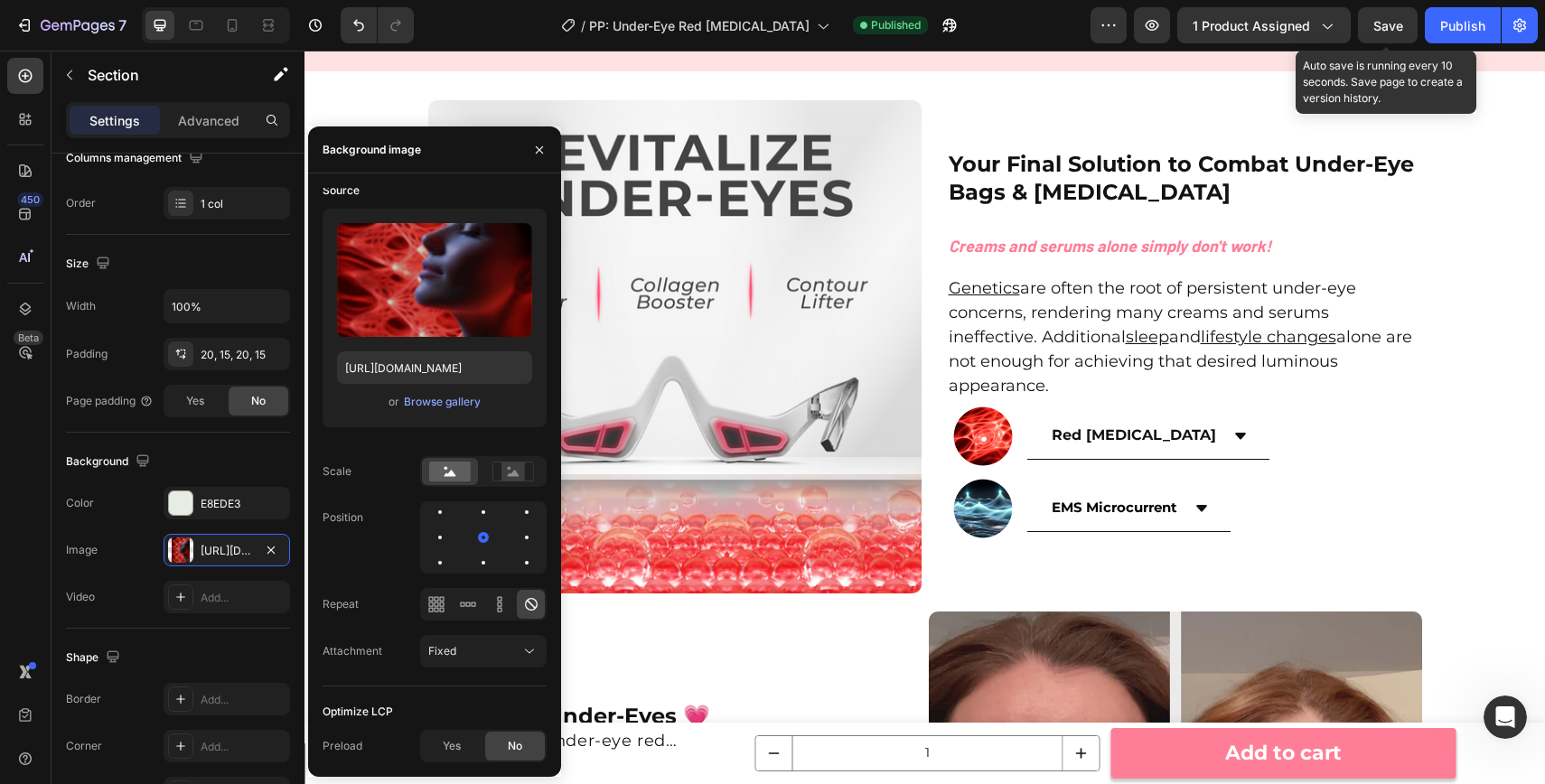
click at [1385, 20] on span "Save" at bounding box center [1388, 26] width 30 height 15
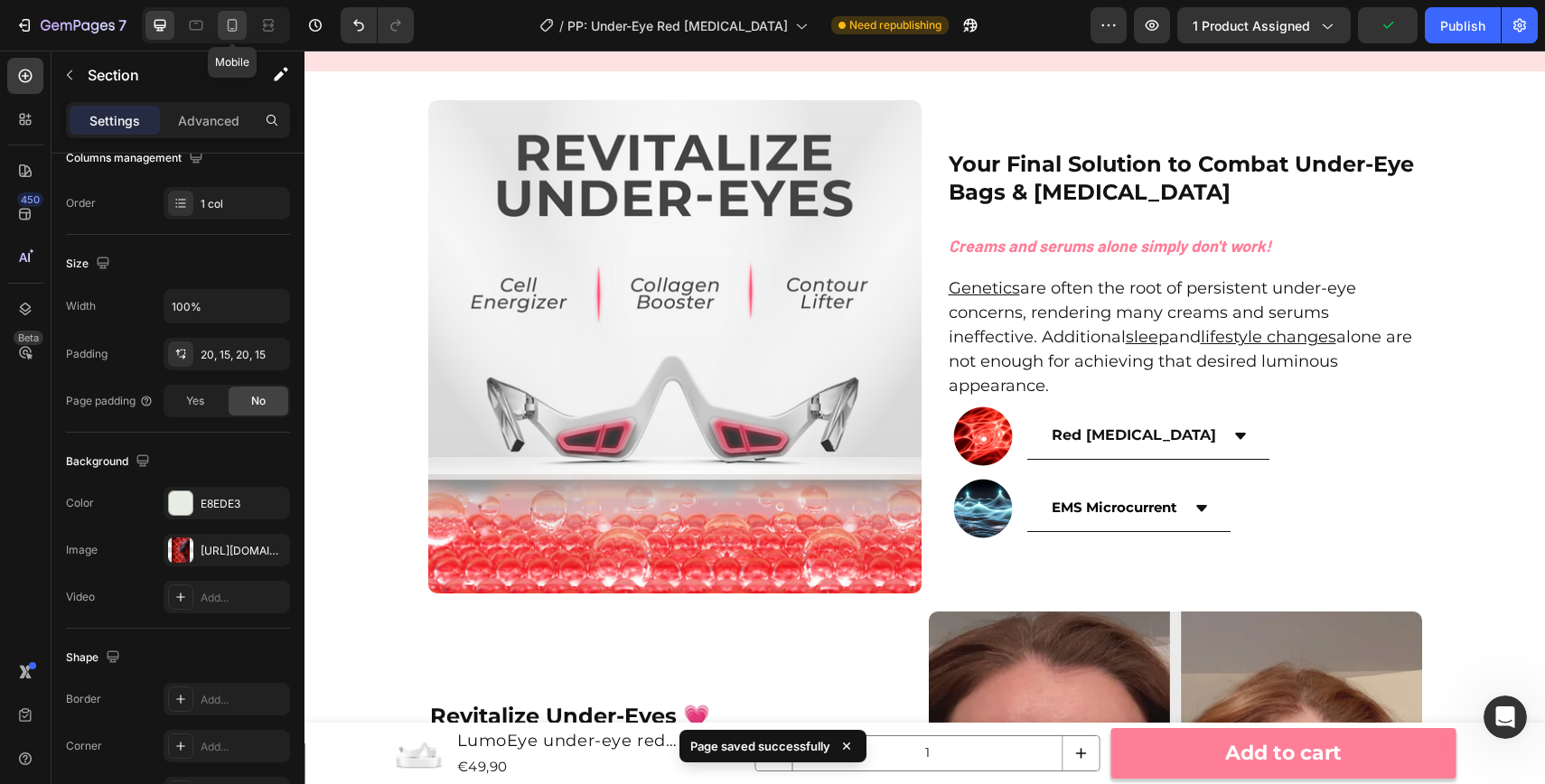
click at [237, 24] on icon at bounding box center [232, 25] width 18 height 18
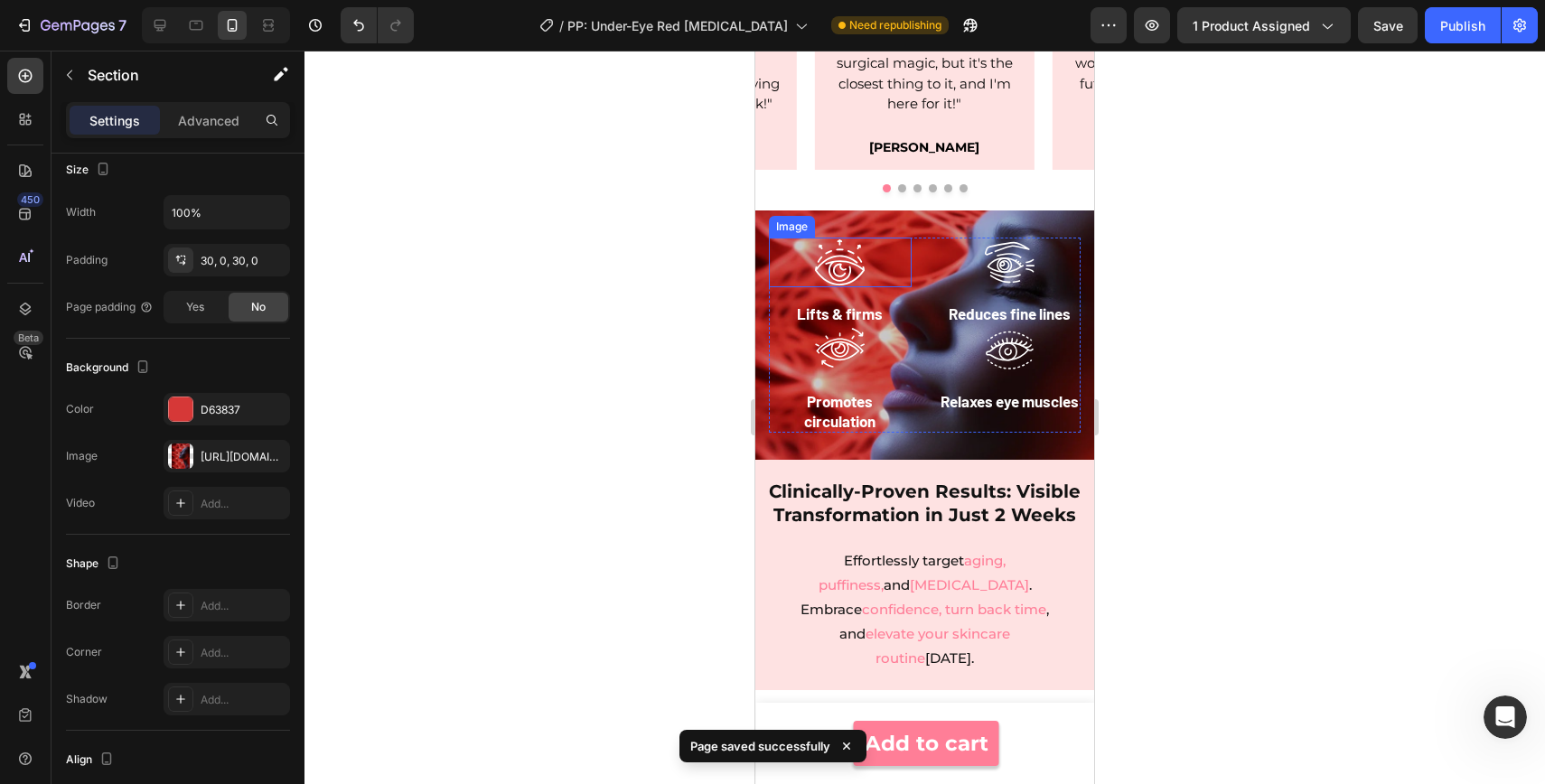
scroll to position [1966, 0]
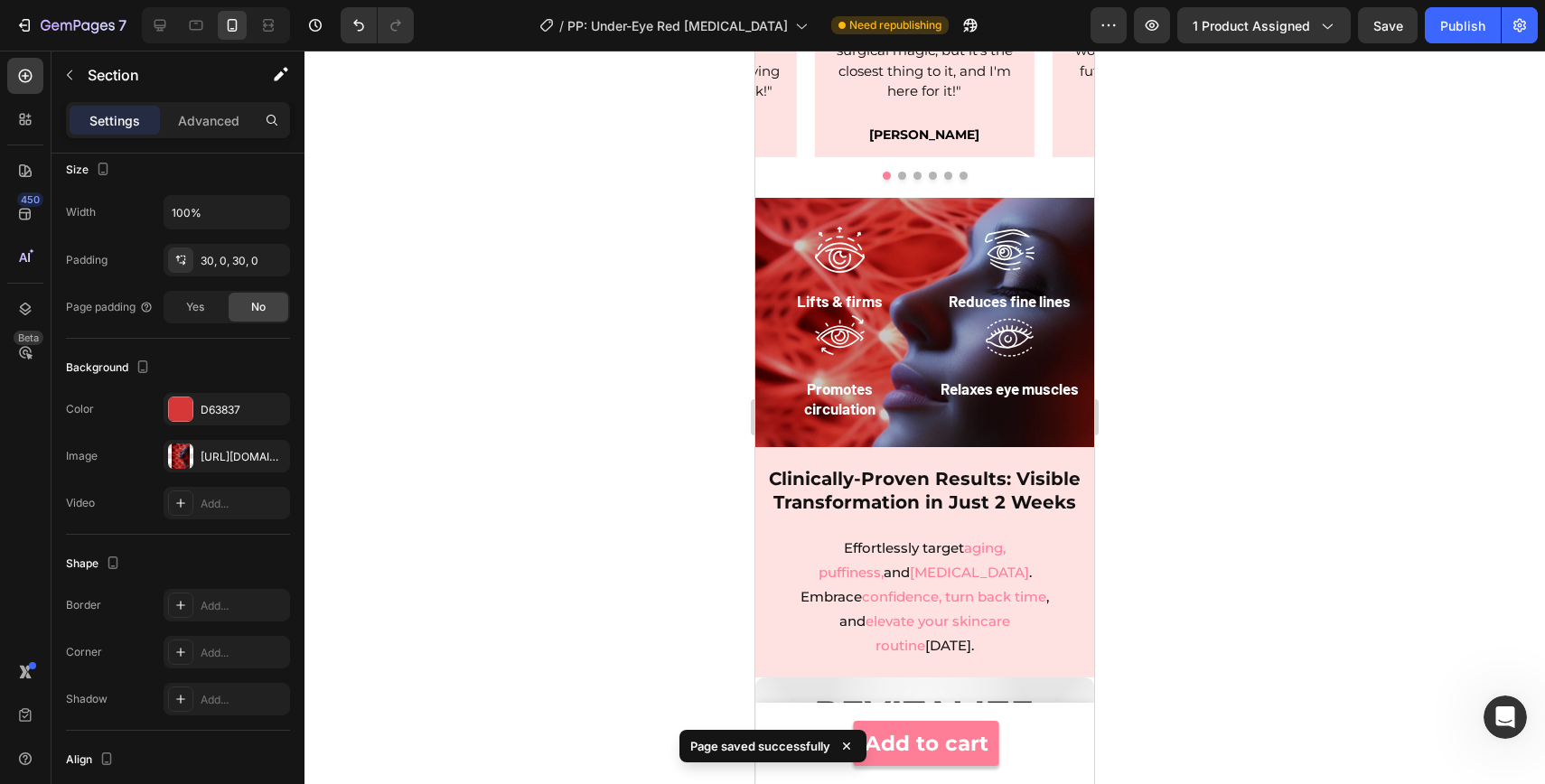
click at [764, 231] on div "Image Lifts & firms Text Block Image Reduces fine lines Text Block Image Promot…" at bounding box center [925, 322] width 339 height 249
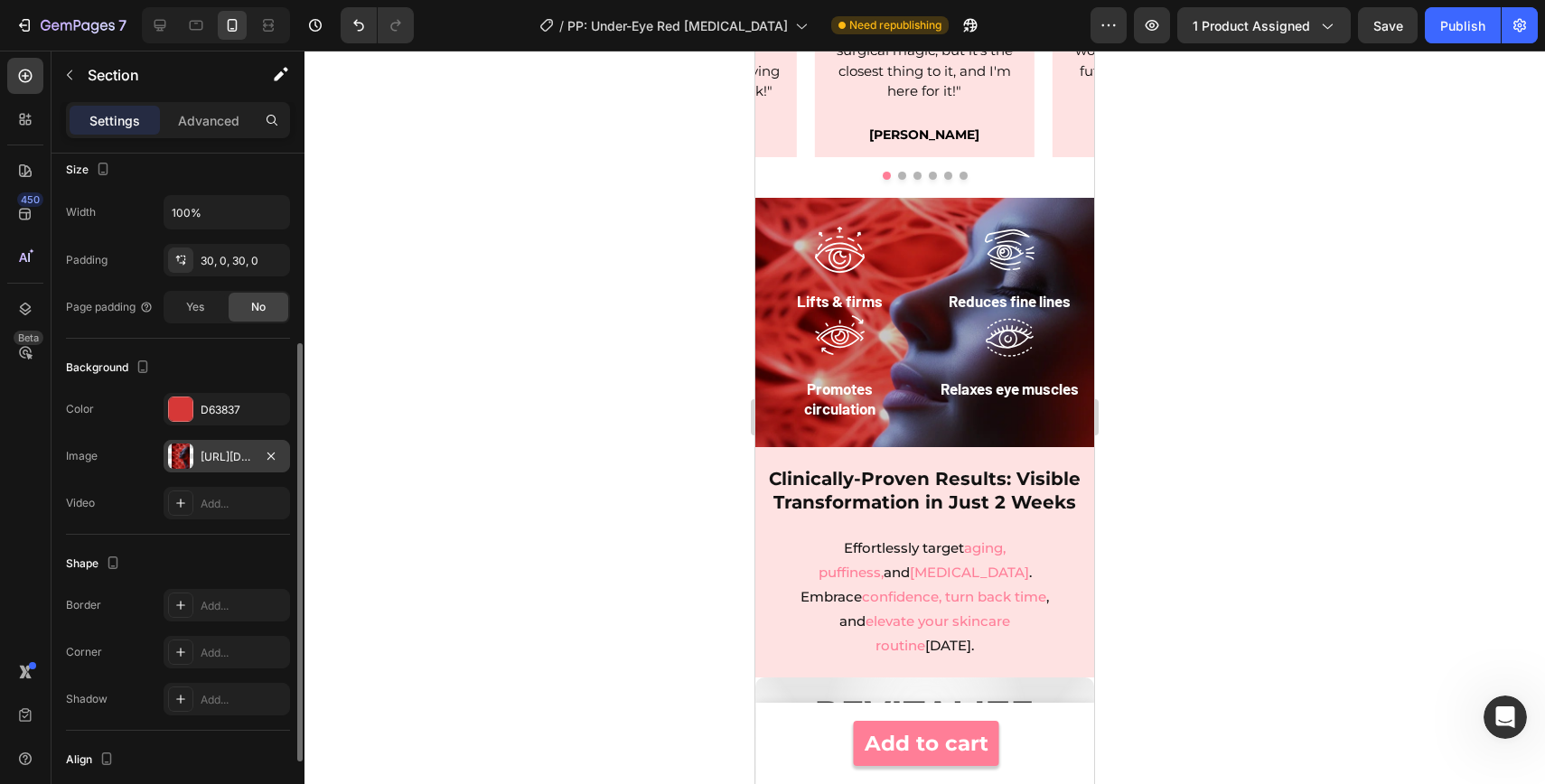
click at [247, 456] on div "https://cdn.shopify.com/s/files/1/0960/1925/1465/files/gempages_575990336900301…" at bounding box center [226, 456] width 53 height 16
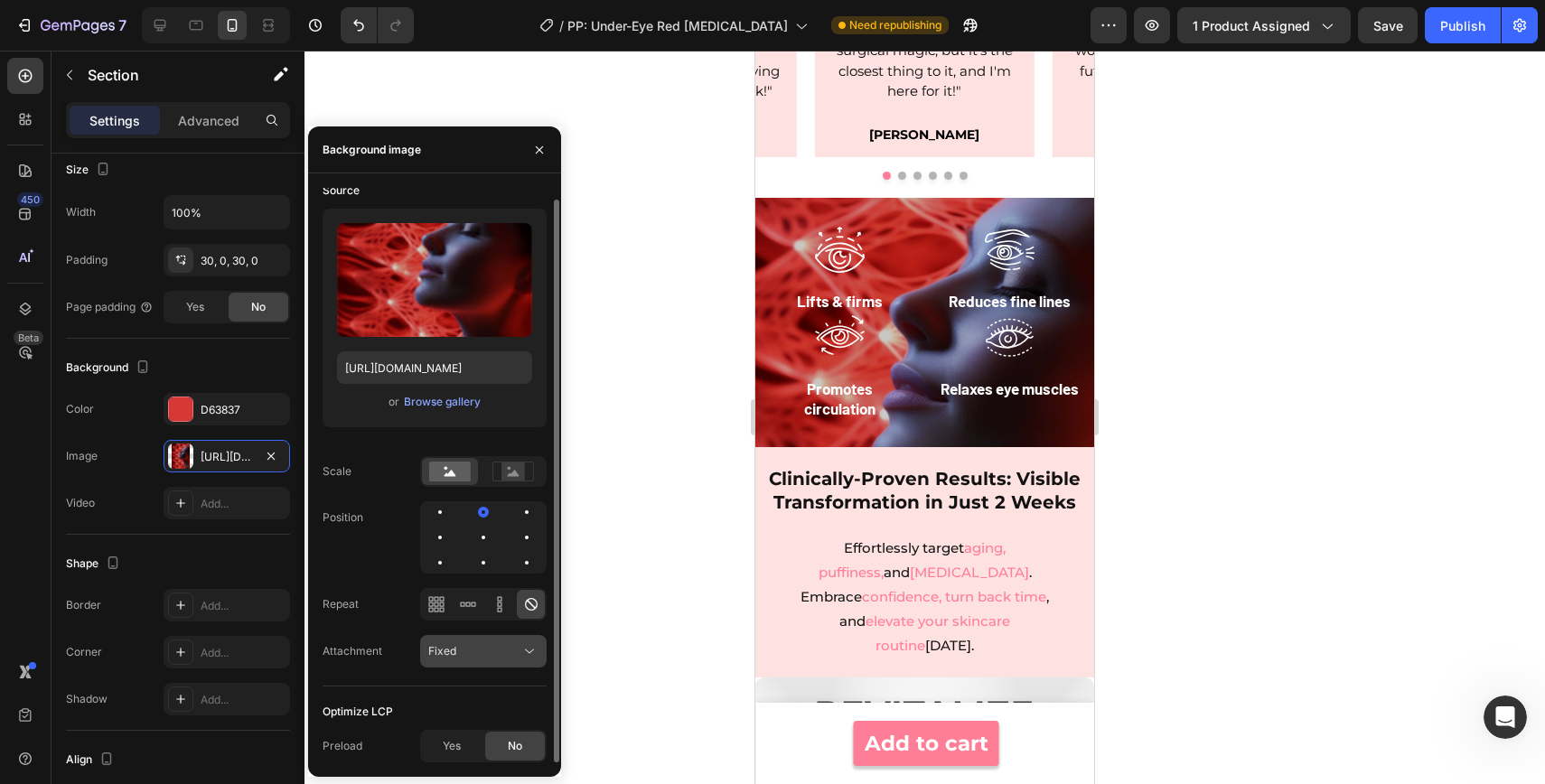
click at [504, 654] on div "Fixed" at bounding box center [474, 650] width 92 height 16
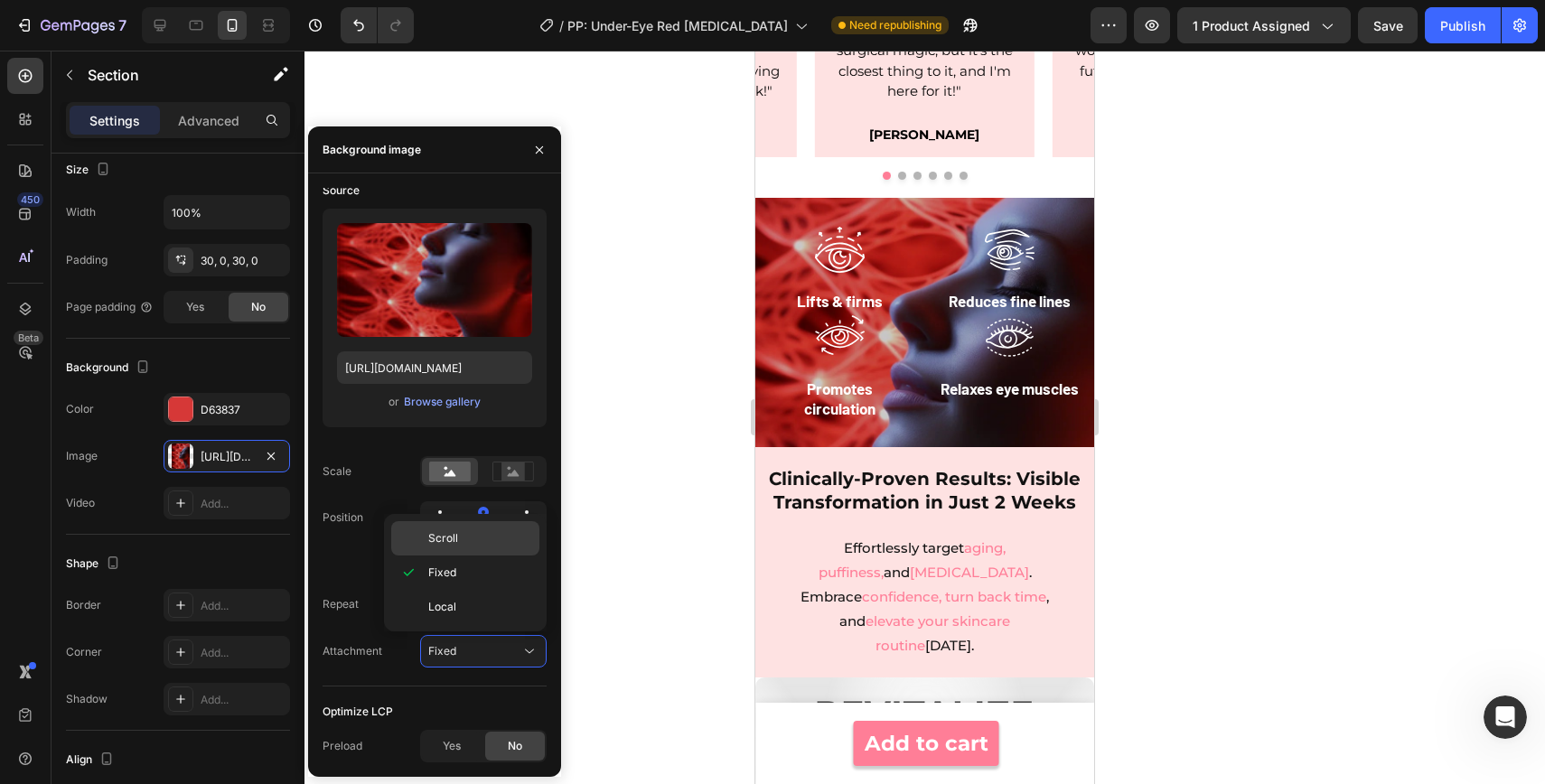
click at [488, 539] on p "Scroll" at bounding box center [480, 538] width 103 height 16
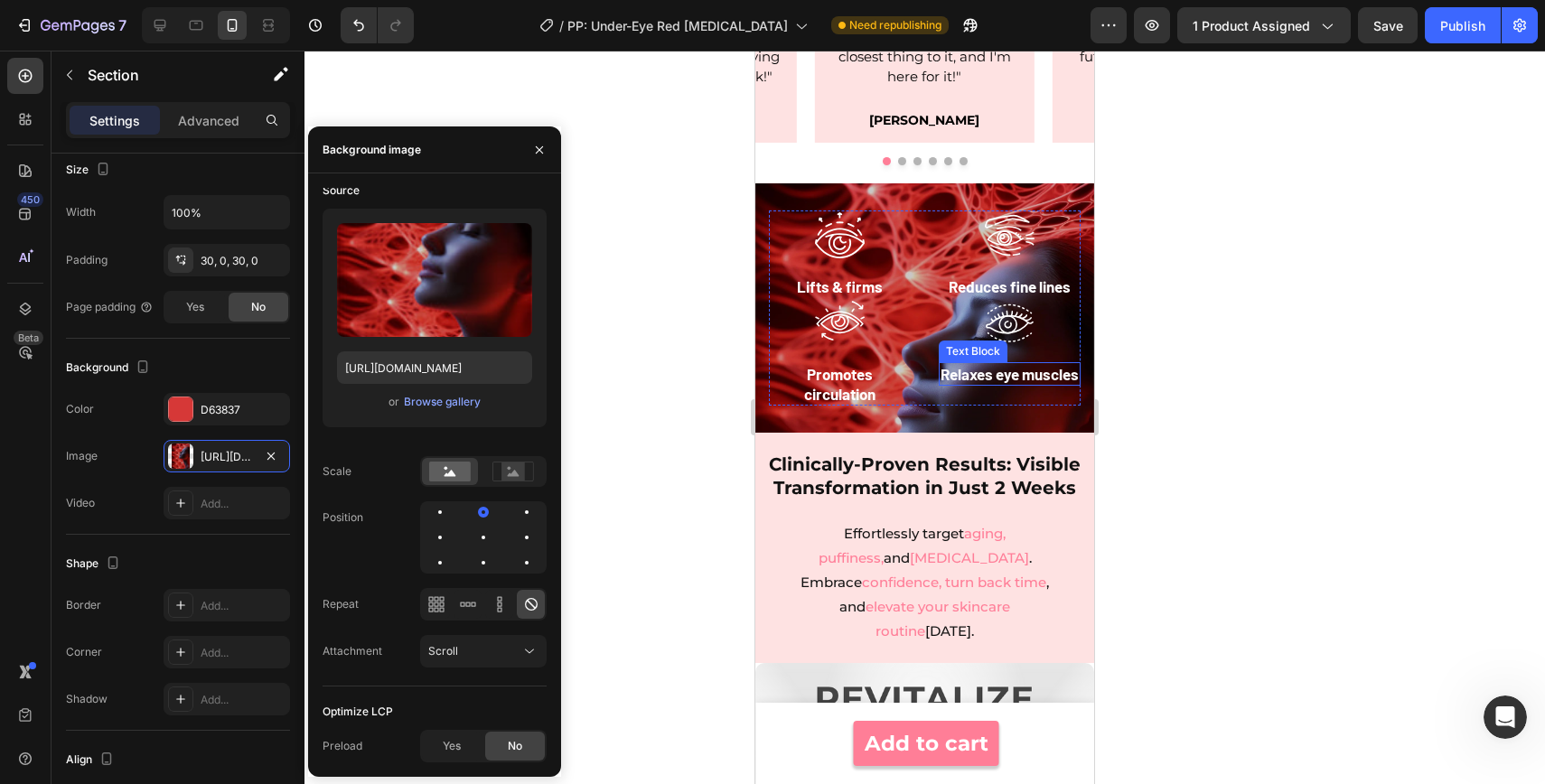
scroll to position [1959, 0]
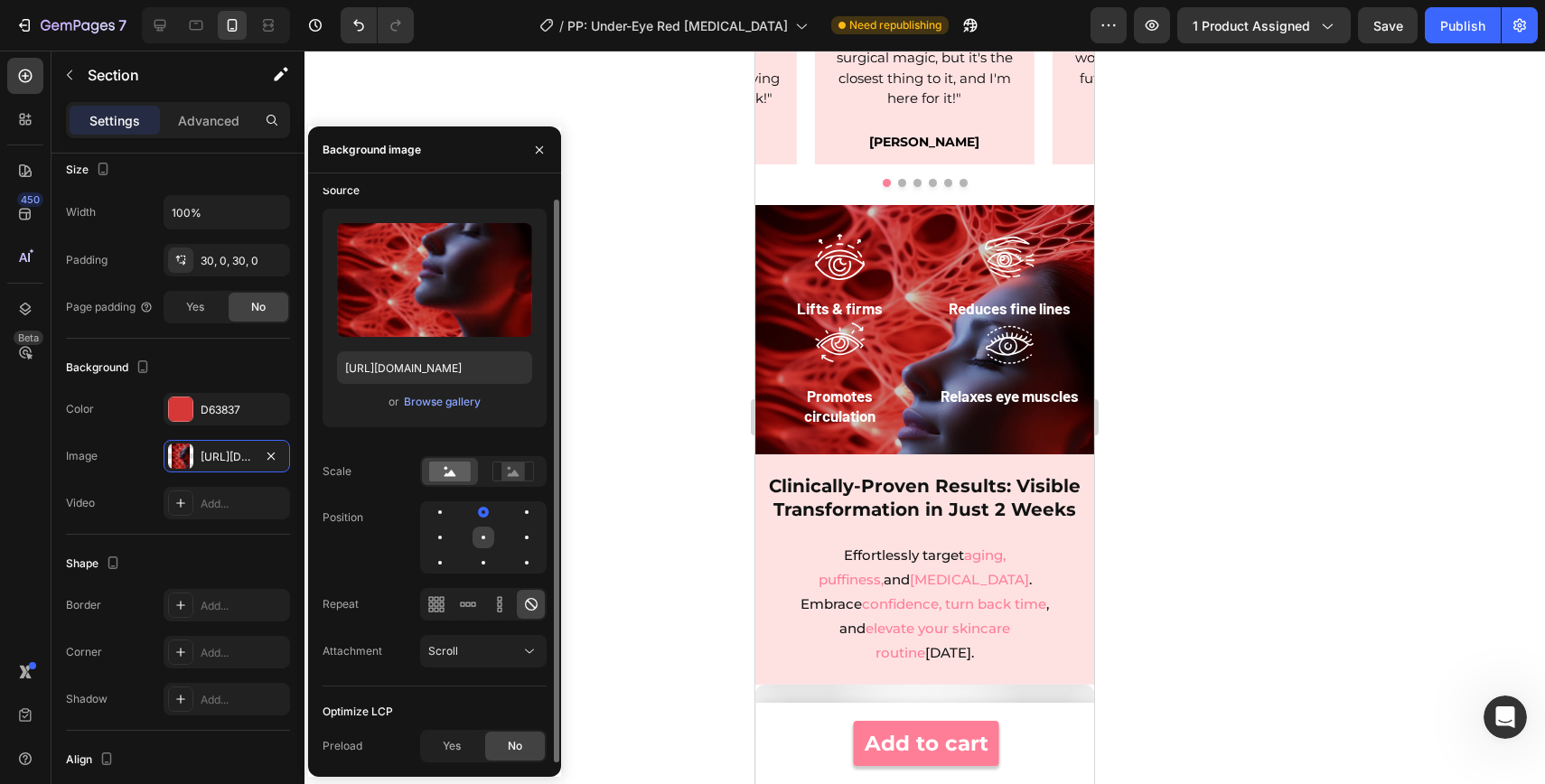
click at [516, 536] on div at bounding box center [526, 537] width 22 height 22
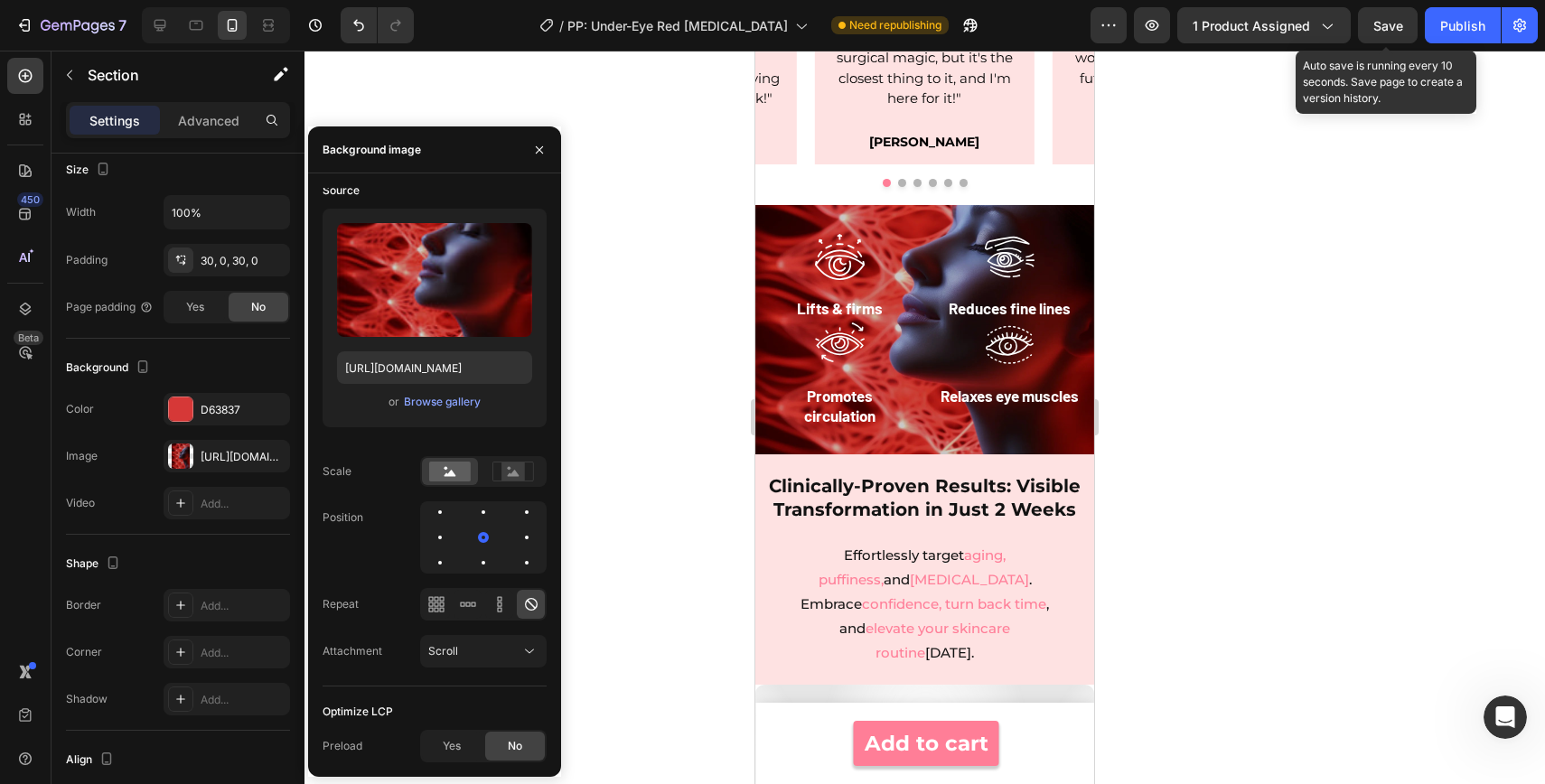
click at [1376, 27] on span "Save" at bounding box center [1388, 26] width 30 height 15
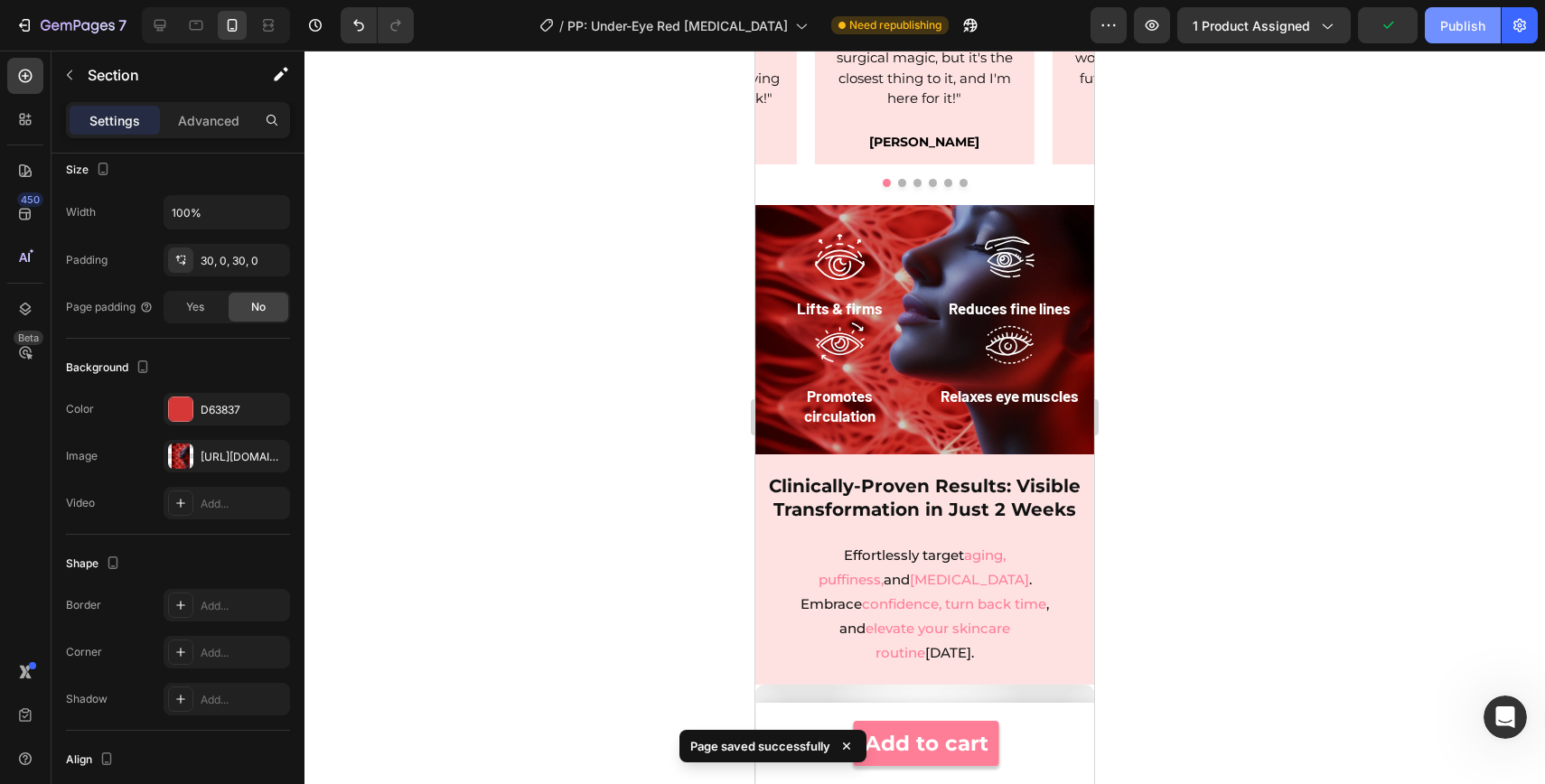
click at [1469, 33] on div "Publish" at bounding box center [1463, 26] width 45 height 19
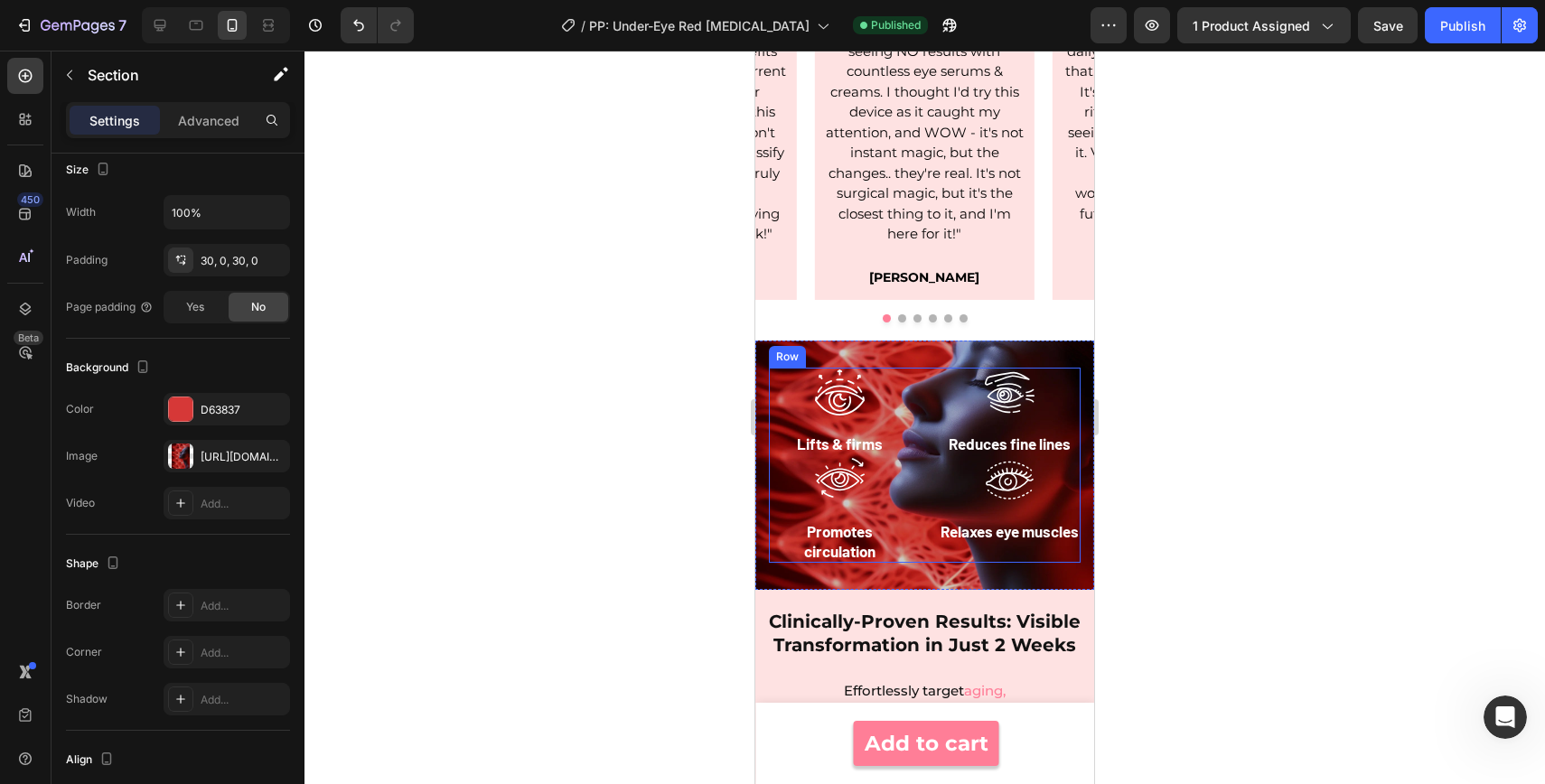
scroll to position [1800, 0]
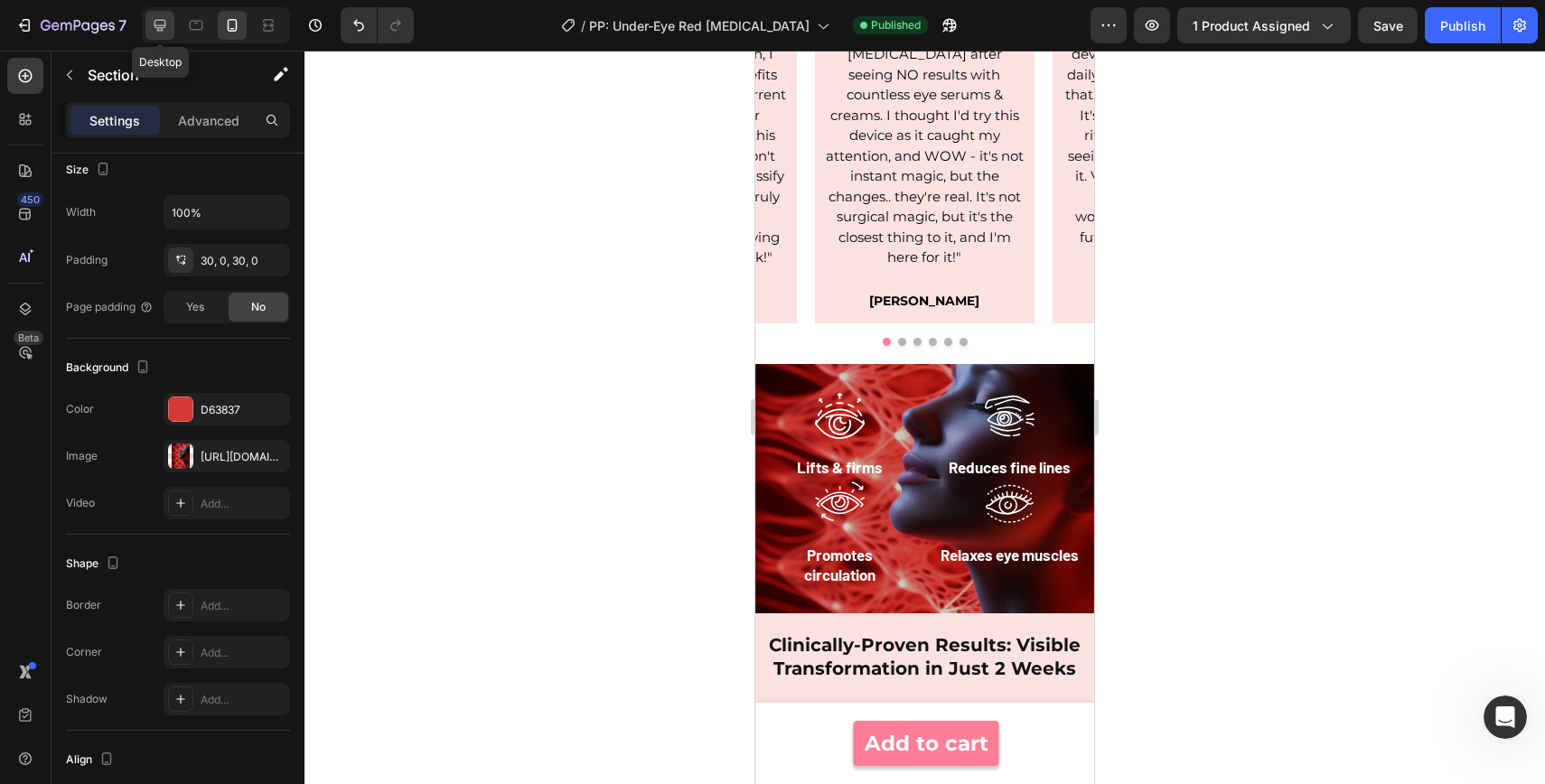
click at [160, 17] on icon at bounding box center [160, 25] width 18 height 18
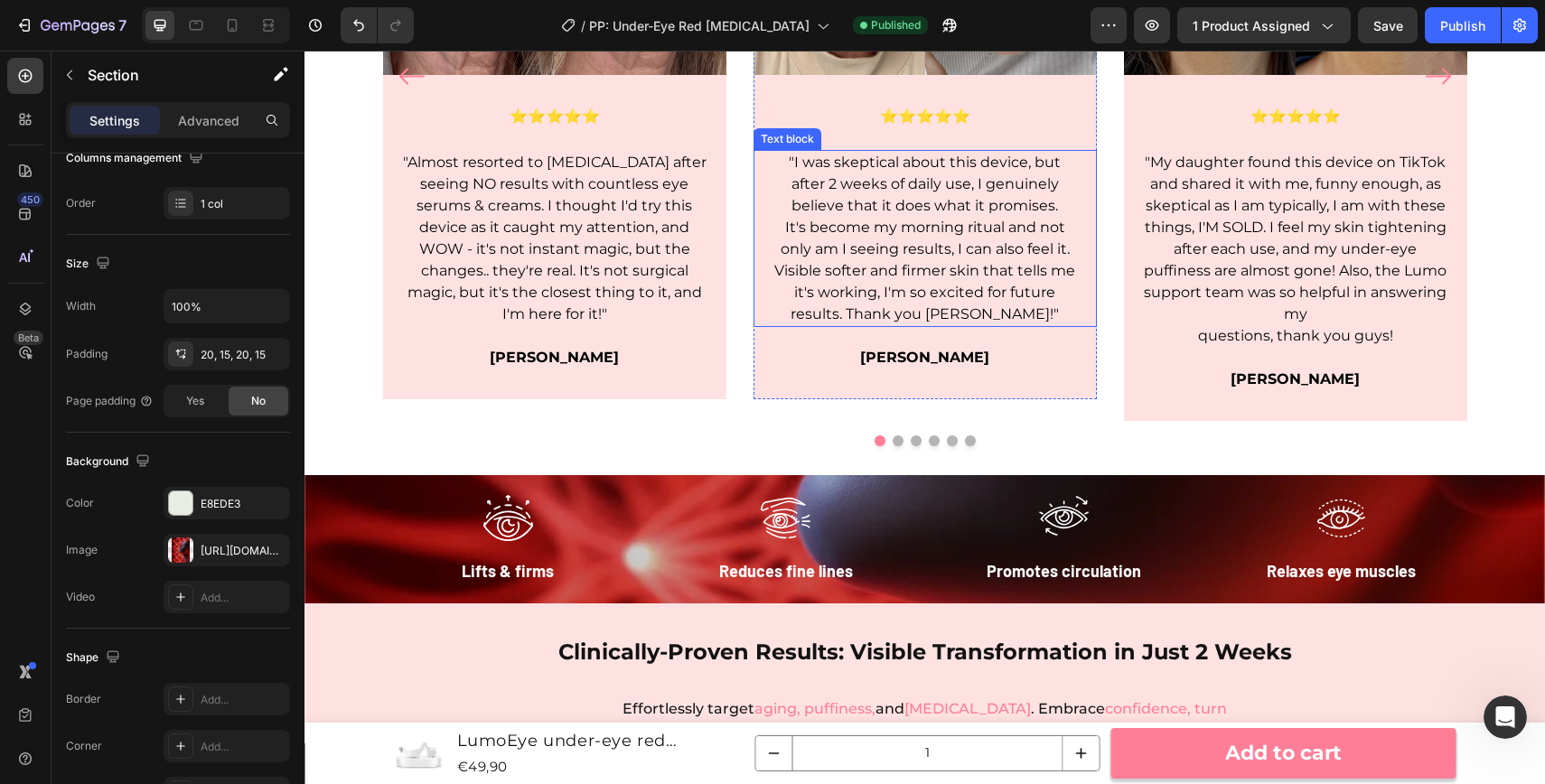
scroll to position [1835, 0]
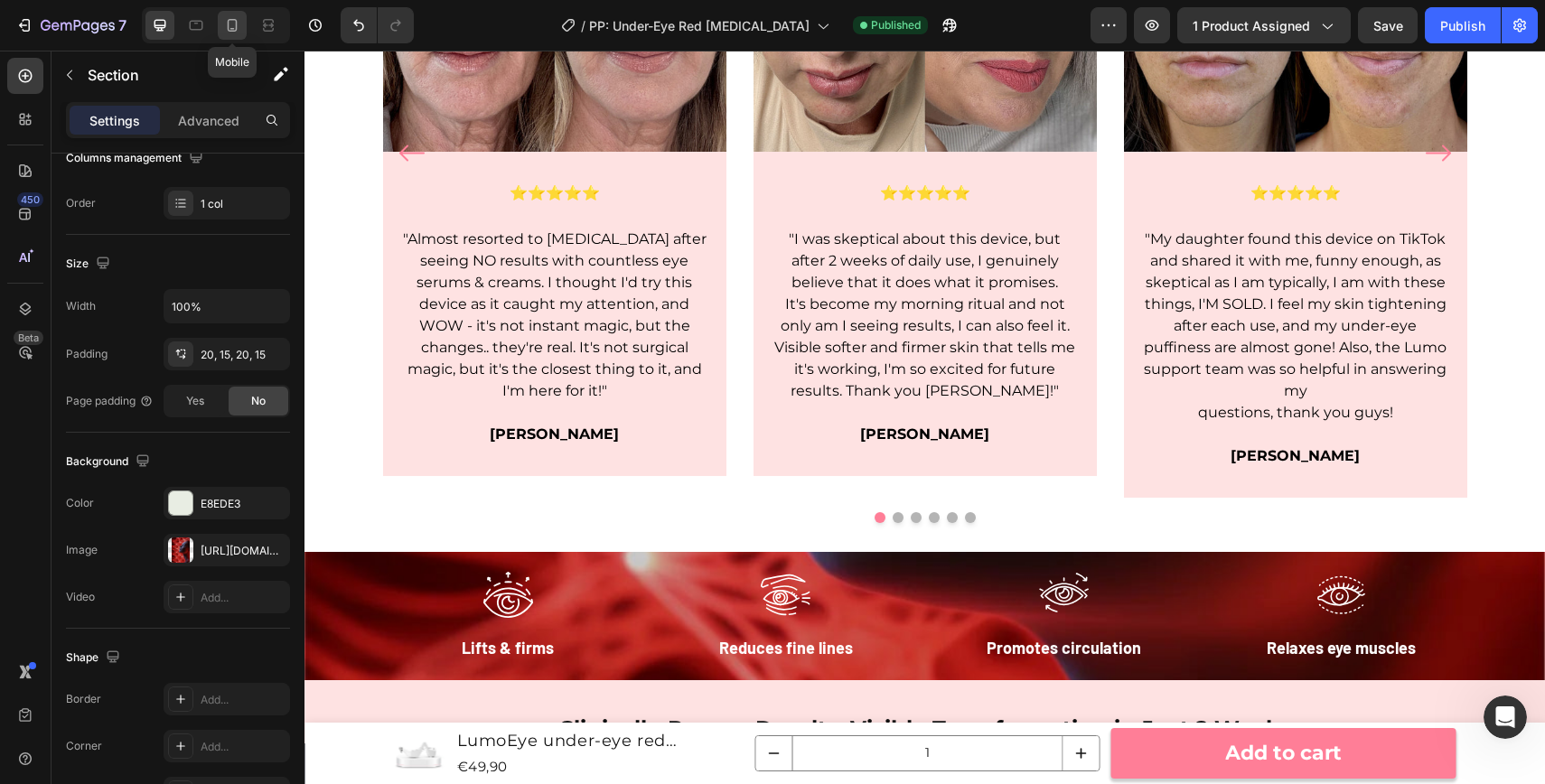
click at [237, 23] on icon at bounding box center [232, 25] width 18 height 18
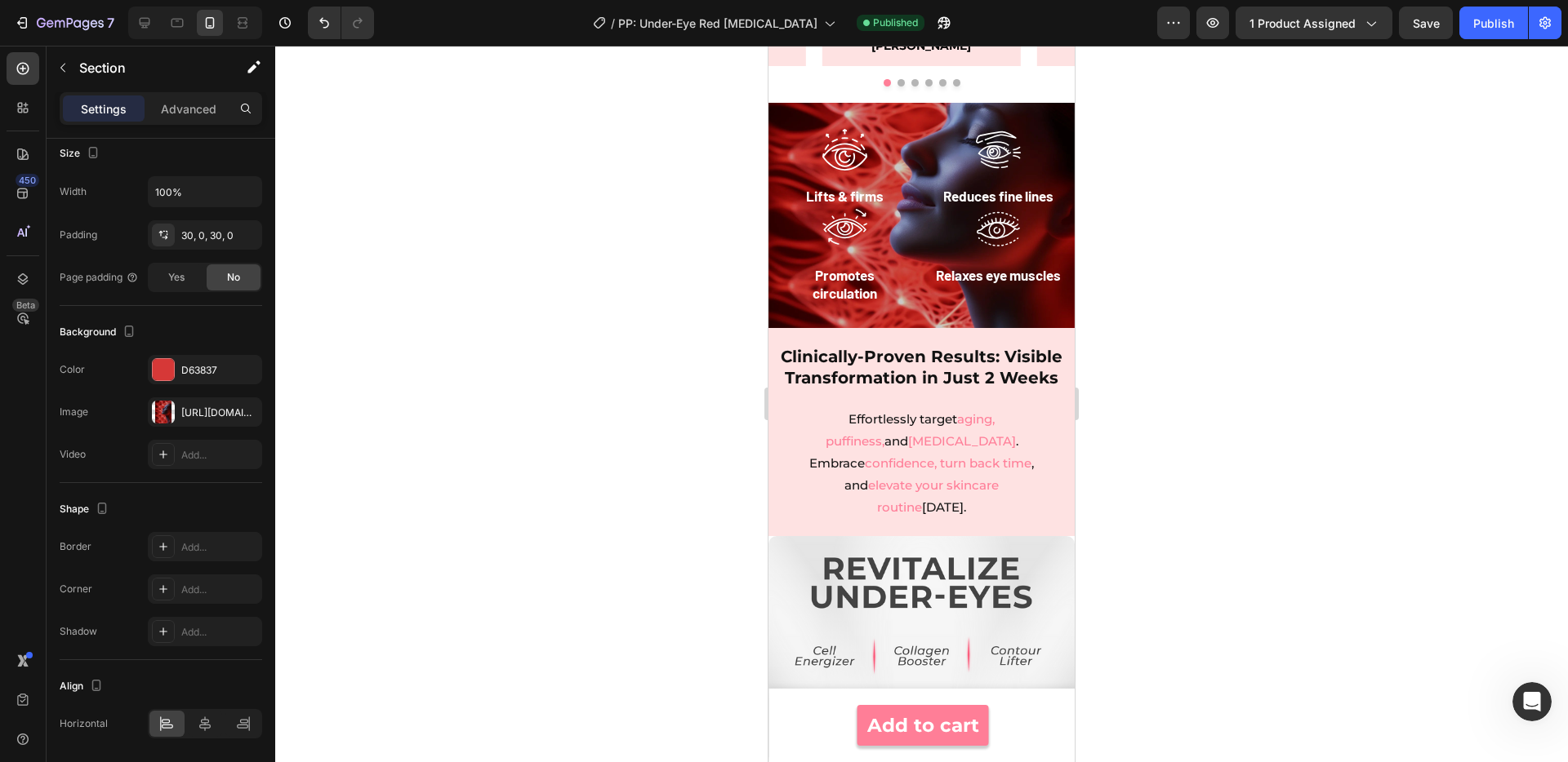
scroll to position [279, 0]
click at [135, 22] on div at bounding box center [144, 22] width 26 height 26
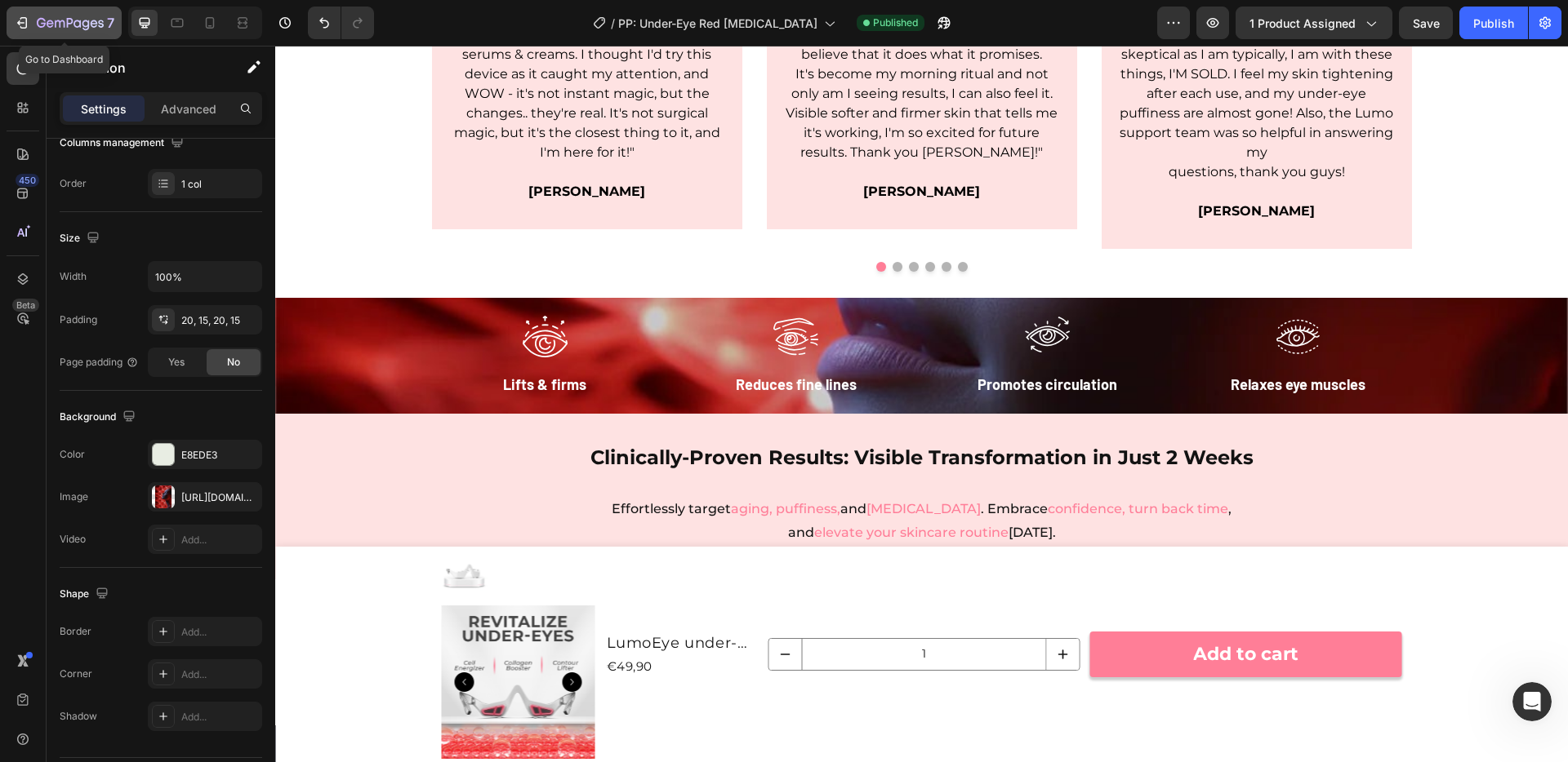
click at [30, 31] on div "7" at bounding box center [64, 22] width 100 height 20
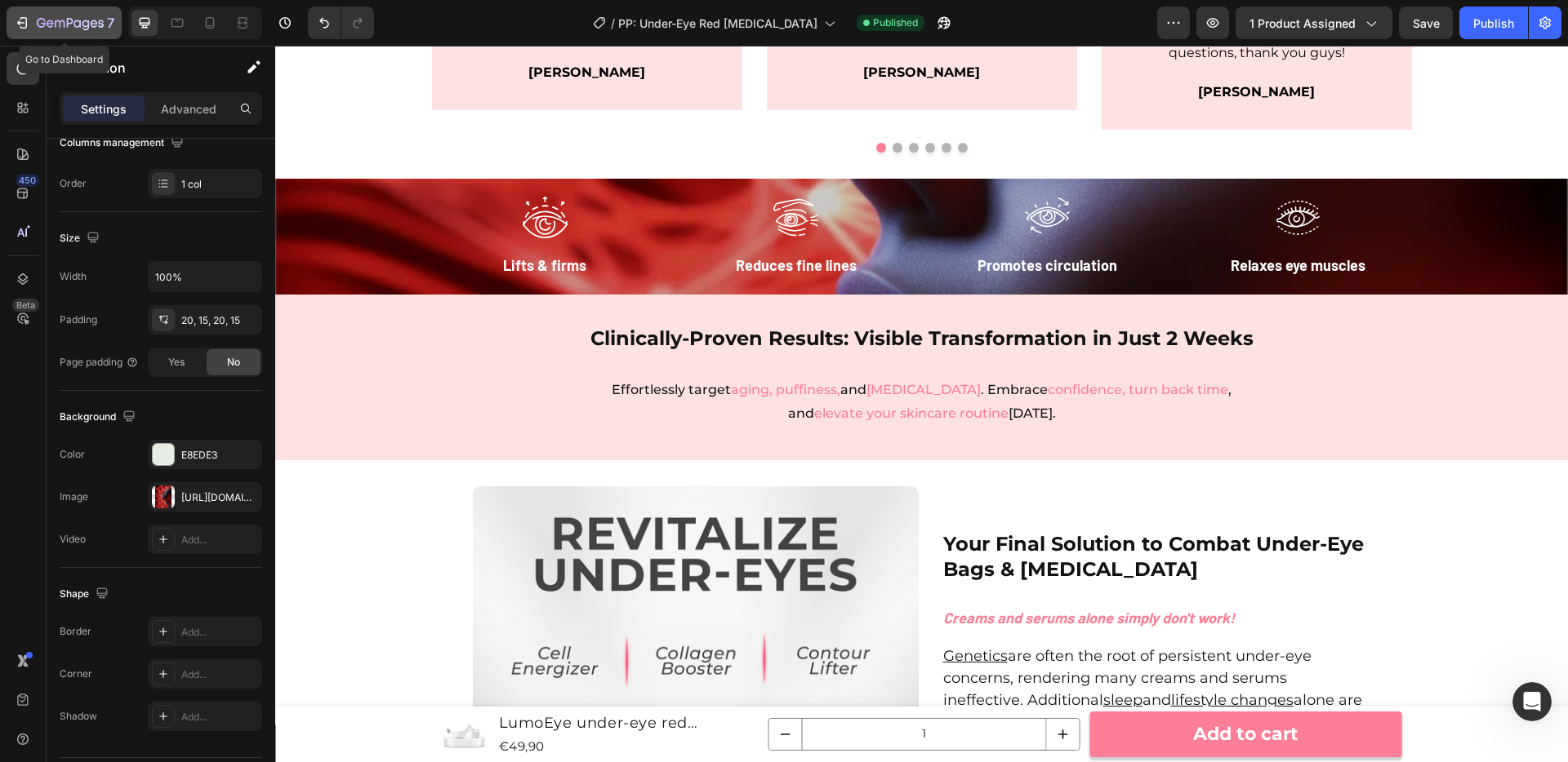
scroll to position [2055, 0]
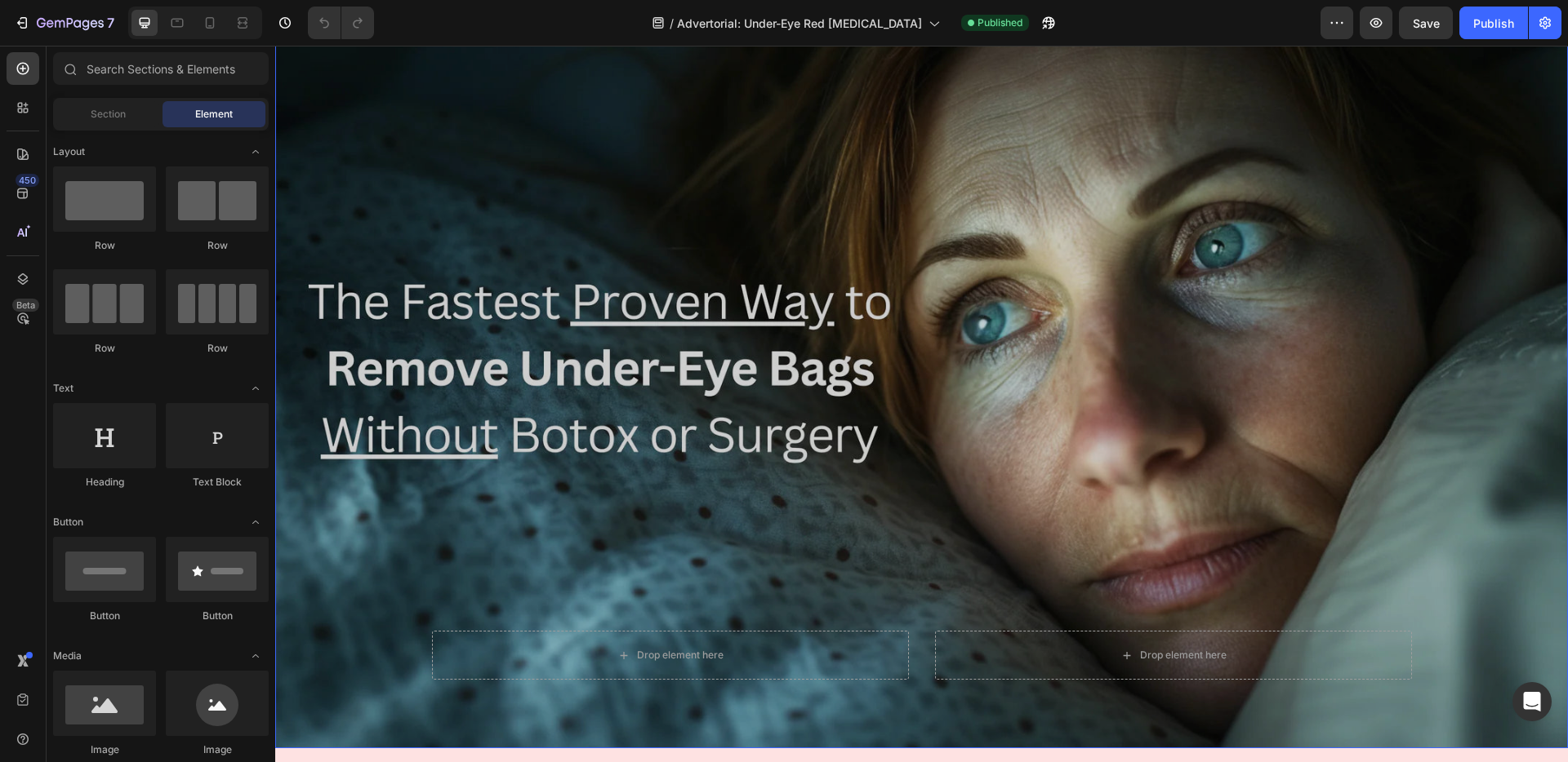
scroll to position [172, 0]
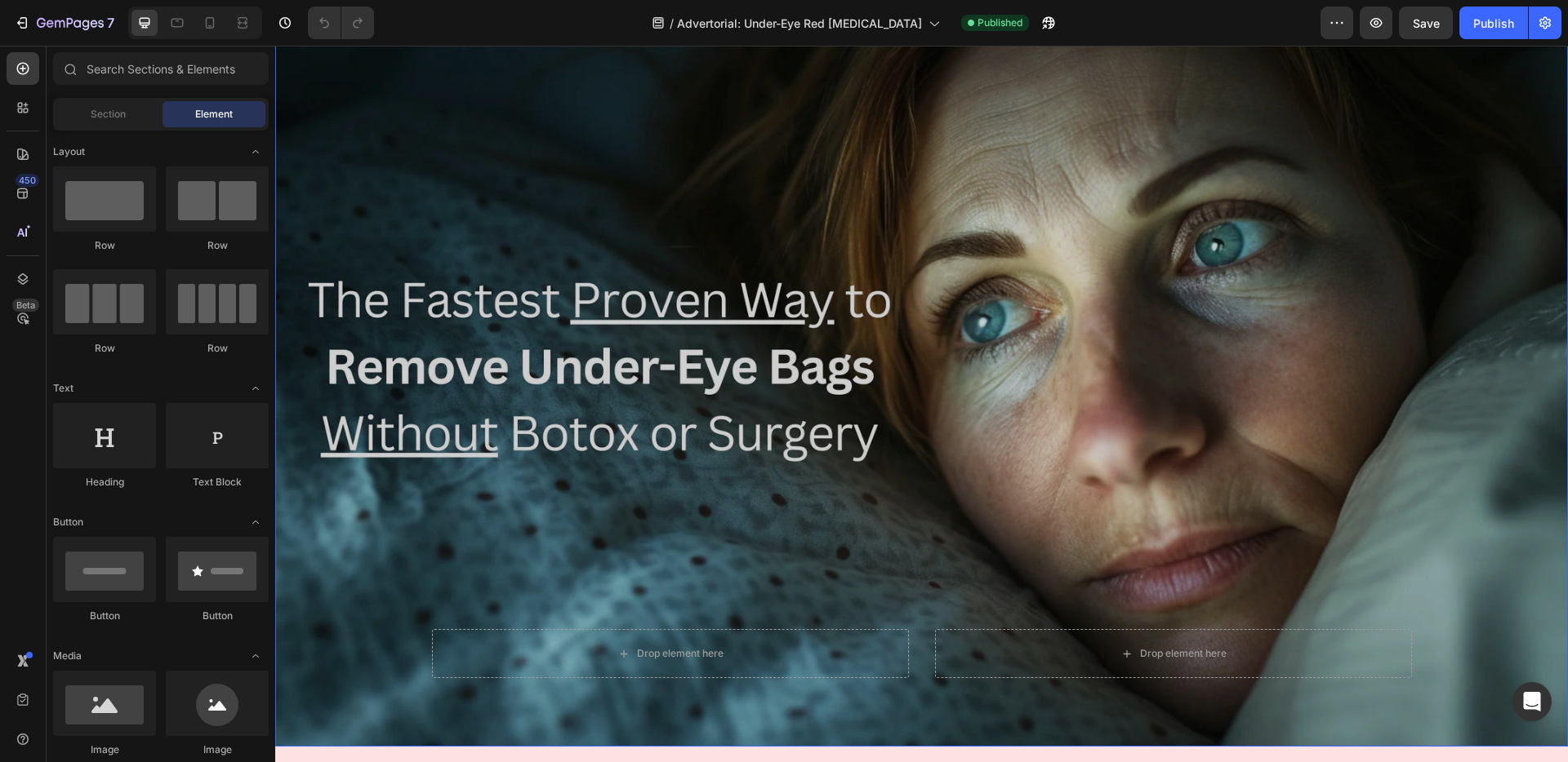
click at [684, 218] on div "Overlay" at bounding box center [921, 385] width 1293 height 725
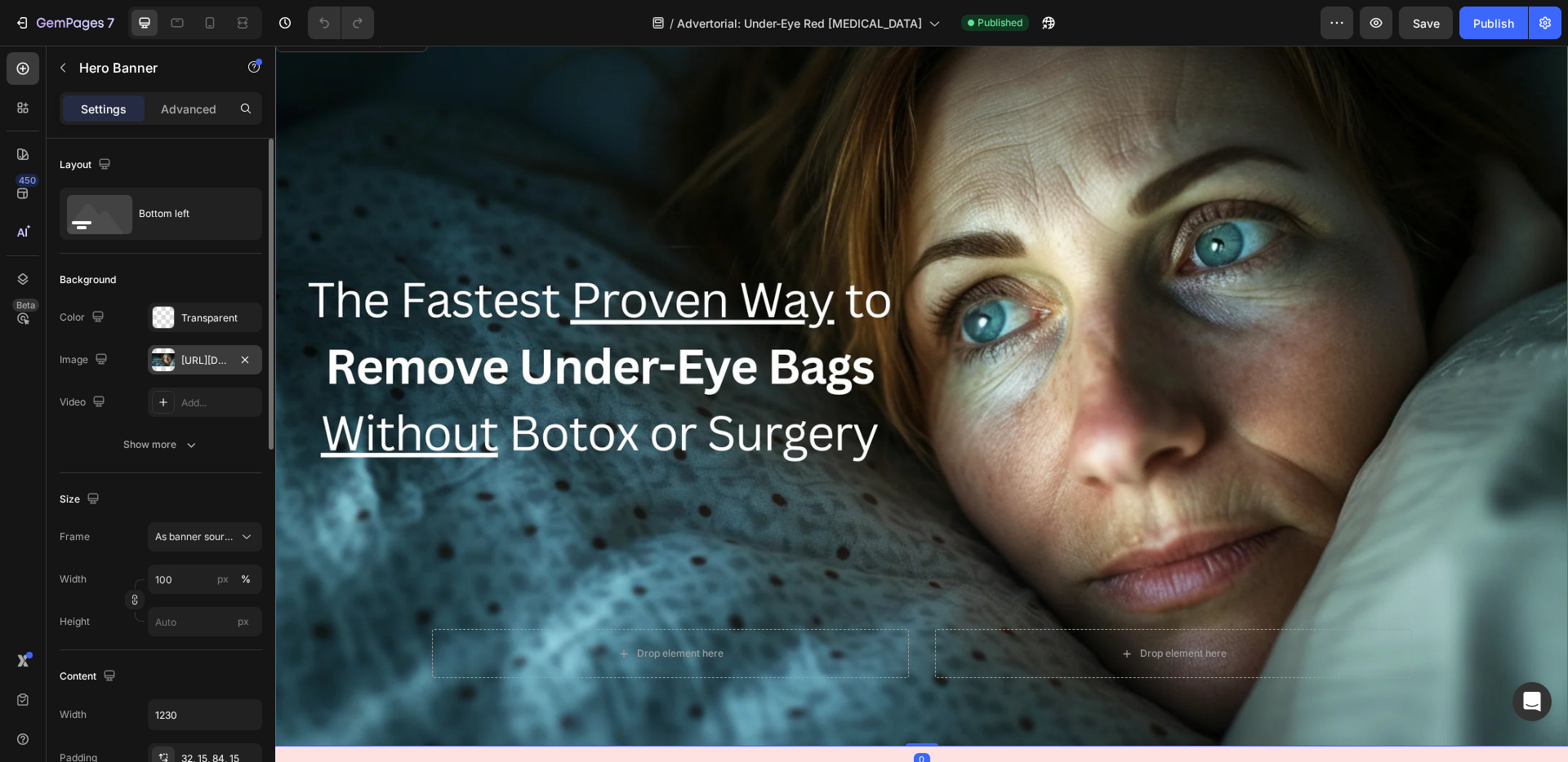
click at [215, 368] on div "https://cdn.shopify.com/s/files/1/0960/1925/1465/files/gempages_575990336900301…" at bounding box center [205, 360] width 114 height 29
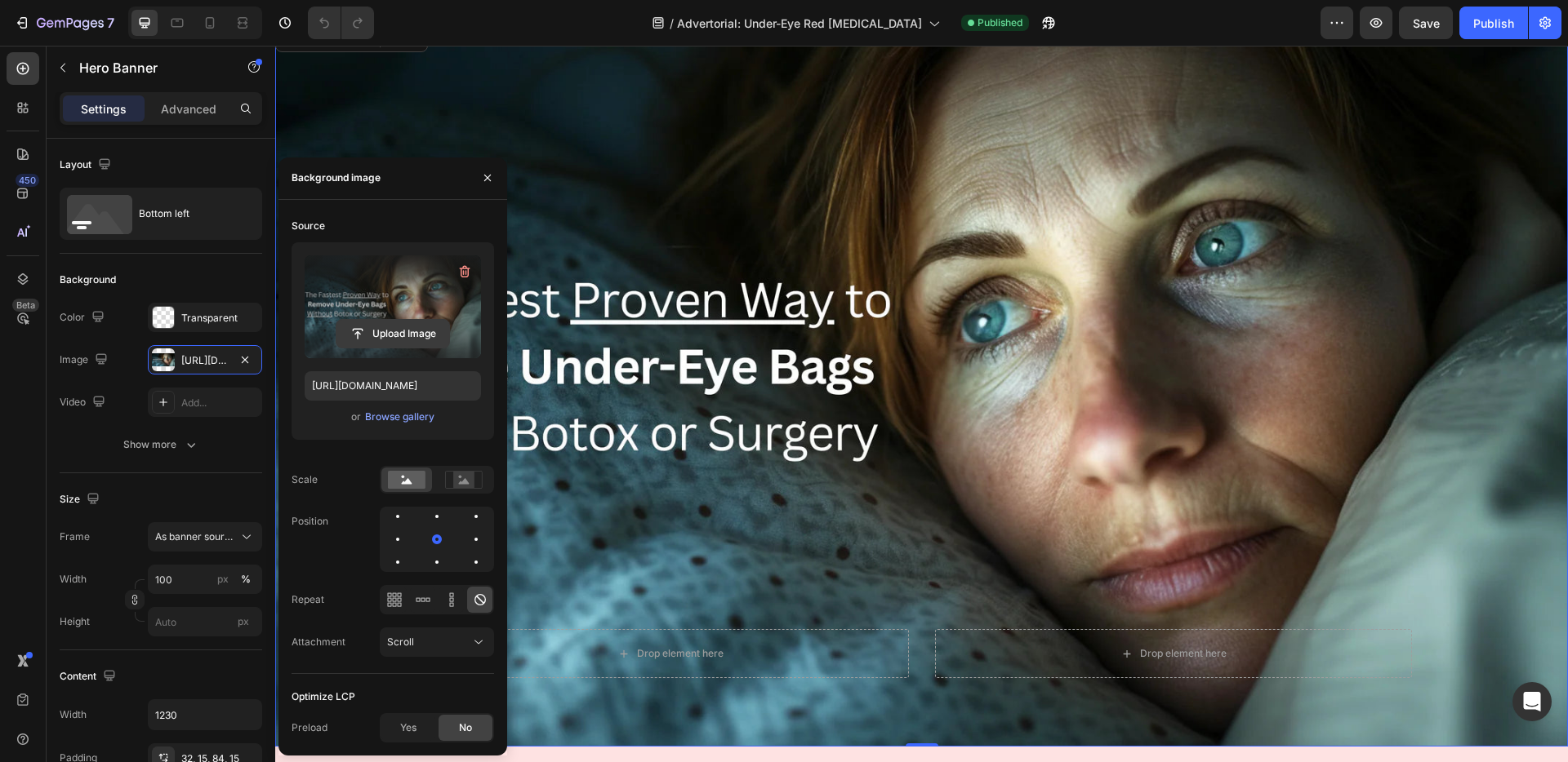
click at [388, 332] on input "file" at bounding box center [393, 334] width 113 height 28
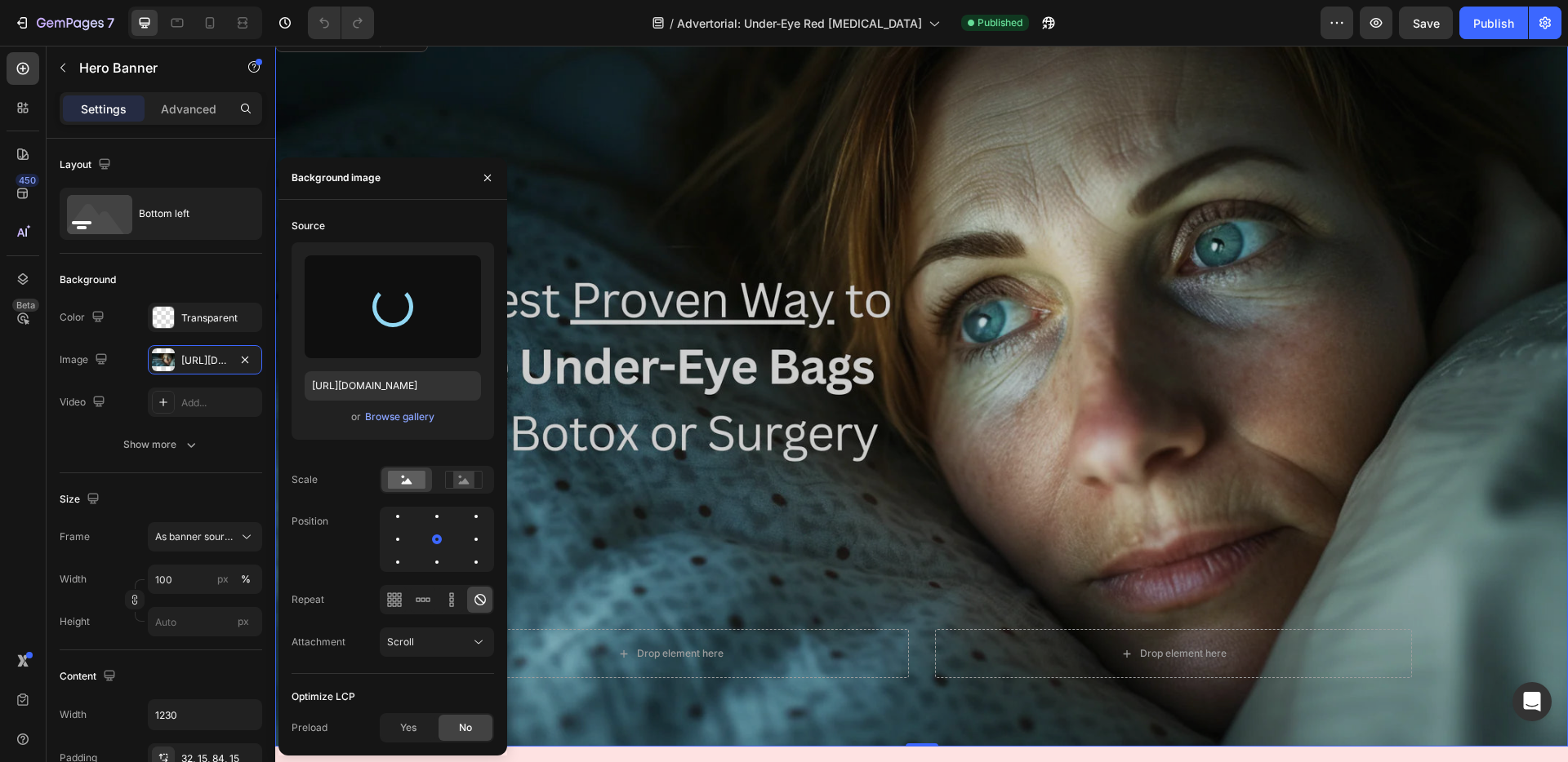
type input "https://cdn.shopify.com/s/files/1/0960/1925/1465/files/gempages_575990336900301…"
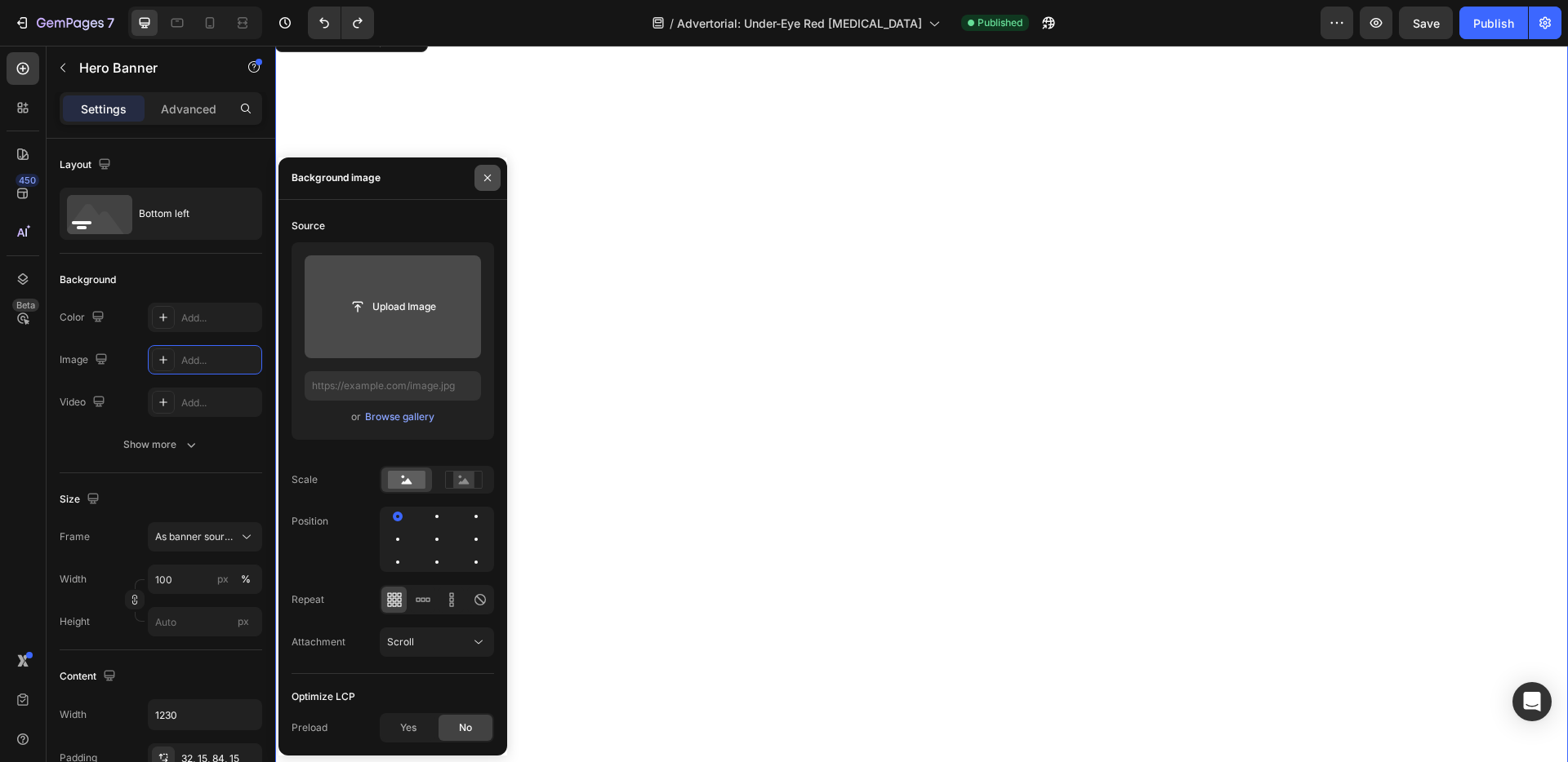
click at [487, 182] on icon "button" at bounding box center [487, 178] width 13 height 13
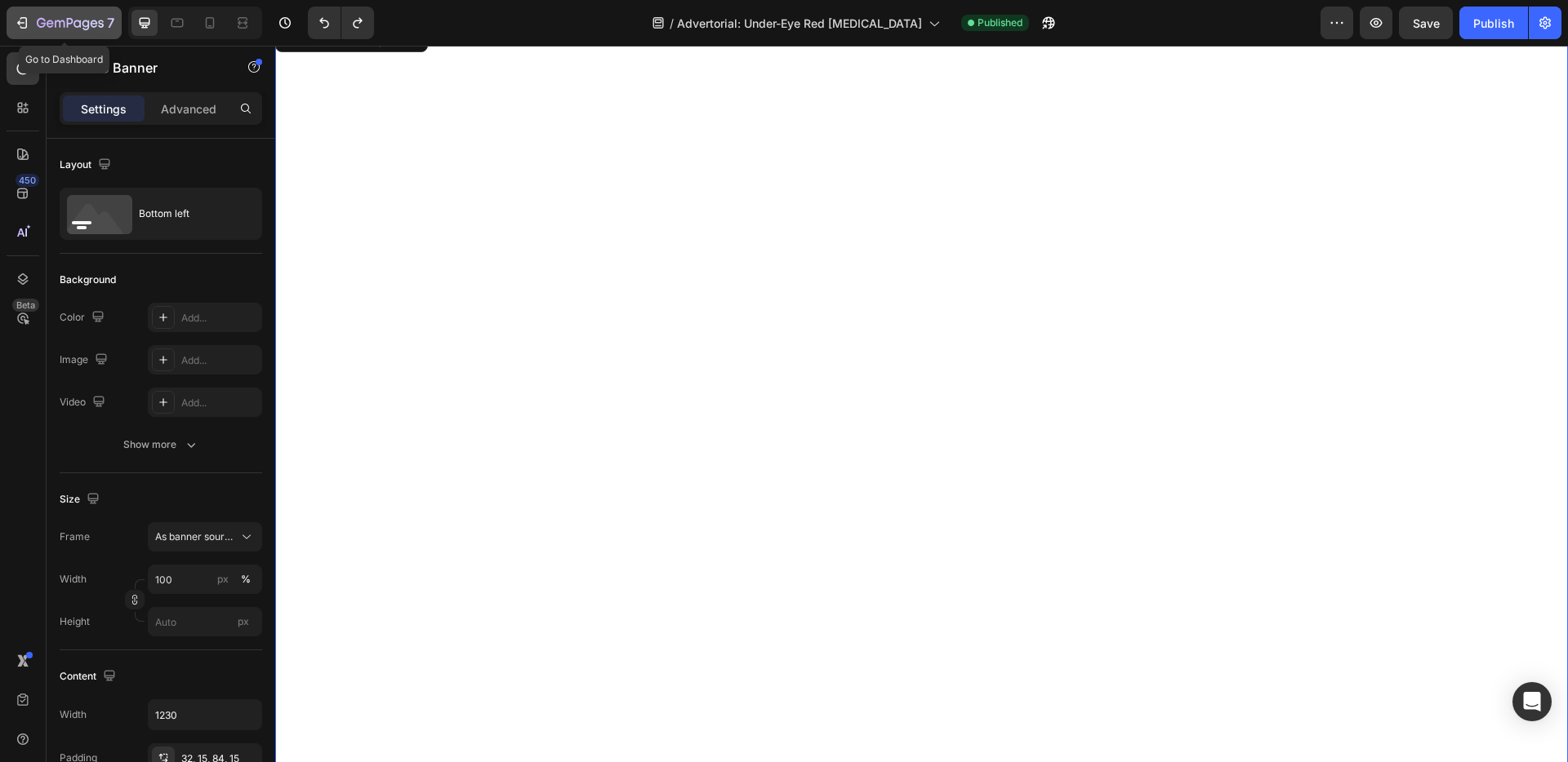
click at [22, 27] on icon "button" at bounding box center [22, 22] width 16 height 16
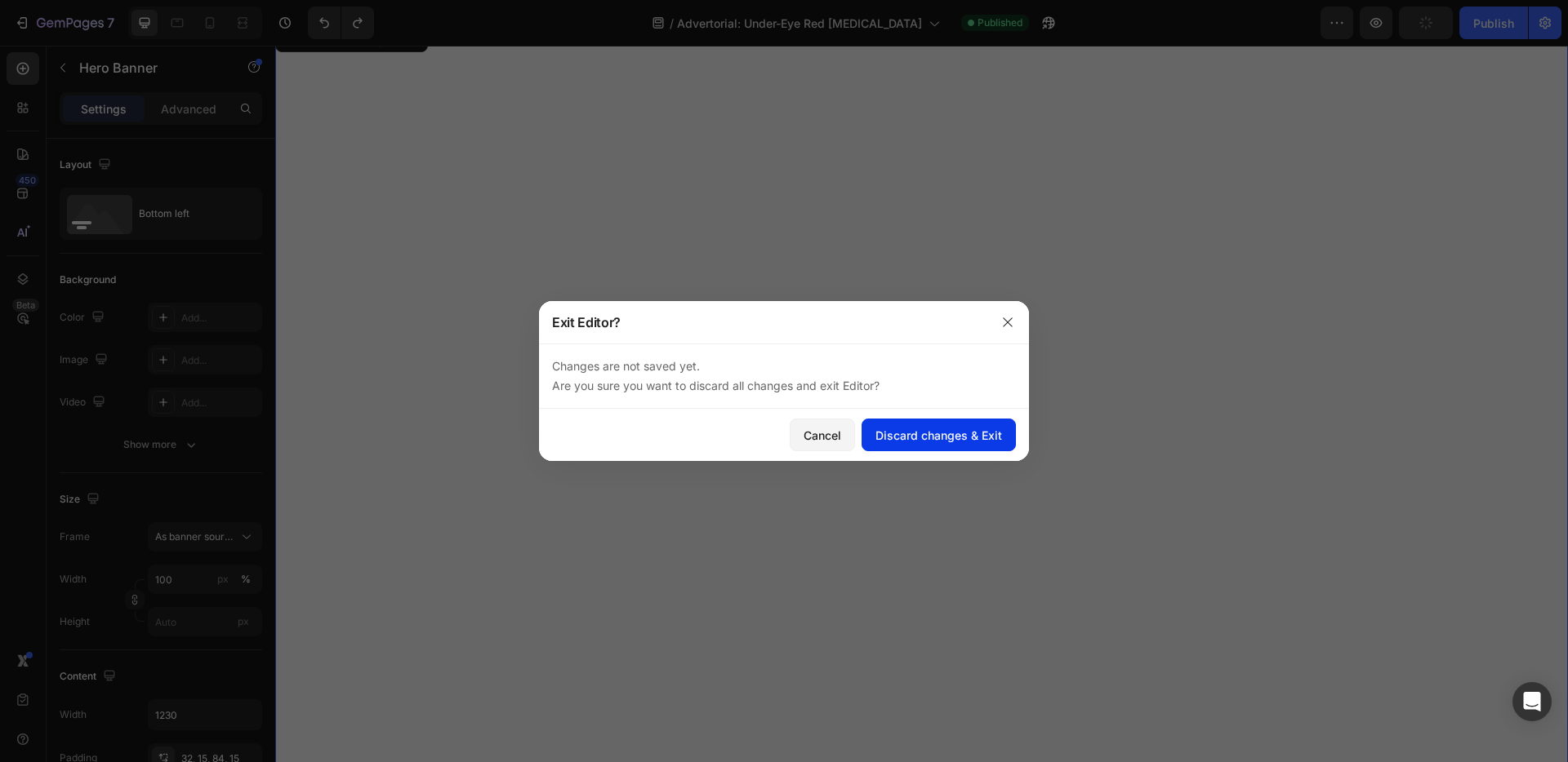
click at [932, 430] on div "Discard changes & Exit" at bounding box center [939, 436] width 127 height 17
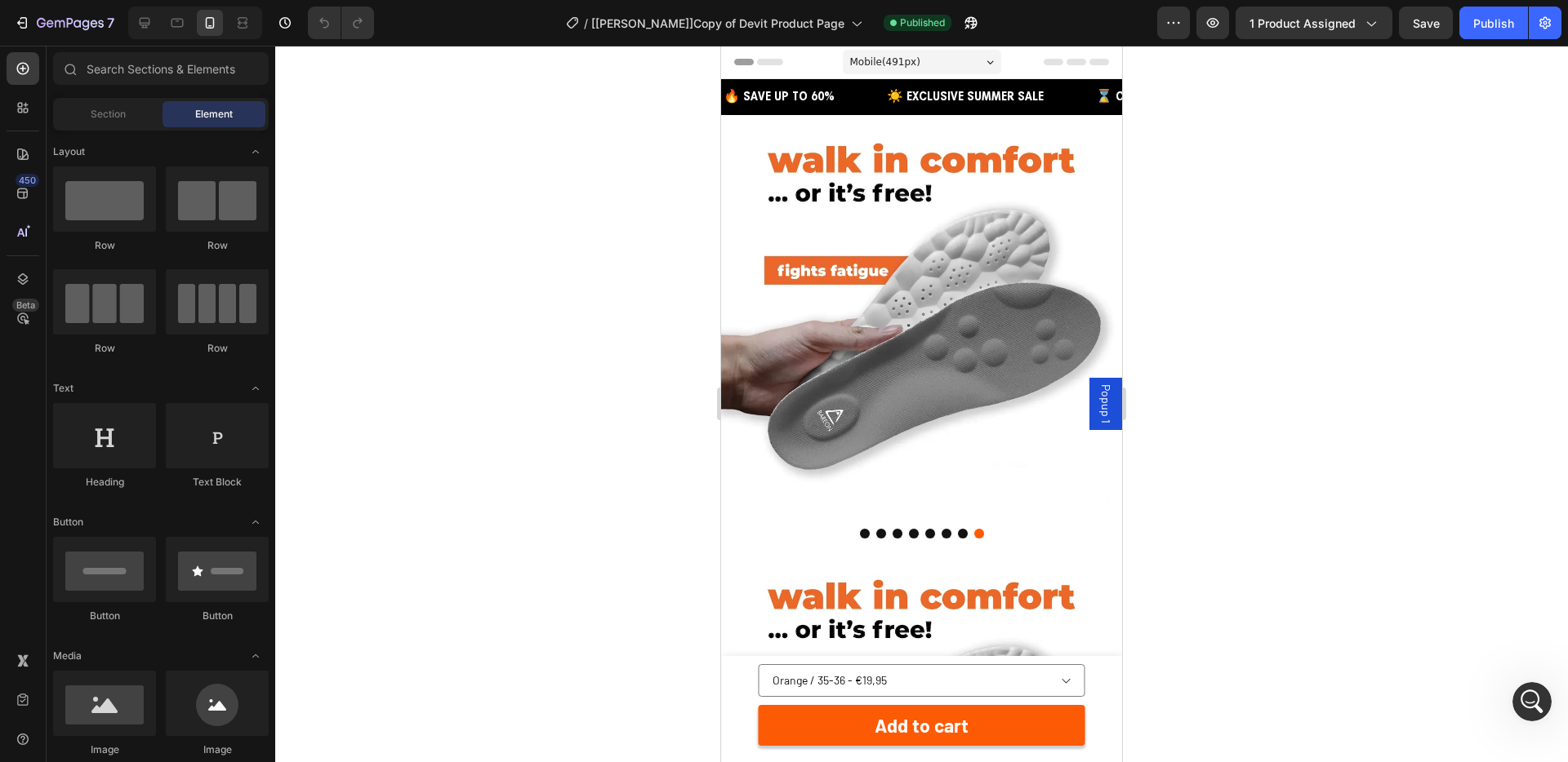
scroll to position [4230, 0]
